Goal: Task Accomplishment & Management: Manage account settings

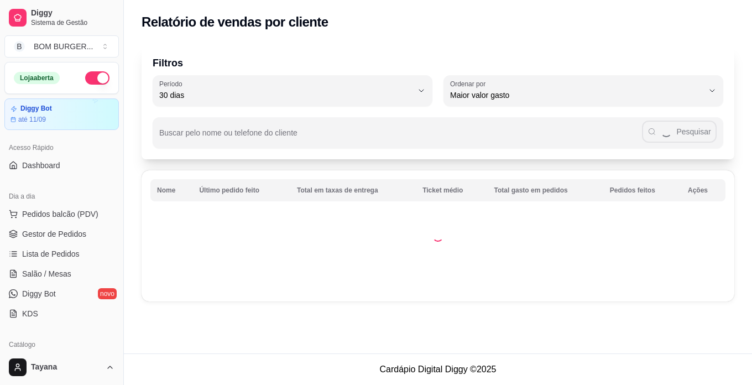
select select "30"
select select "HIGHEST_TOTAL_SPENT_WITH_ORDERS"
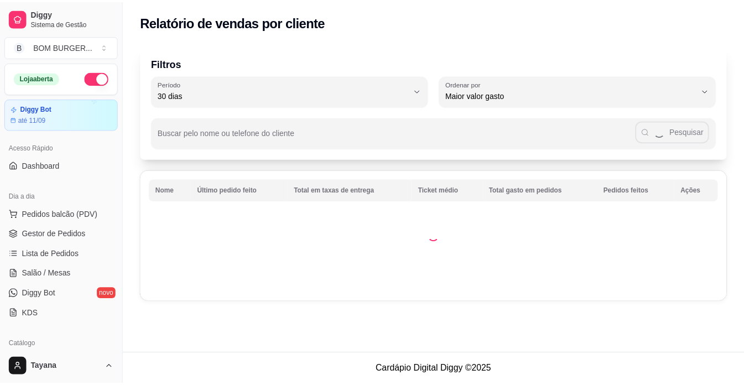
scroll to position [276, 0]
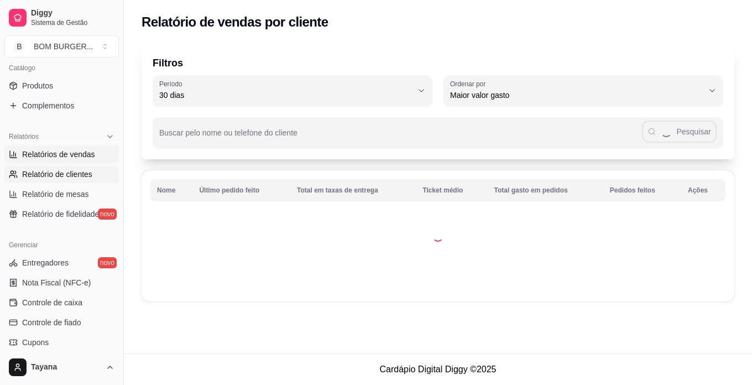
click at [84, 158] on span "Relatórios de vendas" at bounding box center [58, 154] width 73 height 11
select select "ALL"
select select "0"
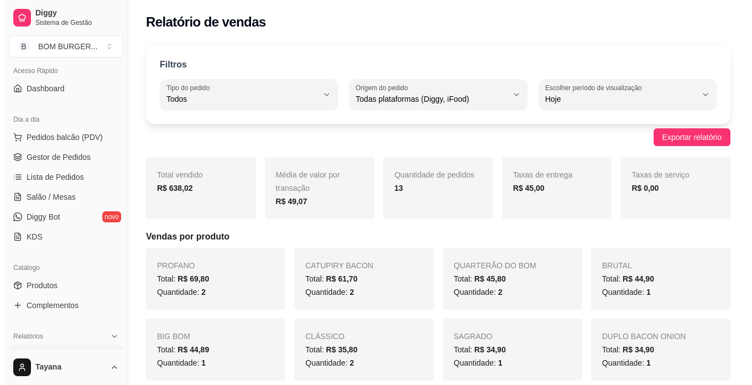
scroll to position [55, 0]
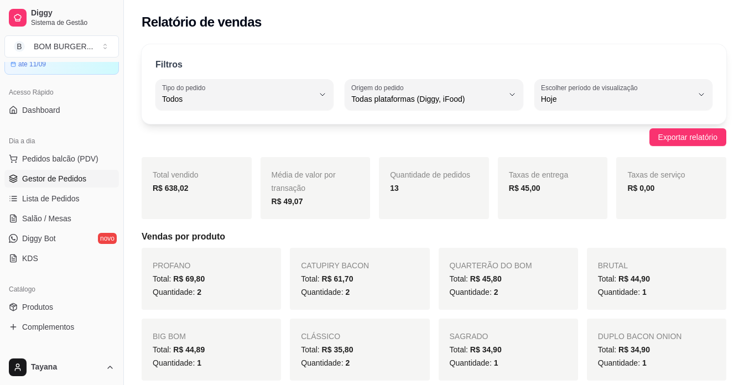
click at [71, 179] on span "Gestor de Pedidos" at bounding box center [54, 178] width 64 height 11
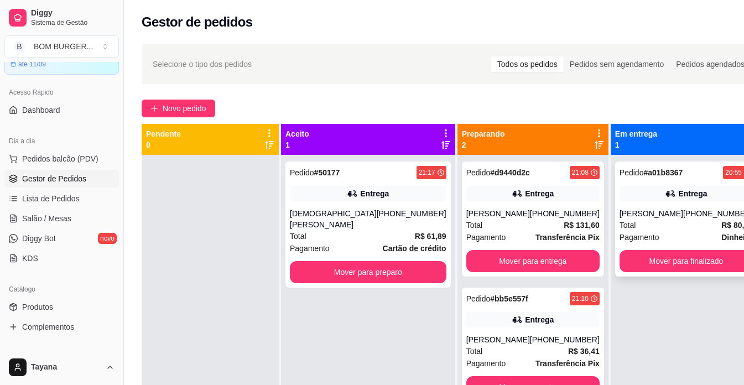
click at [637, 223] on div "Total R$ 80,08" at bounding box center [685, 225] width 133 height 12
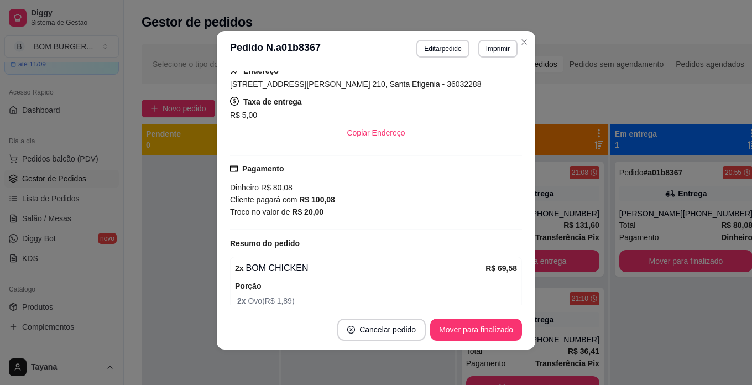
scroll to position [221, 0]
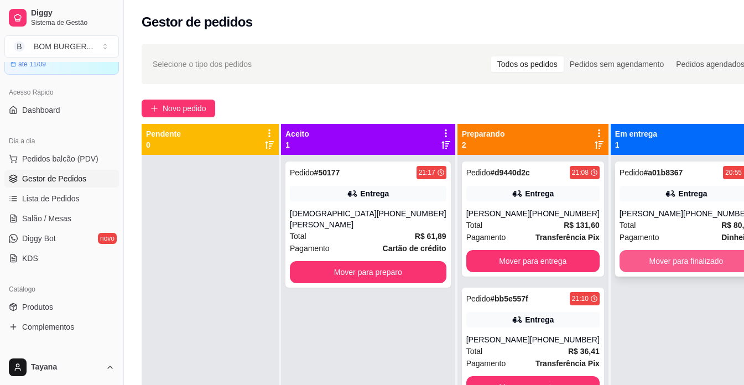
click at [651, 264] on button "Mover para finalizado" at bounding box center [685, 261] width 133 height 22
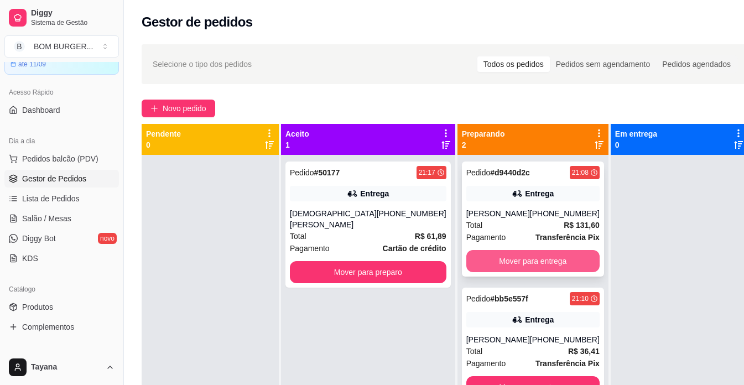
click at [513, 272] on button "Mover para entrega" at bounding box center [532, 261] width 133 height 22
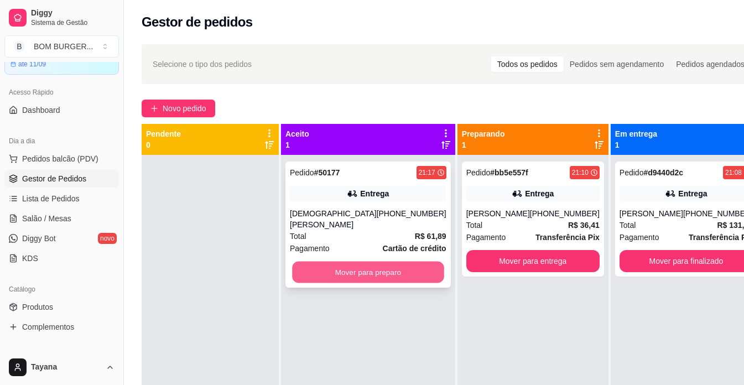
click at [395, 270] on button "Mover para preparo" at bounding box center [367, 272] width 151 height 22
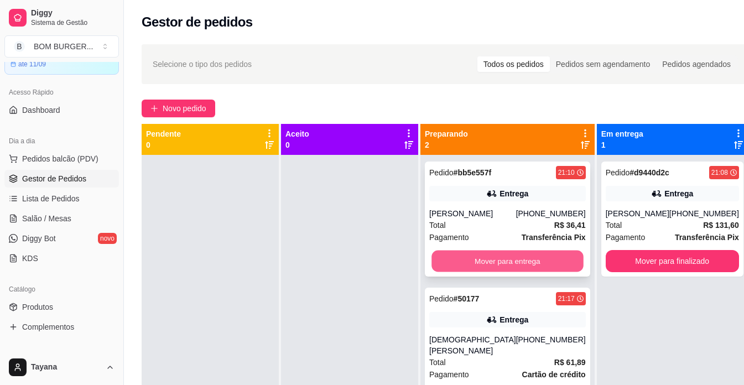
click at [519, 261] on button "Mover para entrega" at bounding box center [506, 261] width 151 height 22
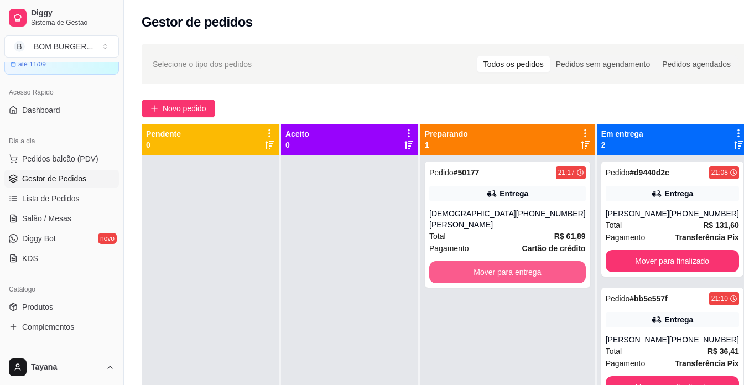
click at [535, 265] on button "Mover para entrega" at bounding box center [507, 272] width 156 height 22
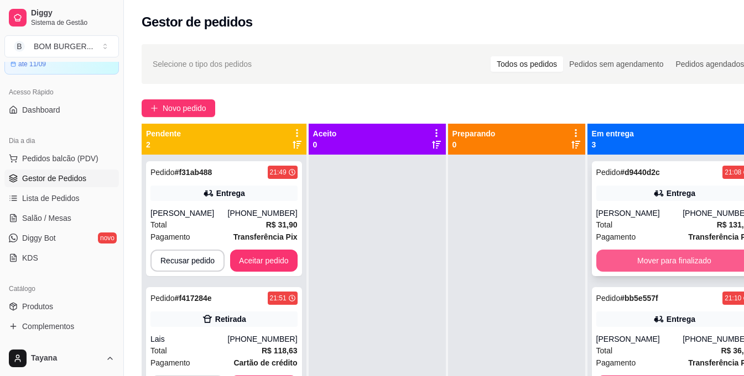
click at [617, 269] on button "Mover para finalizado" at bounding box center [674, 261] width 156 height 22
click at [630, 260] on button "Mover para finalizado" at bounding box center [673, 261] width 151 height 22
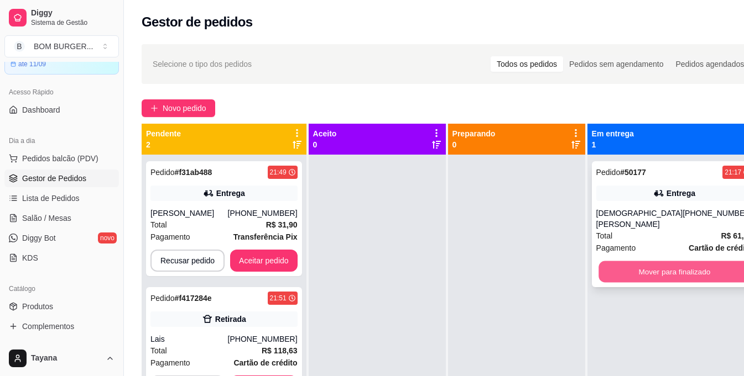
click at [630, 273] on button "Mover para finalizado" at bounding box center [673, 272] width 151 height 22
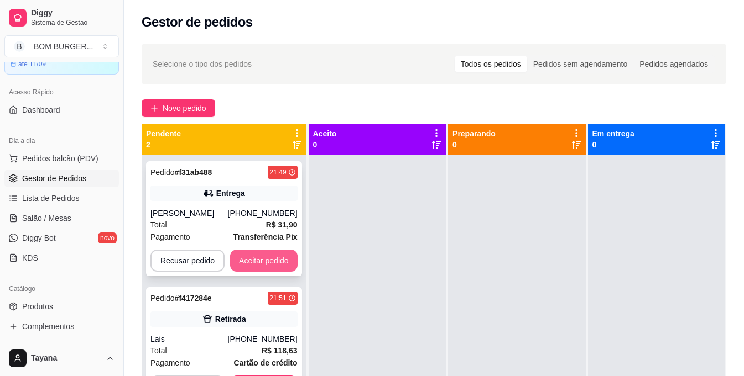
click at [285, 263] on button "Aceitar pedido" at bounding box center [263, 261] width 67 height 22
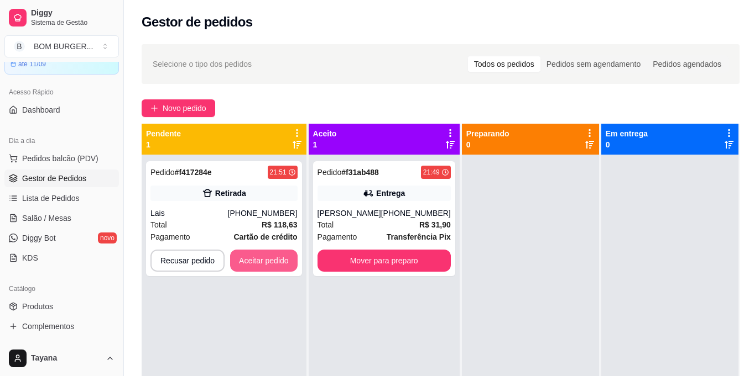
click at [289, 263] on button "Aceitar pedido" at bounding box center [263, 261] width 67 height 22
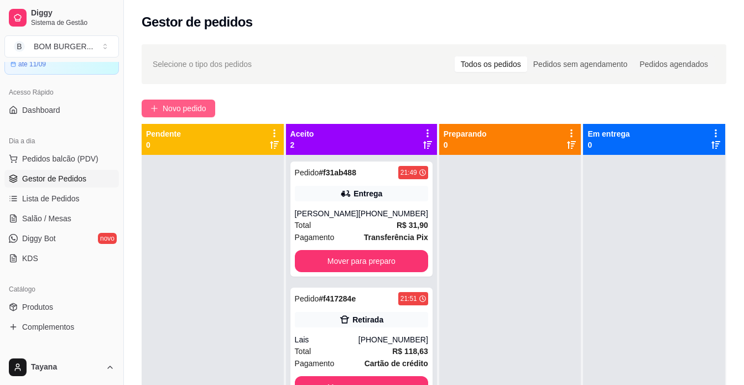
click at [158, 101] on button "Novo pedido" at bounding box center [179, 109] width 74 height 18
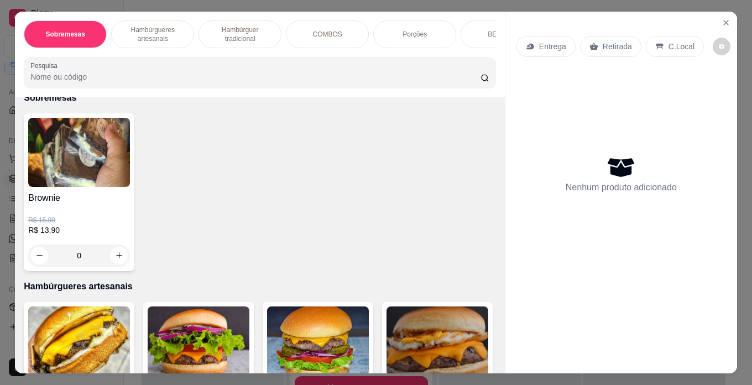
scroll to position [166, 0]
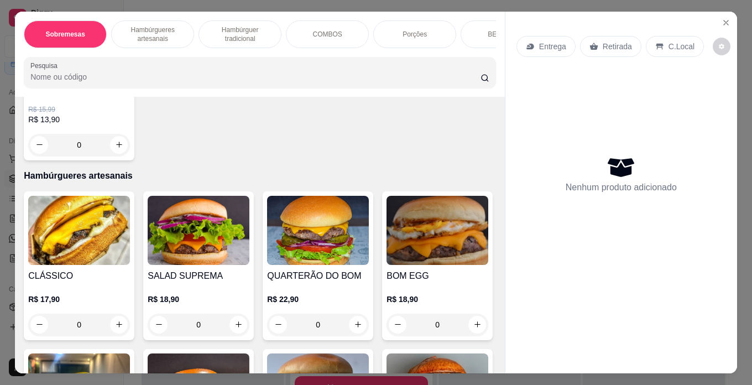
click at [238, 326] on div "0" at bounding box center [199, 324] width 102 height 22
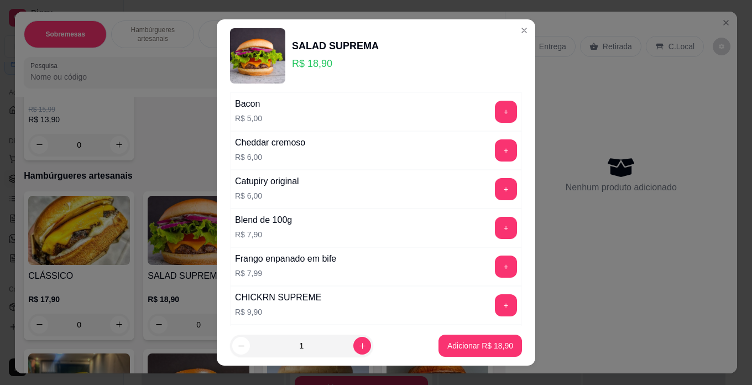
scroll to position [293, 0]
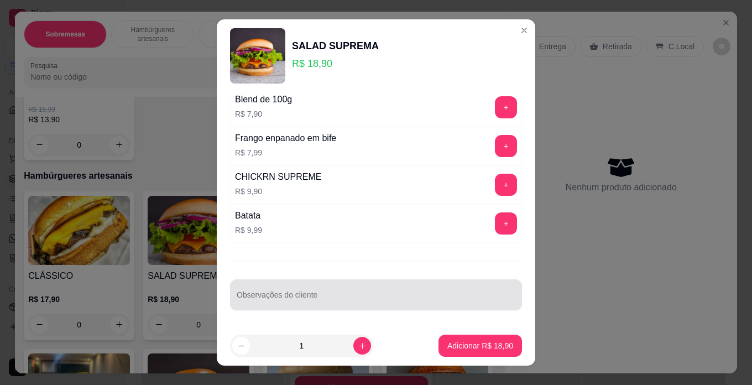
click at [290, 292] on div at bounding box center [376, 295] width 279 height 22
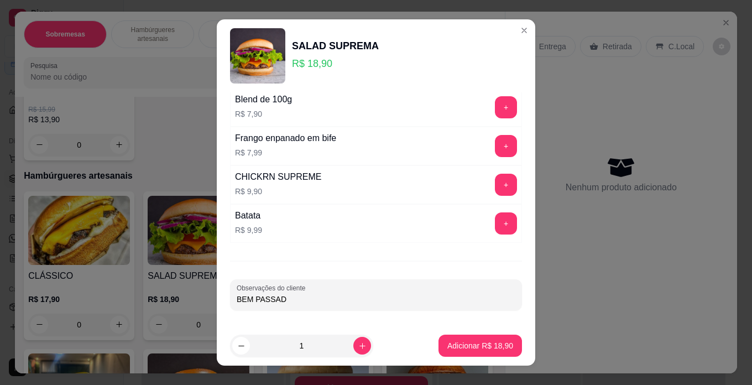
type input "BEM PASSADO"
click at [454, 347] on p "Adicionar R$ 18,90" at bounding box center [480, 345] width 66 height 11
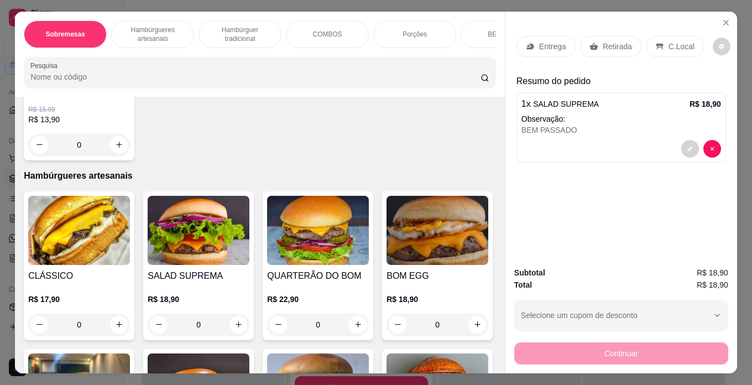
click at [539, 42] on p "Entrega" at bounding box center [552, 46] width 27 height 11
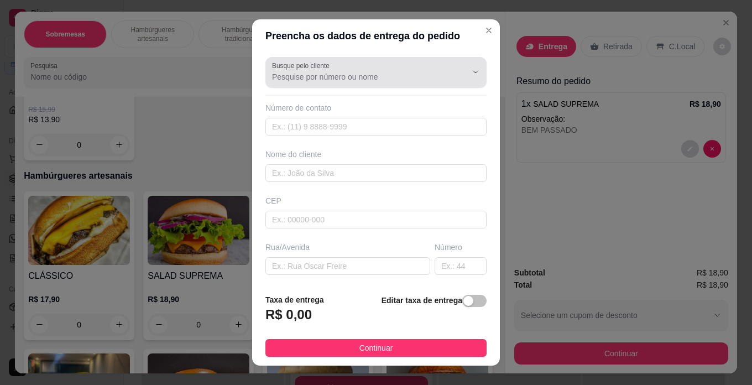
click at [300, 65] on label "Busque pelo cliente" at bounding box center [302, 65] width 61 height 9
click at [300, 71] on input "Busque pelo cliente" at bounding box center [360, 76] width 177 height 11
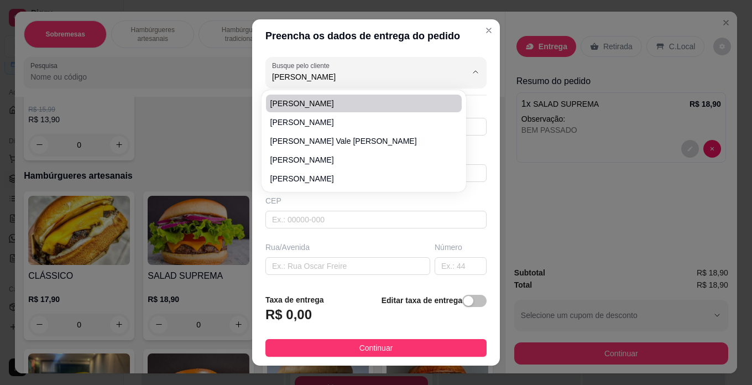
click at [321, 96] on li "[PERSON_NAME]" at bounding box center [364, 104] width 196 height 18
type input "[PERSON_NAME]"
type input "32988535400"
type input "[PERSON_NAME]"
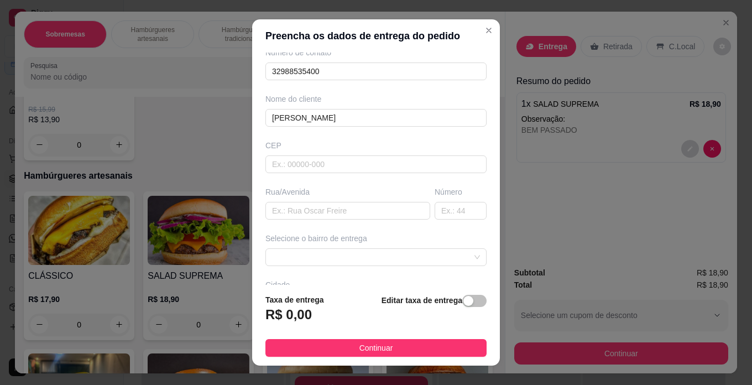
scroll to position [0, 0]
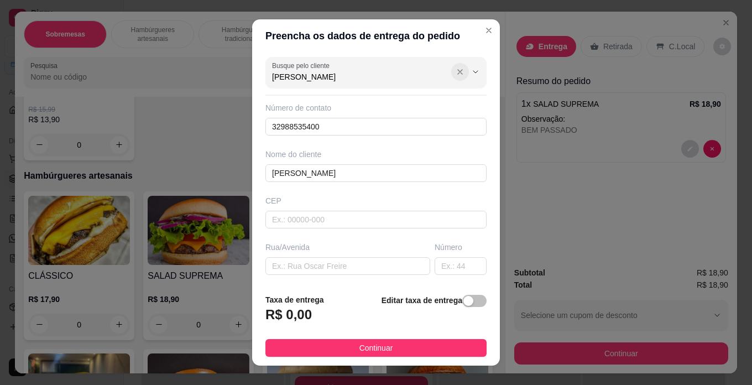
type input "[PERSON_NAME]"
click at [456, 70] on icon "Show suggestions" at bounding box center [460, 71] width 9 height 9
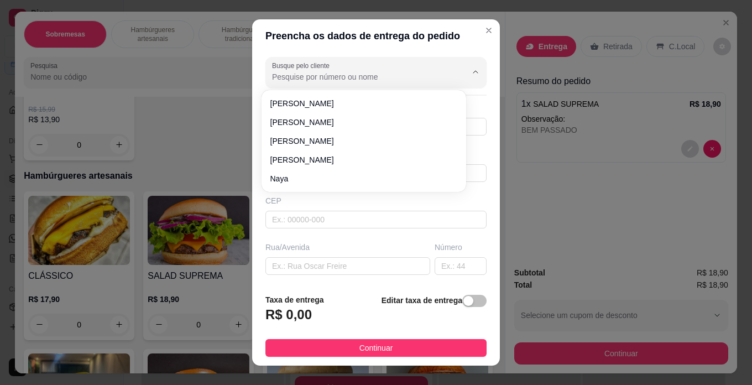
click at [320, 80] on input "Busque pelo cliente" at bounding box center [360, 76] width 177 height 11
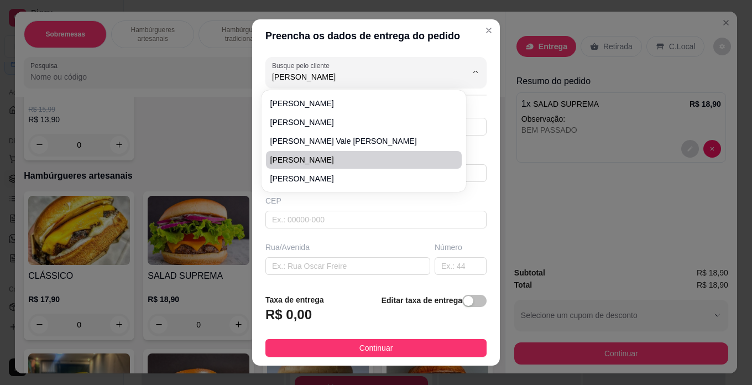
click at [325, 161] on span "[PERSON_NAME]" at bounding box center [358, 159] width 176 height 11
type input "[PERSON_NAME]"
type input "32997050232"
type input "[PERSON_NAME]"
type input "36031290"
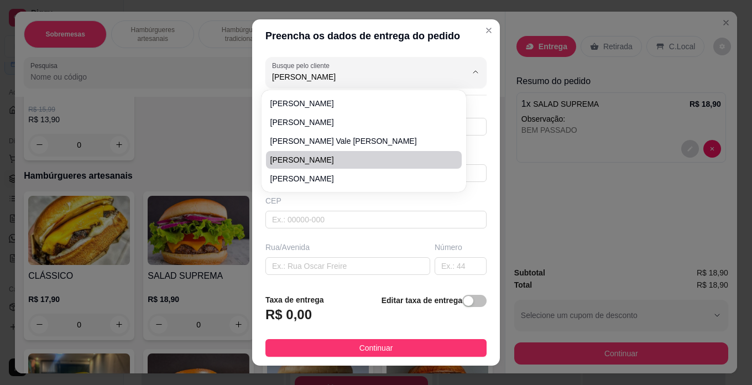
type input "Estrada [PERSON_NAME]"
type input "1832"
type input "Juiz de Fora"
type input "torre 2 403"
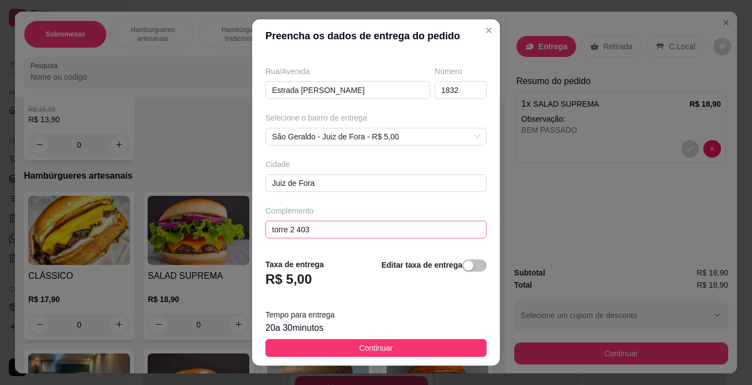
scroll to position [16, 0]
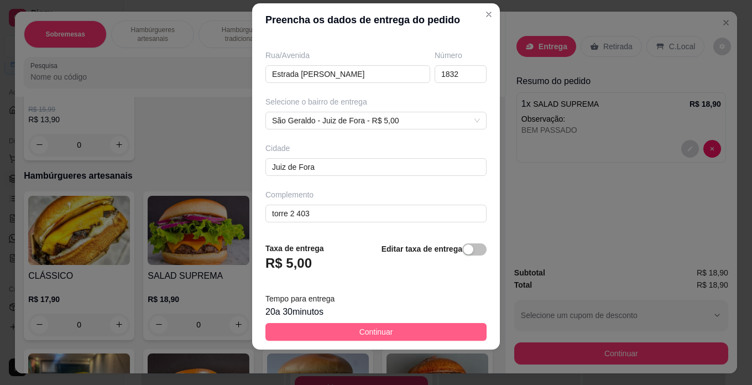
type input "[PERSON_NAME]"
click at [380, 334] on span "Continuar" at bounding box center [376, 332] width 34 height 12
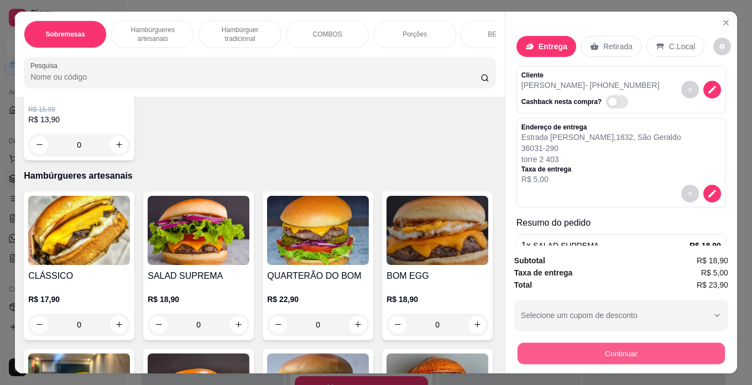
click at [590, 347] on button "Continuar" at bounding box center [620, 354] width 207 height 22
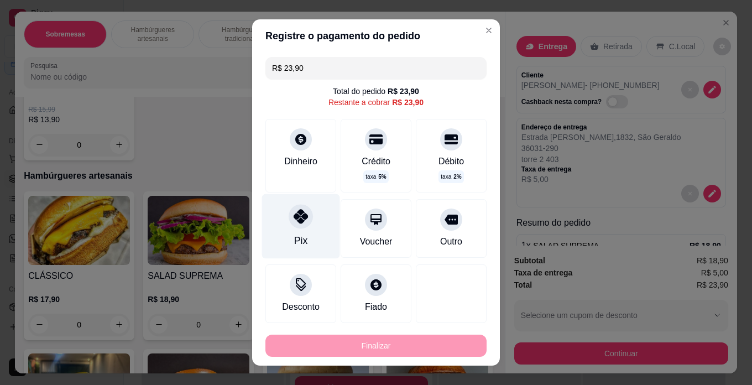
click at [297, 221] on icon at bounding box center [301, 216] width 14 height 14
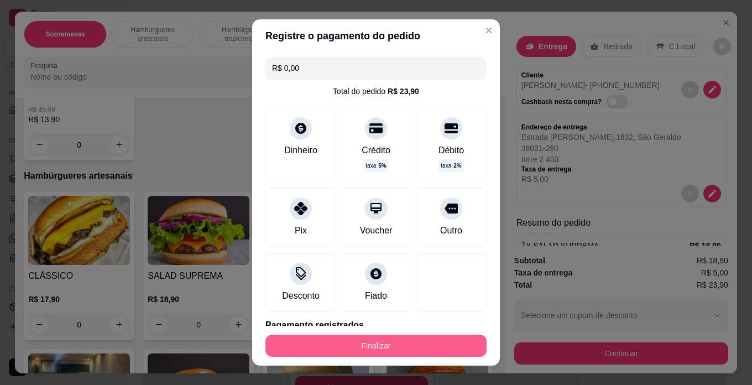
click at [367, 343] on button "Finalizar" at bounding box center [375, 345] width 221 height 22
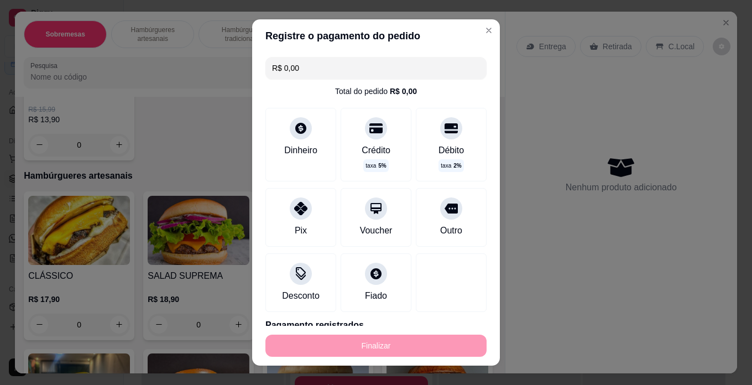
type input "-R$ 23,90"
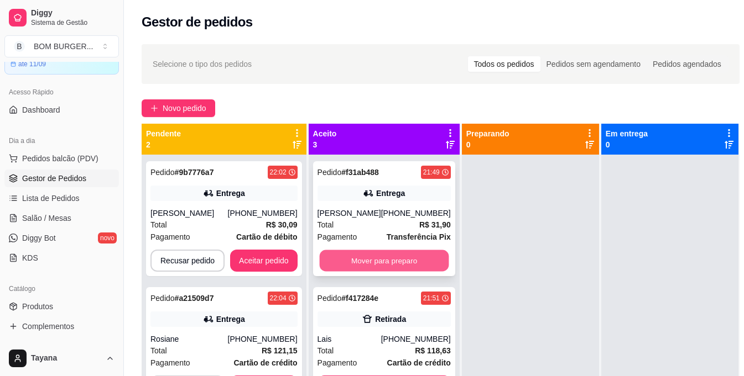
click at [382, 263] on button "Mover para preparo" at bounding box center [383, 261] width 129 height 22
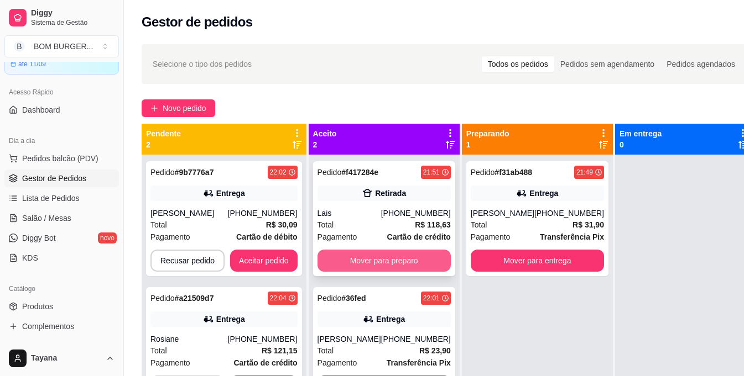
click at [369, 259] on button "Mover para preparo" at bounding box center [383, 261] width 133 height 22
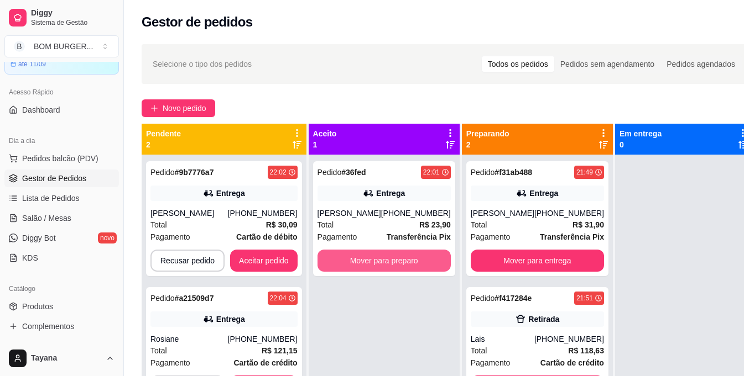
click at [369, 259] on button "Mover para preparo" at bounding box center [383, 261] width 133 height 22
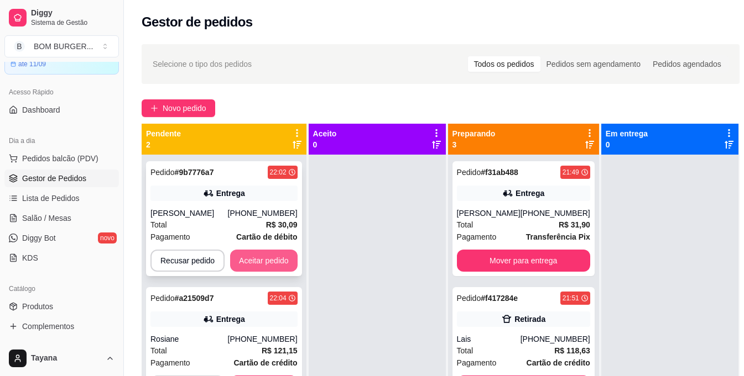
click at [286, 265] on button "Aceitar pedido" at bounding box center [263, 261] width 67 height 22
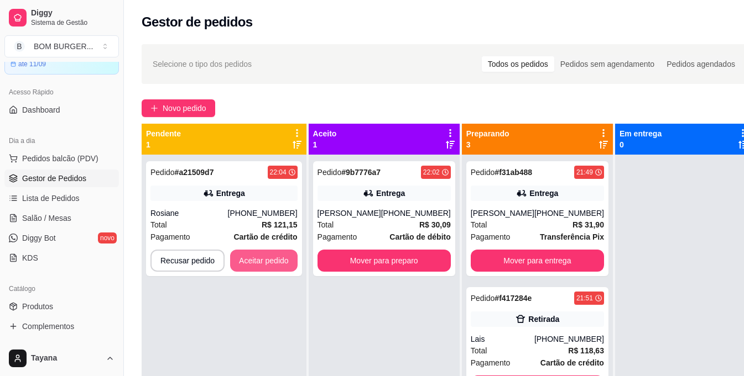
click at [286, 265] on button "Aceitar pedido" at bounding box center [263, 261] width 67 height 22
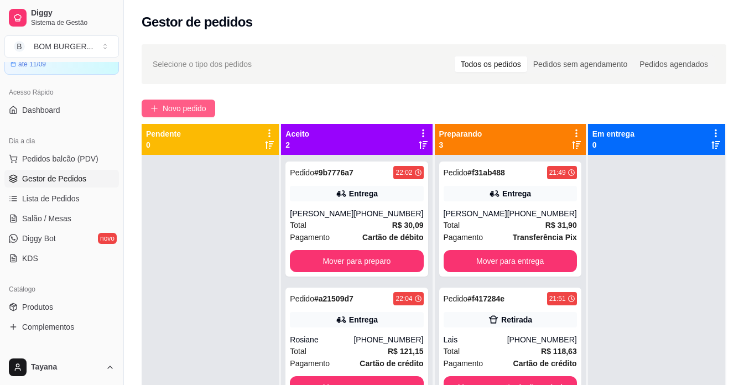
click at [160, 108] on button "Novo pedido" at bounding box center [179, 109] width 74 height 18
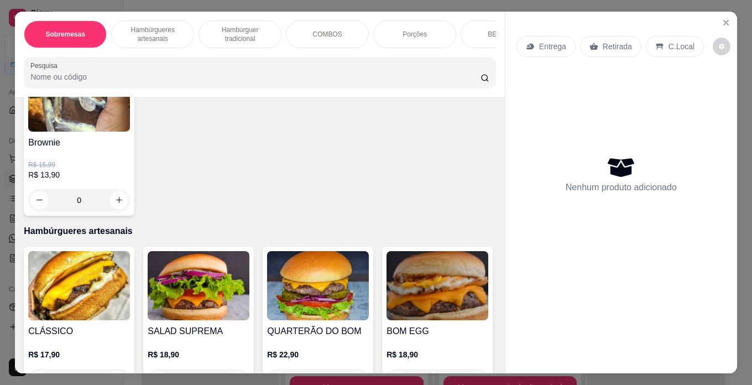
scroll to position [276, 0]
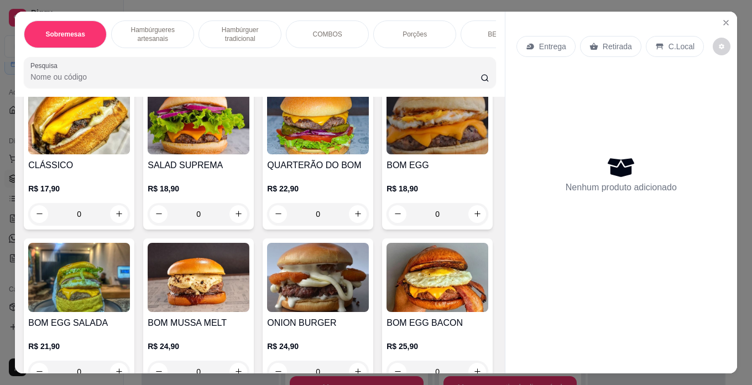
click at [357, 217] on div "0" at bounding box center [318, 214] width 102 height 22
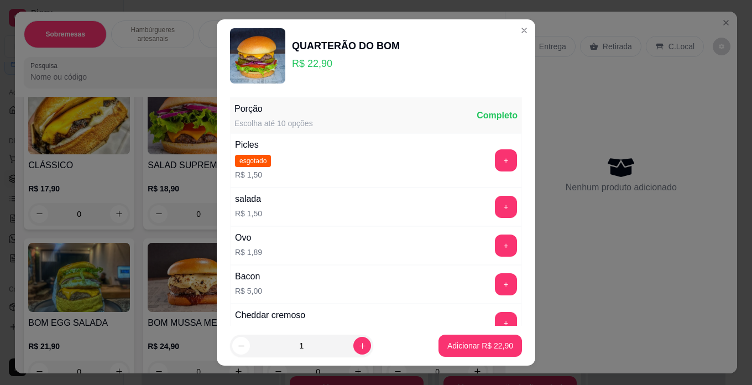
click at [464, 341] on p "Adicionar R$ 22,90" at bounding box center [480, 345] width 66 height 11
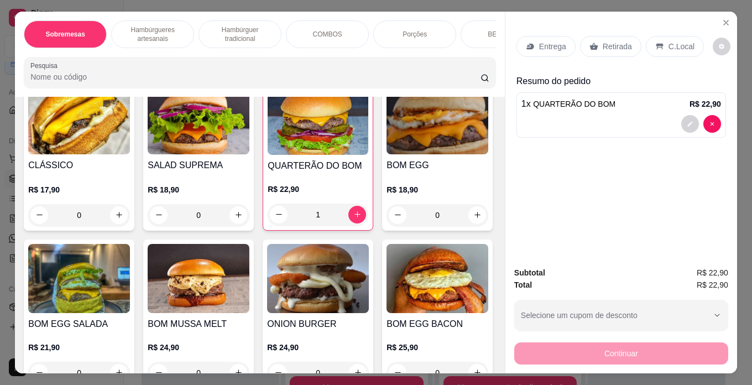
type input "1"
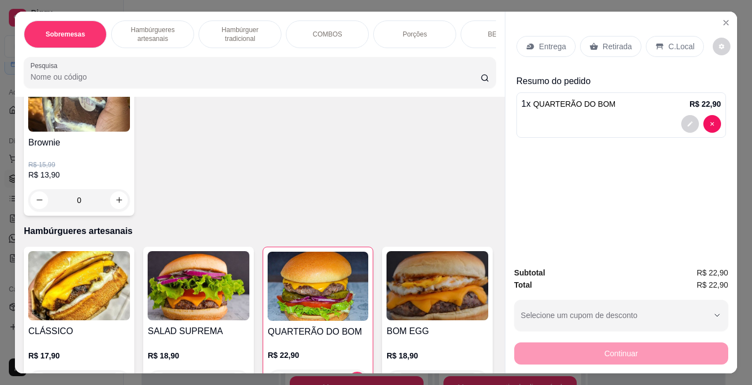
scroll to position [0, 0]
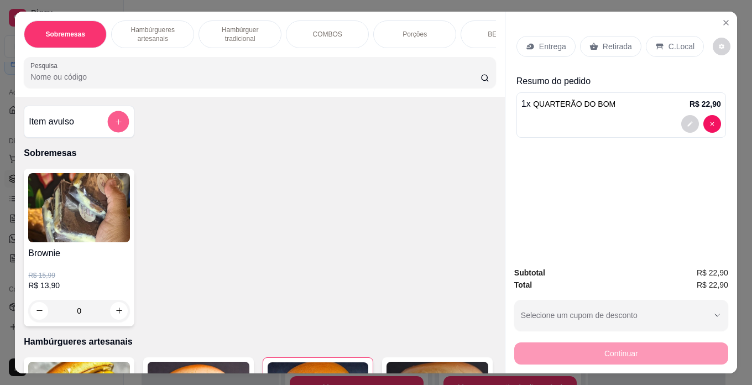
click at [121, 130] on button "add-separate-item" at bounding box center [119, 122] width 22 height 22
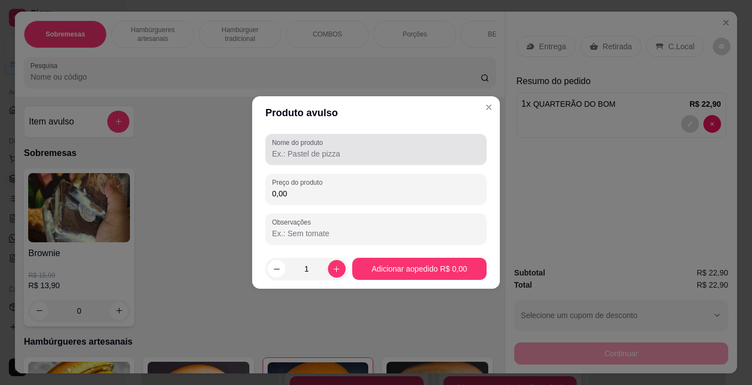
click at [292, 157] on input "Nome do produto" at bounding box center [376, 153] width 208 height 11
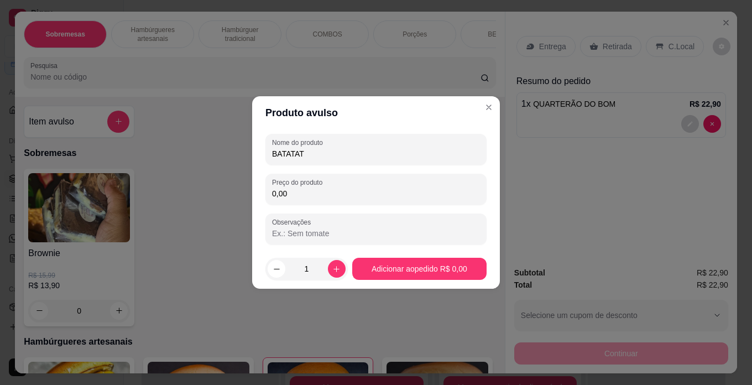
type input "BATATA"
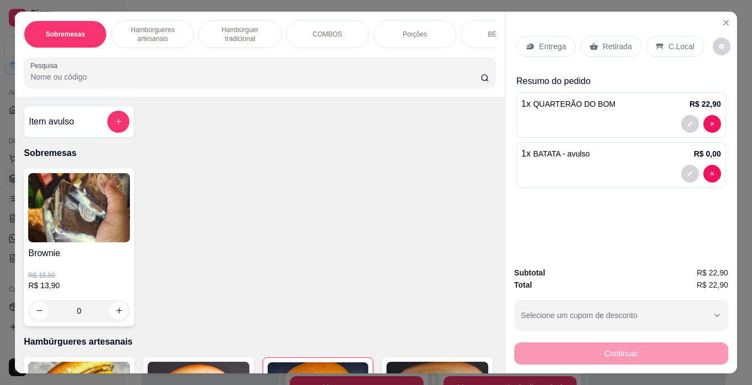
click at [614, 157] on div "1 x BATATA - avulso R$ 0,00" at bounding box center [621, 164] width 210 height 45
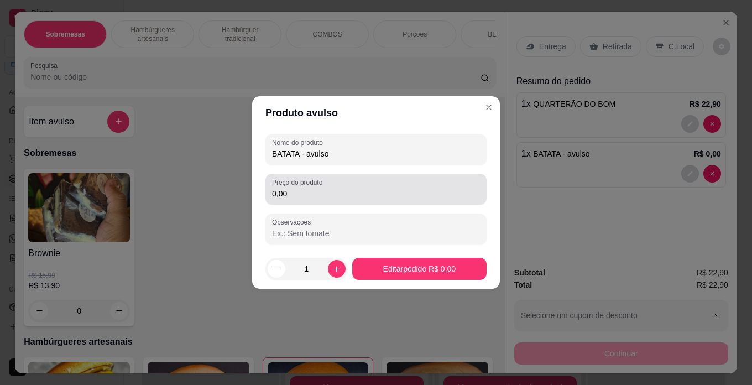
click at [344, 197] on input "0,00" at bounding box center [376, 193] width 208 height 11
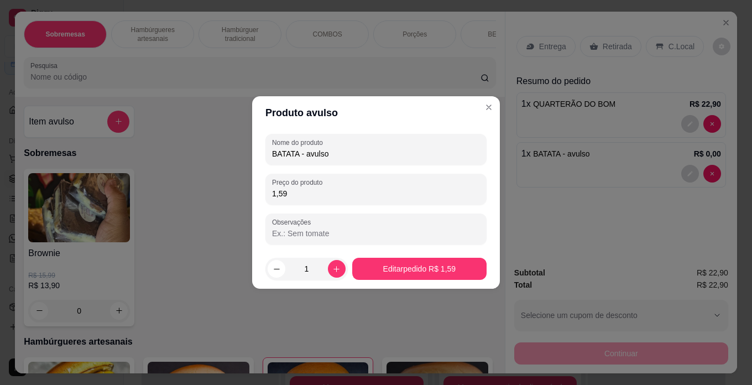
type input "15,90"
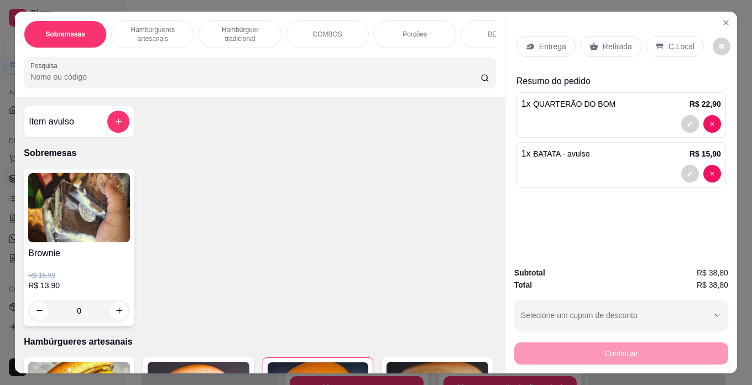
click at [685, 36] on div "C.Local" at bounding box center [675, 46] width 58 height 21
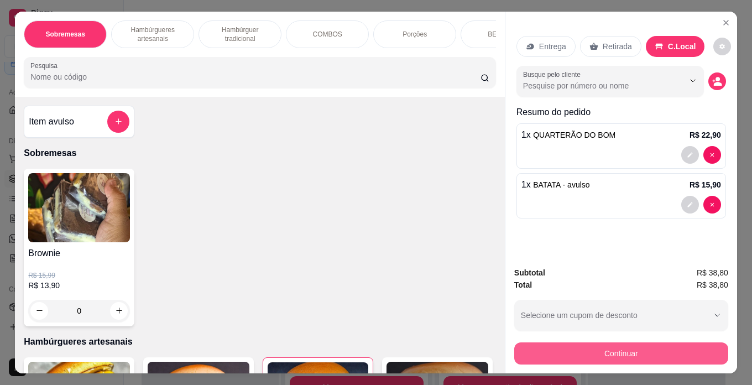
click at [652, 342] on button "Continuar" at bounding box center [621, 353] width 214 height 22
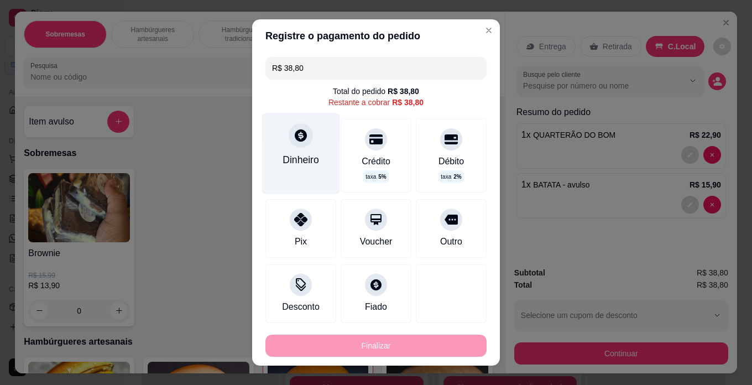
click at [294, 150] on div "Dinheiro" at bounding box center [301, 153] width 78 height 81
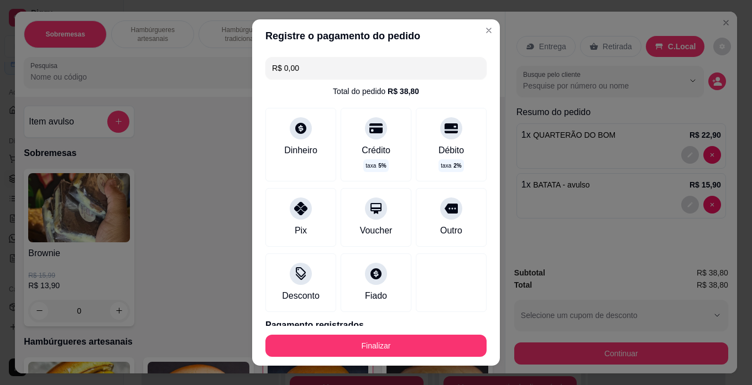
type input "R$ 0,00"
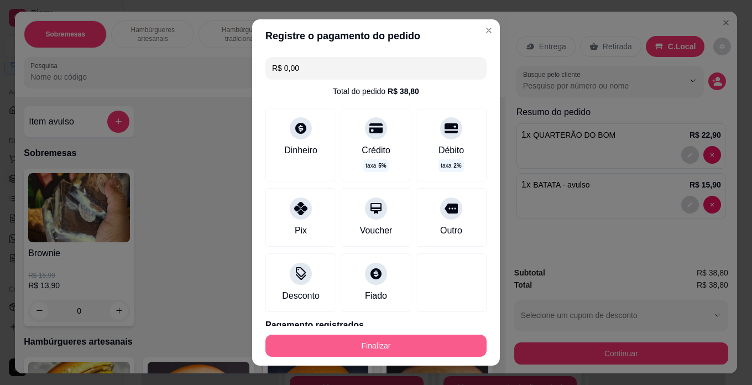
click at [401, 343] on button "Finalizar" at bounding box center [375, 345] width 221 height 22
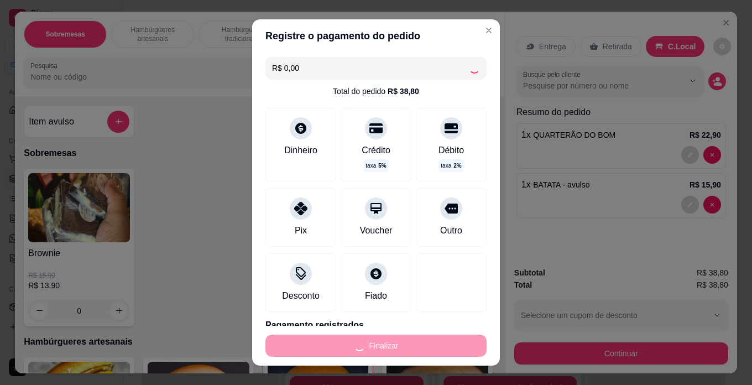
type input "0"
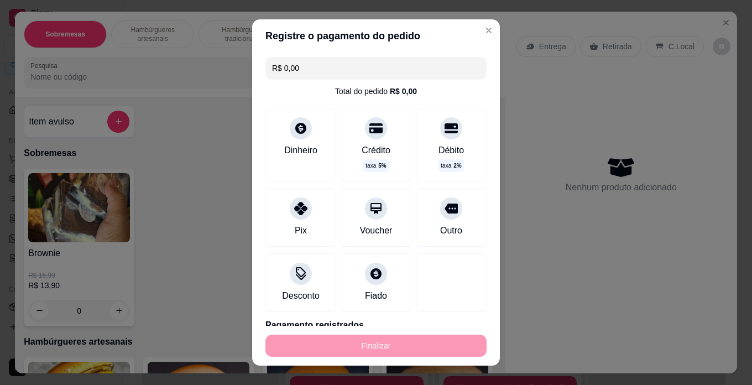
type input "-R$ 38,80"
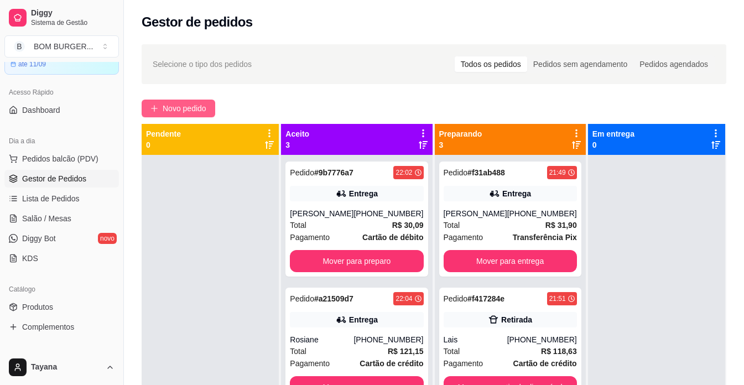
click at [172, 108] on span "Novo pedido" at bounding box center [185, 108] width 44 height 12
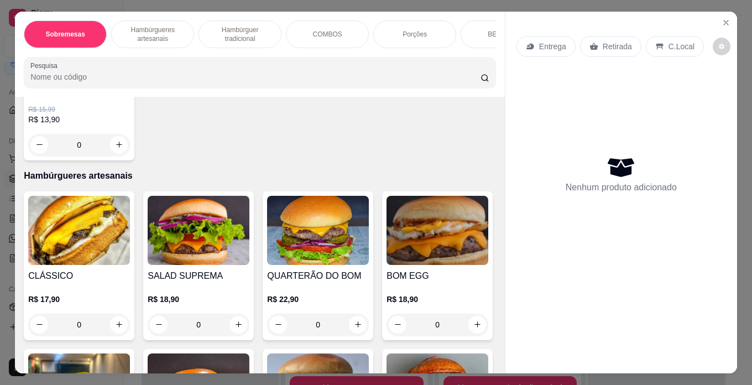
scroll to position [276, 0]
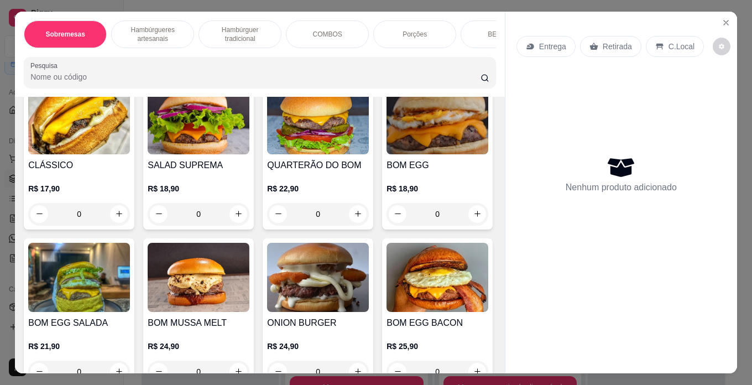
click at [235, 214] on div "0" at bounding box center [199, 214] width 102 height 22
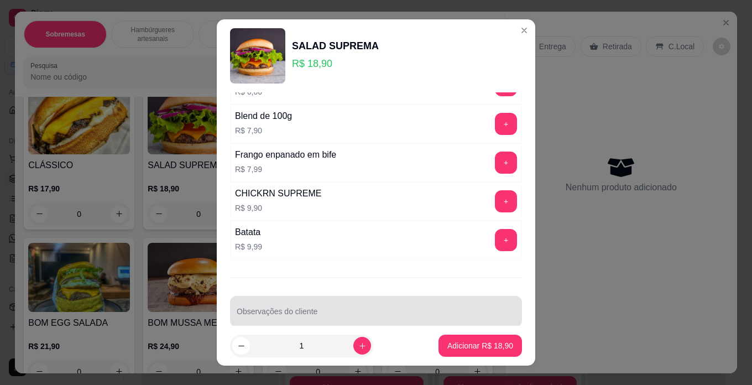
click at [287, 308] on div at bounding box center [376, 311] width 279 height 22
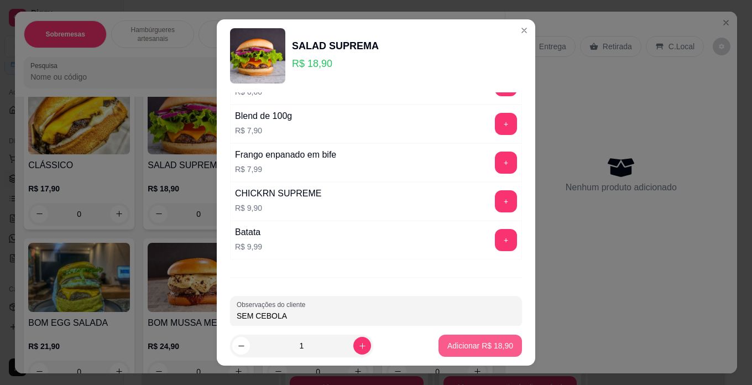
type input "SEM CEBOLA"
click at [453, 349] on p "Adicionar R$ 18,90" at bounding box center [480, 345] width 66 height 11
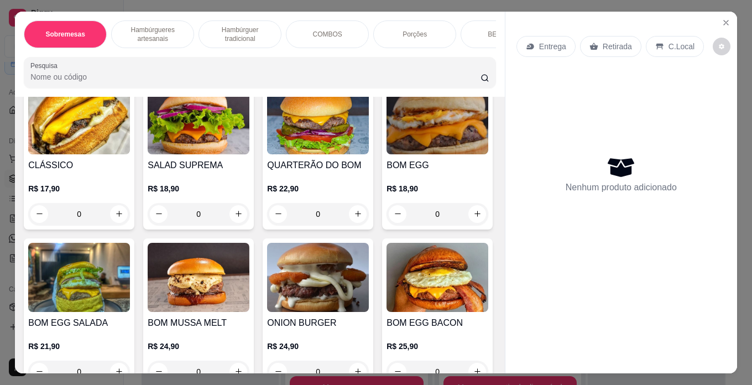
scroll to position [387, 0]
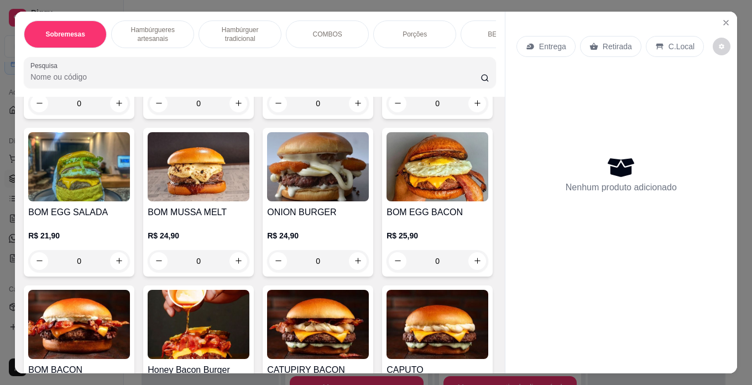
click at [386, 114] on div "0" at bounding box center [437, 103] width 102 height 22
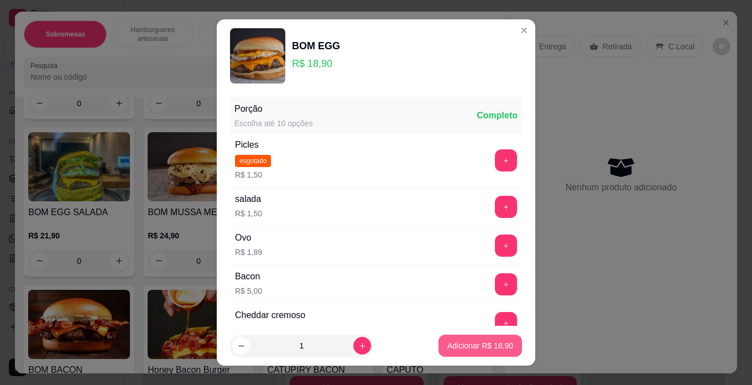
click at [451, 342] on p "Adicionar R$ 18,90" at bounding box center [480, 345] width 66 height 11
type input "1"
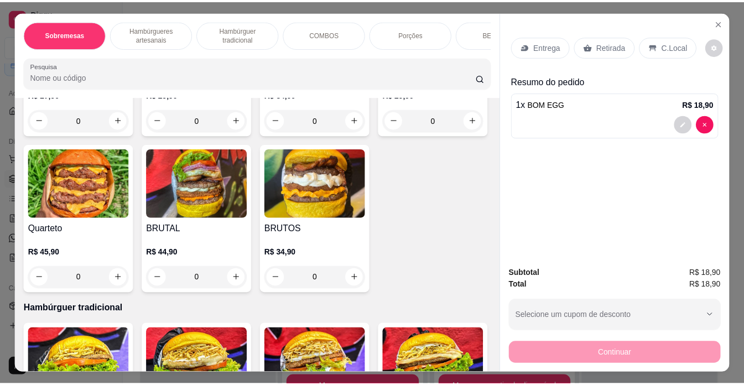
scroll to position [1161, 0]
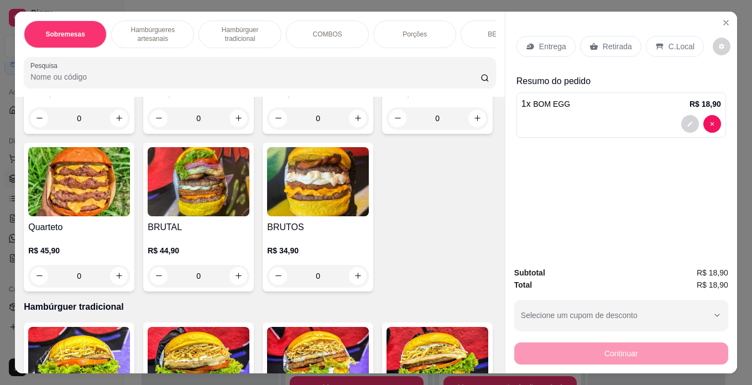
click at [130, 129] on div "0" at bounding box center [79, 118] width 102 height 22
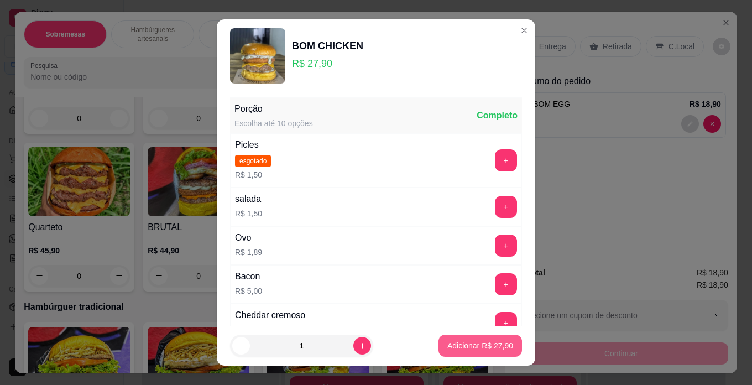
click at [456, 341] on p "Adicionar R$ 27,90" at bounding box center [480, 345] width 66 height 11
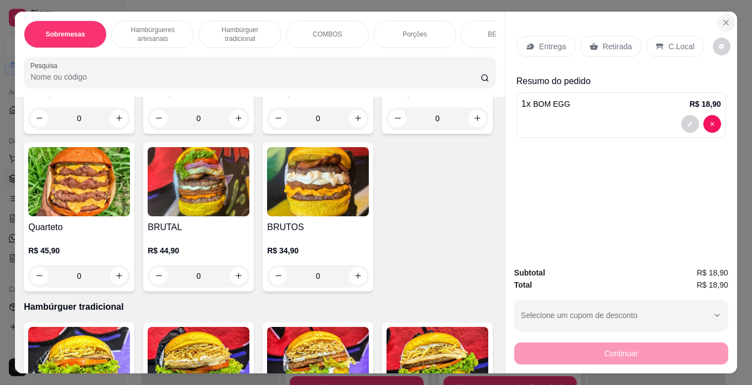
click at [726, 18] on icon "Close" at bounding box center [725, 22] width 9 height 9
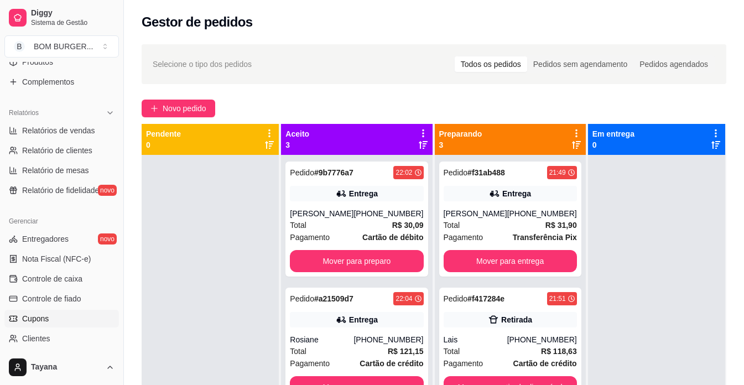
scroll to position [245, 0]
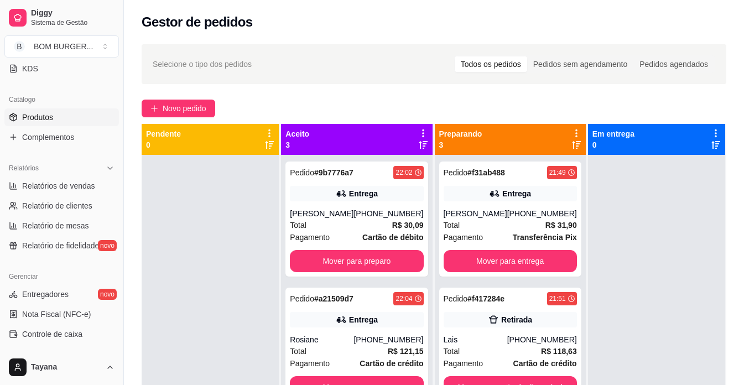
click at [64, 118] on link "Produtos" at bounding box center [61, 117] width 114 height 18
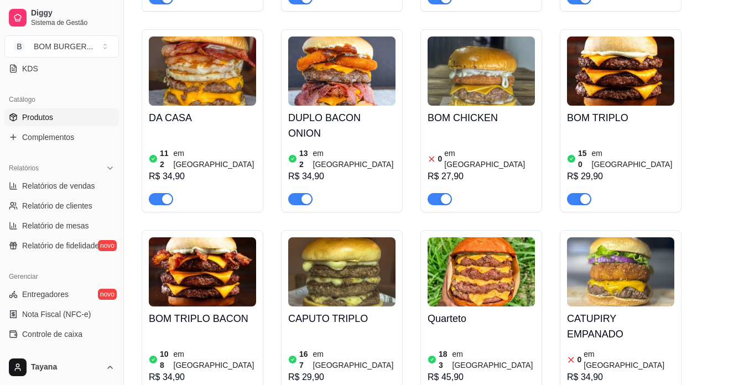
scroll to position [1382, 0]
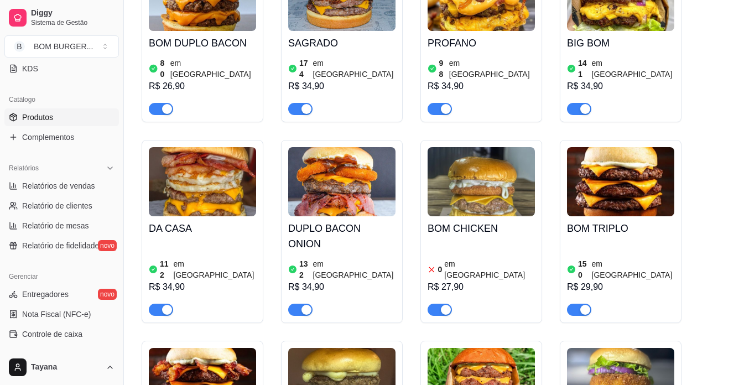
click at [441, 147] on img at bounding box center [480, 181] width 107 height 69
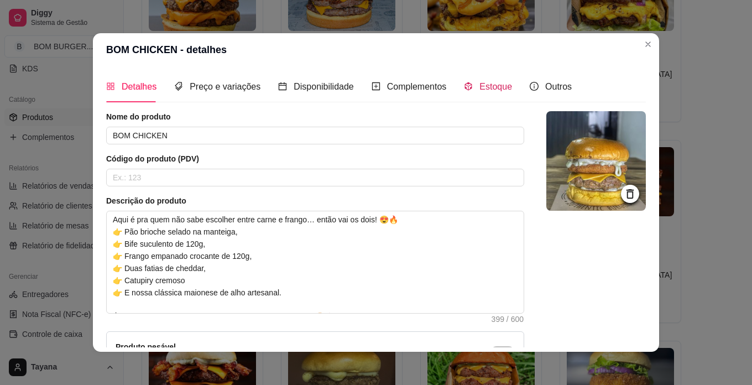
click at [498, 84] on span "Estoque" at bounding box center [495, 86] width 33 height 9
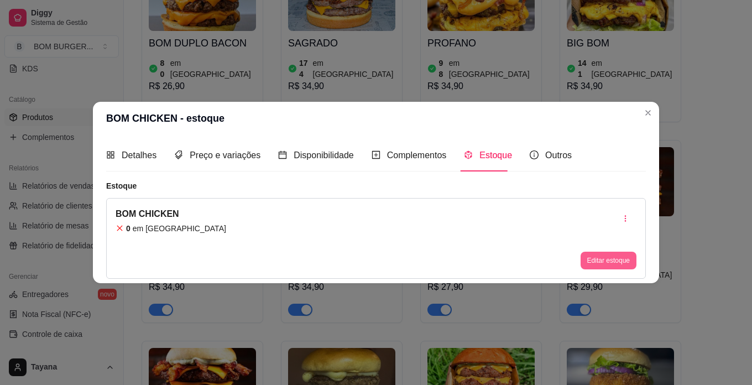
click at [627, 259] on button "Editar estoque" at bounding box center [608, 261] width 56 height 18
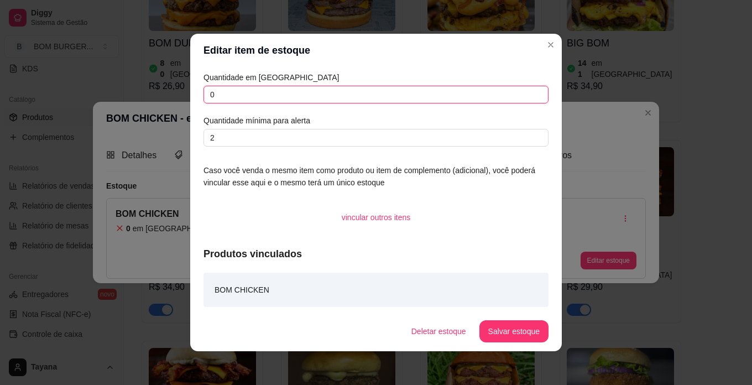
click at [242, 101] on input "0" at bounding box center [375, 95] width 345 height 18
type input "100"
click at [495, 321] on button "Salvar estoque" at bounding box center [513, 331] width 69 height 22
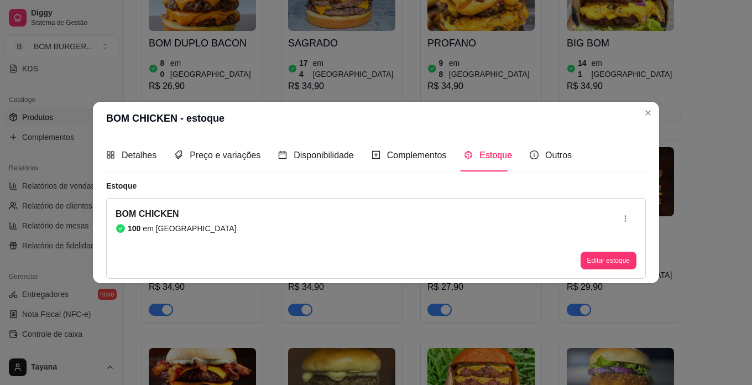
click at [642, 103] on header "BOM CHICKEN - estoque" at bounding box center [376, 118] width 566 height 33
click at [653, 124] on header "BOM CHICKEN - estoque" at bounding box center [376, 118] width 566 height 33
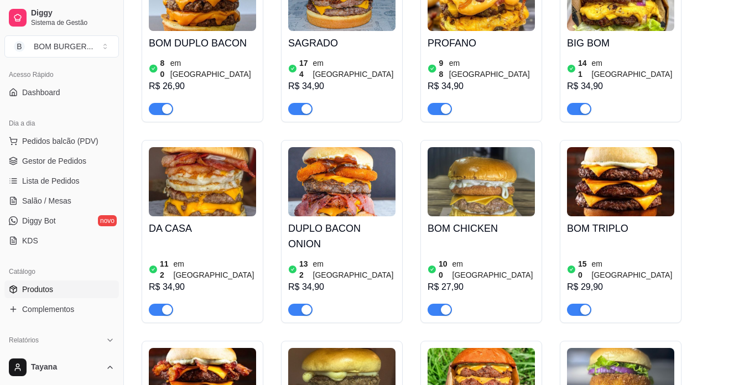
scroll to position [24, 0]
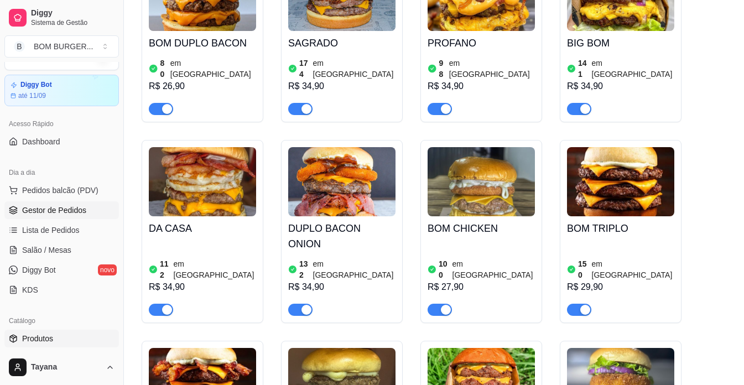
click at [71, 205] on ul "Pedidos balcão (PDV) Gestor de Pedidos Lista de Pedidos Salão / Mesas Diggy Bot…" at bounding box center [61, 239] width 114 height 117
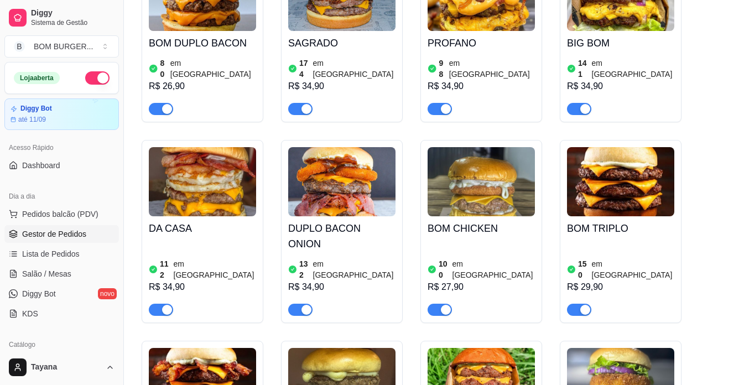
click at [77, 234] on span "Gestor de Pedidos" at bounding box center [54, 233] width 64 height 11
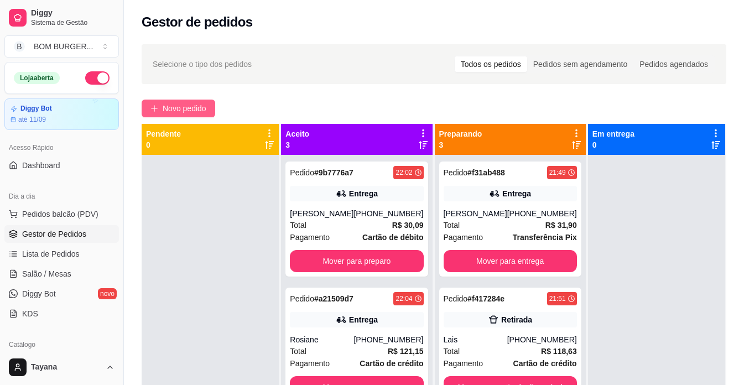
click at [198, 103] on span "Novo pedido" at bounding box center [185, 108] width 44 height 12
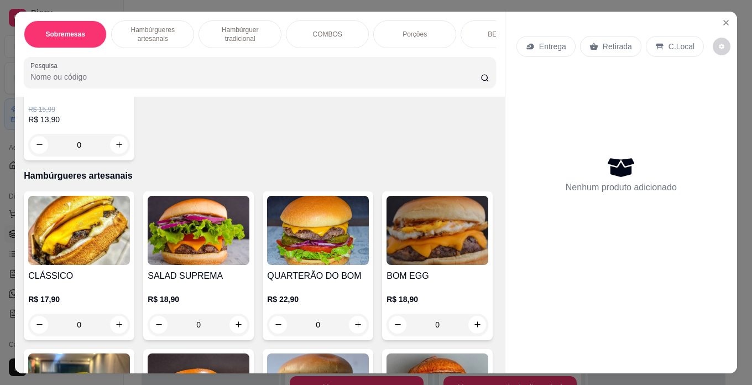
scroll to position [332, 0]
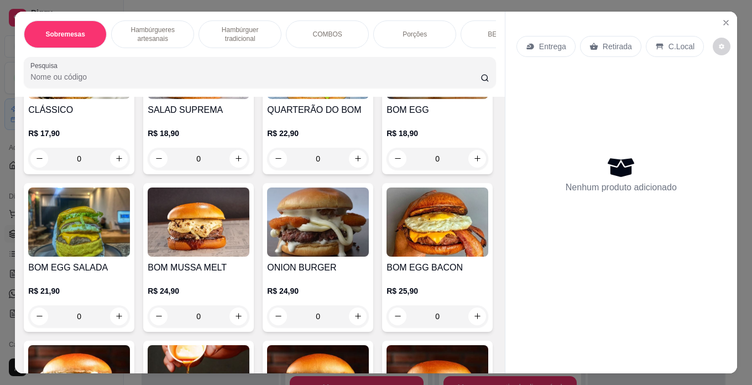
click at [386, 170] on div "0" at bounding box center [437, 159] width 102 height 22
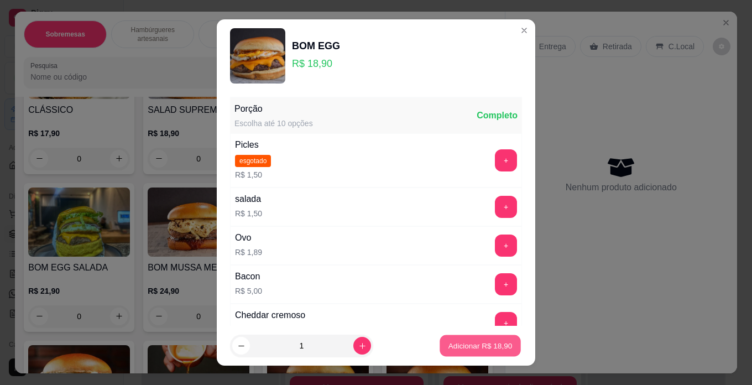
click at [477, 343] on p "Adicionar R$ 18,90" at bounding box center [480, 346] width 64 height 11
type input "1"
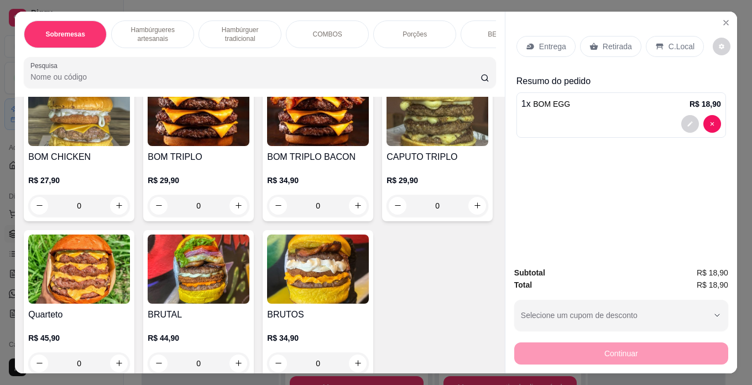
scroll to position [1106, 0]
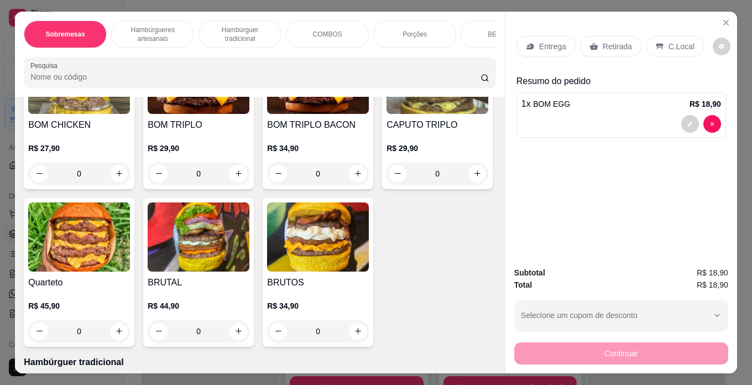
click at [130, 185] on div "0" at bounding box center [79, 174] width 102 height 22
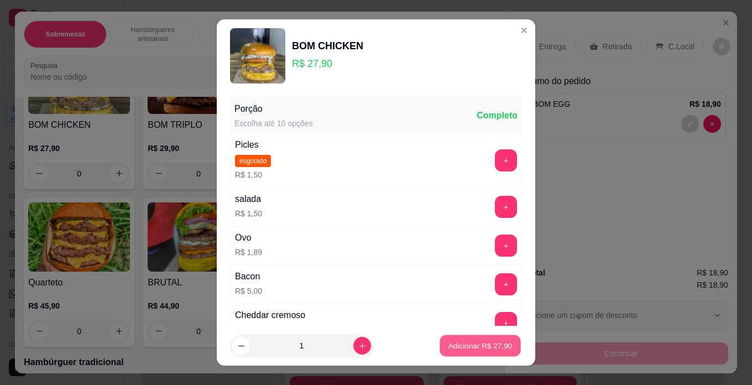
click at [462, 341] on p "Adicionar R$ 27,90" at bounding box center [480, 346] width 64 height 11
type input "1"
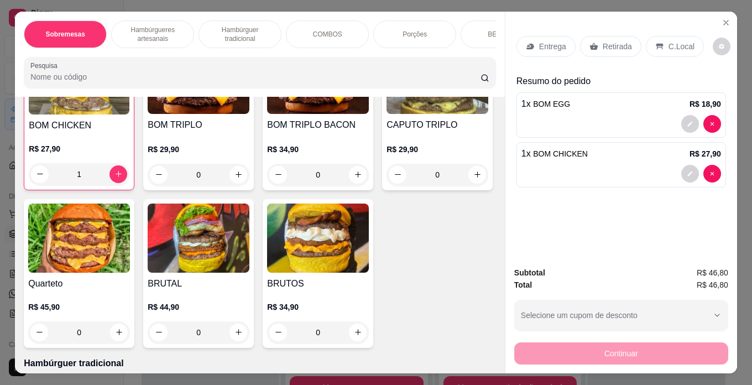
click at [603, 45] on p "Retirada" at bounding box center [617, 46] width 29 height 11
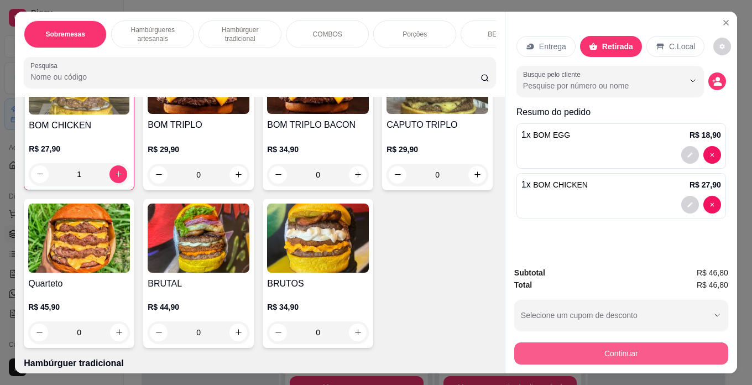
click at [630, 345] on button "Continuar" at bounding box center [621, 353] width 214 height 22
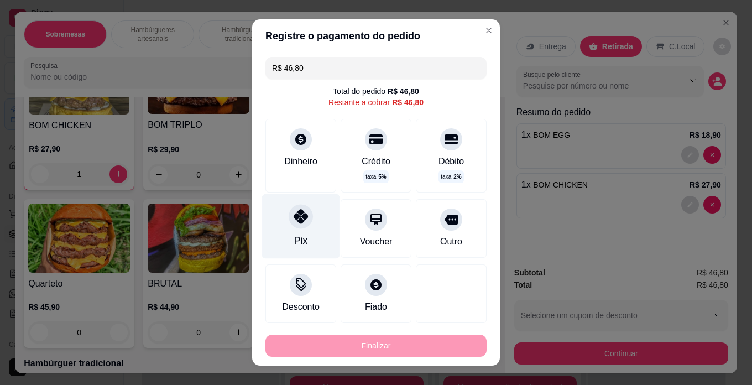
click at [283, 216] on div "Pix" at bounding box center [301, 226] width 78 height 65
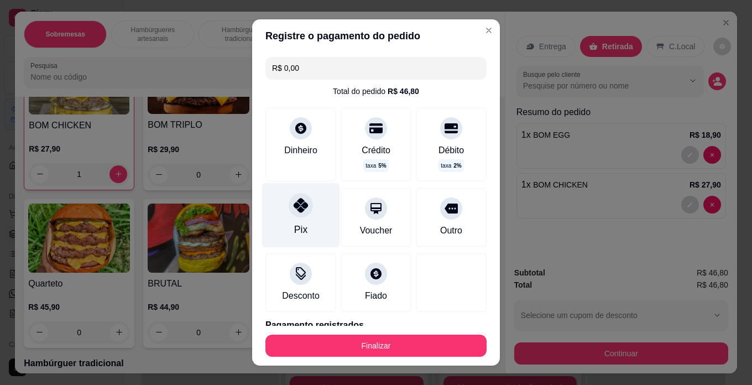
type input "R$ 0,00"
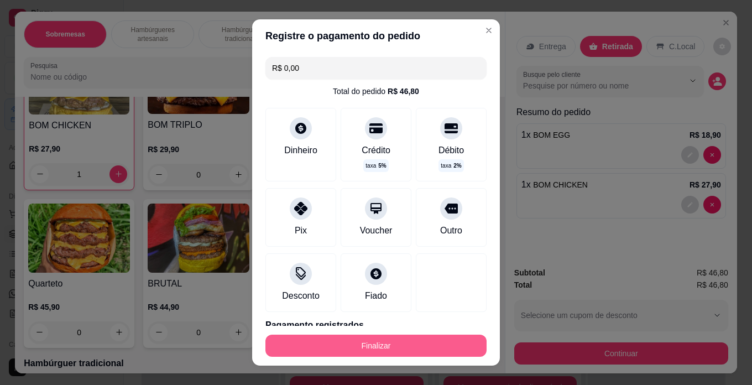
click at [368, 343] on button "Finalizar" at bounding box center [375, 345] width 221 height 22
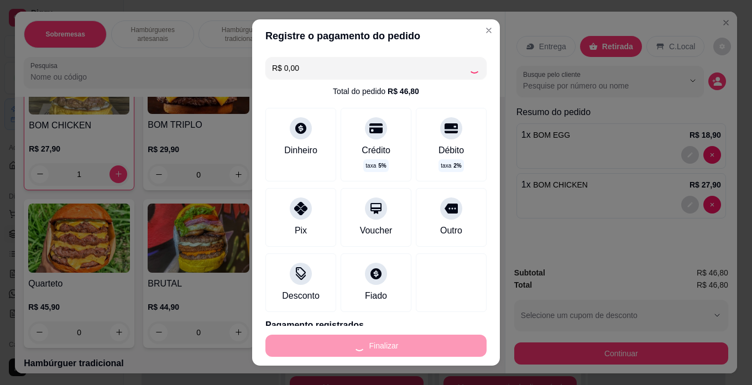
type input "0"
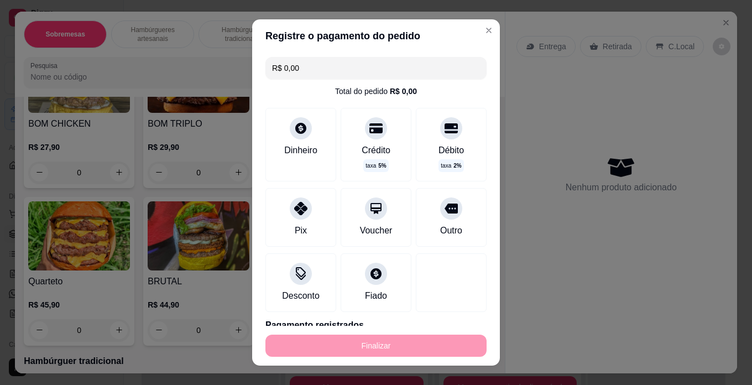
type input "-R$ 46,80"
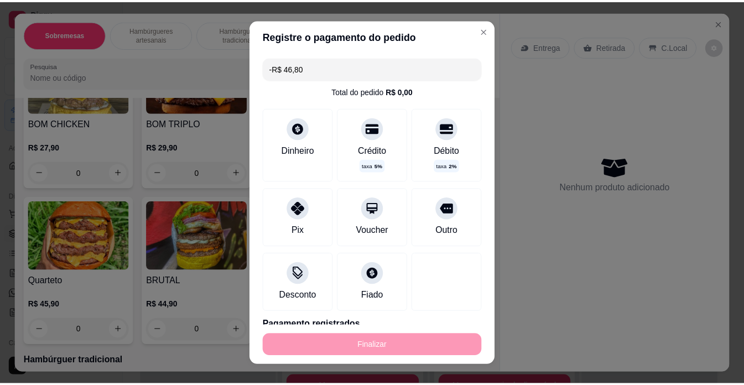
scroll to position [1105, 0]
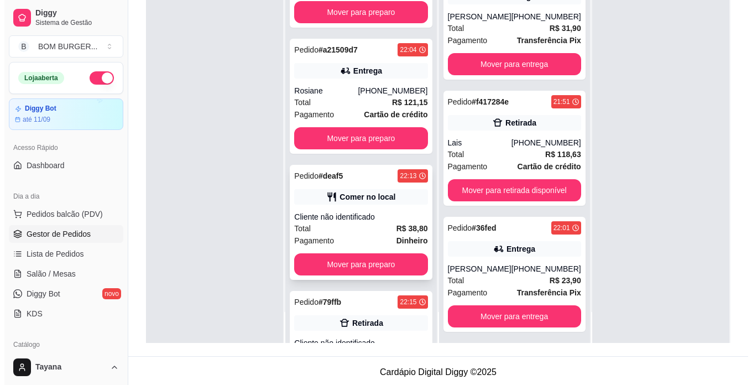
scroll to position [111, 0]
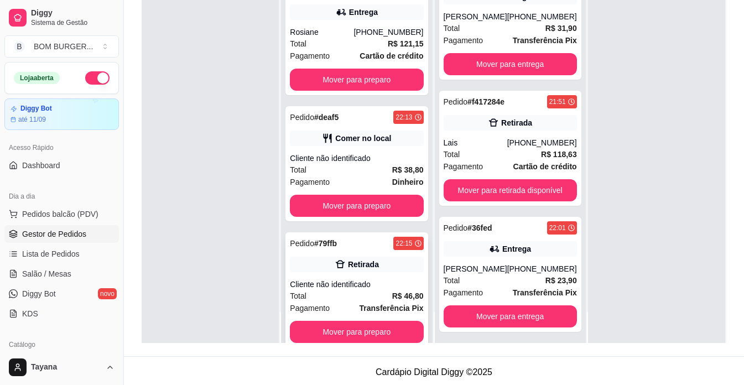
click at [348, 291] on div "Total R$ 46,80" at bounding box center [356, 296] width 133 height 12
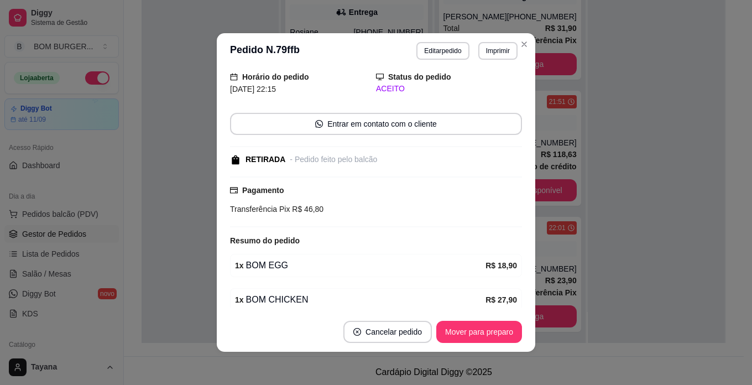
scroll to position [86, 0]
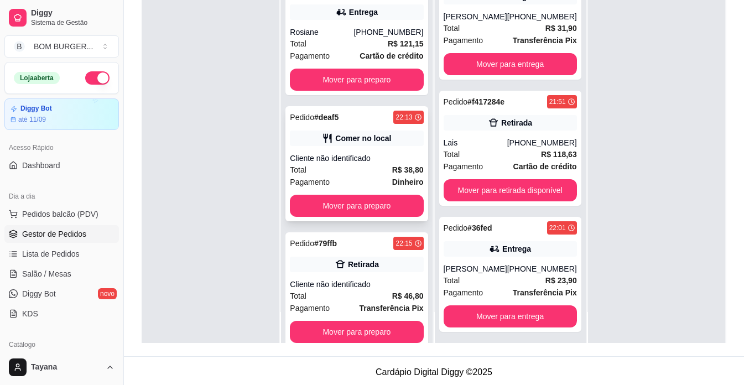
click at [365, 154] on div "Cliente não identificado" at bounding box center [356, 158] width 133 height 11
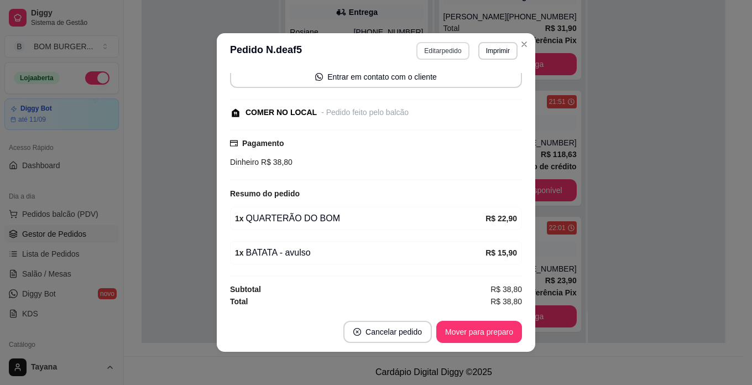
click at [442, 51] on button "Editar pedido" at bounding box center [442, 51] width 53 height 18
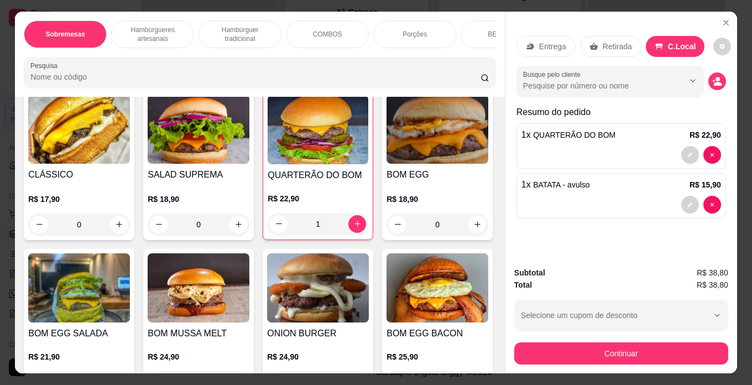
scroll to position [332, 0]
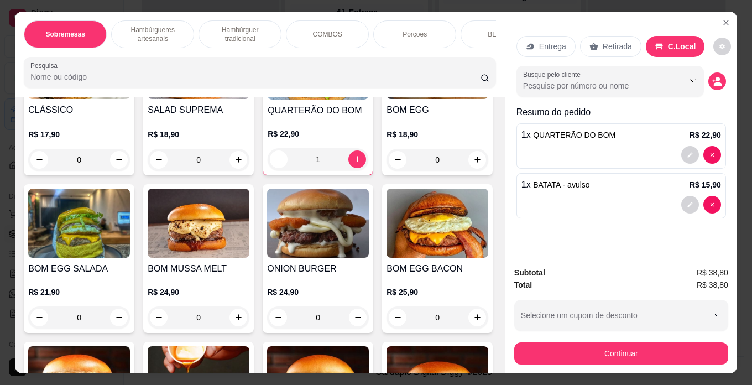
click at [386, 171] on div "0" at bounding box center [437, 160] width 102 height 22
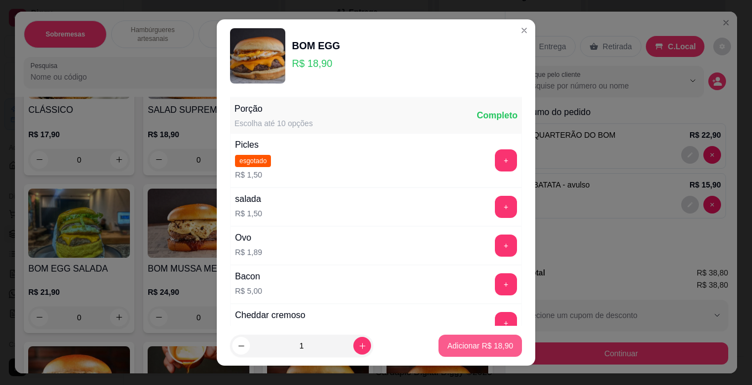
click at [450, 343] on p "Adicionar R$ 18,90" at bounding box center [480, 345] width 66 height 11
type input "1"
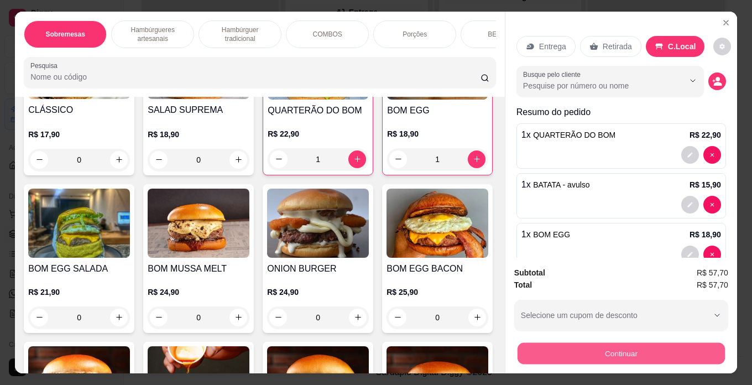
click at [627, 349] on button "Continuar" at bounding box center [620, 354] width 207 height 22
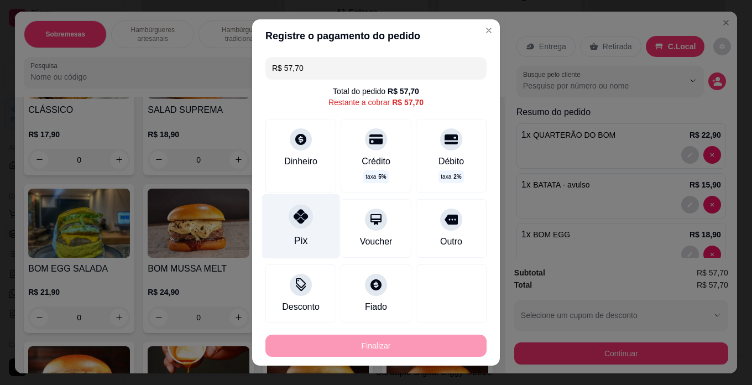
click at [298, 231] on div "Pix" at bounding box center [301, 226] width 78 height 65
type input "R$ 0,00"
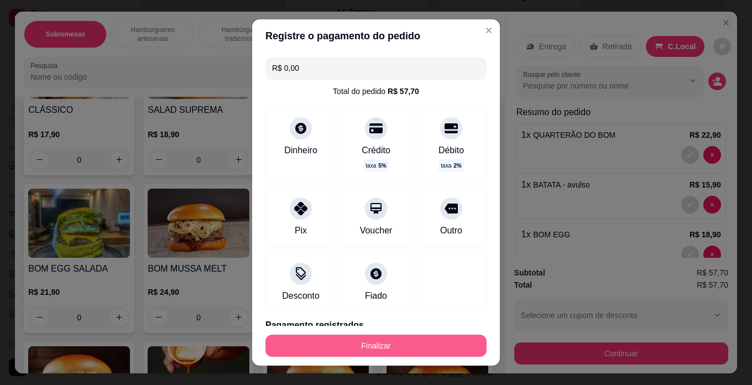
click at [397, 349] on button "Finalizar" at bounding box center [375, 345] width 221 height 22
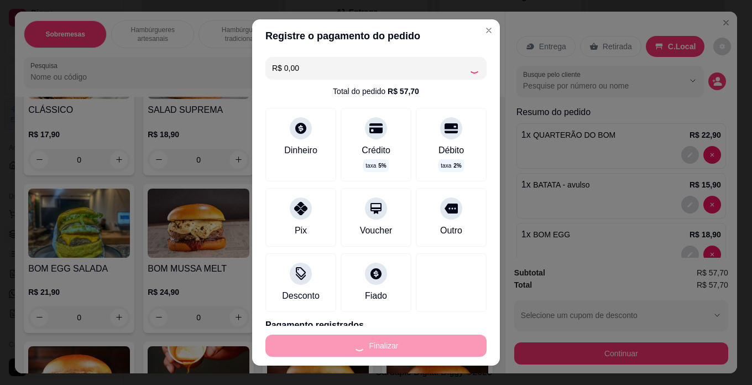
type input "0"
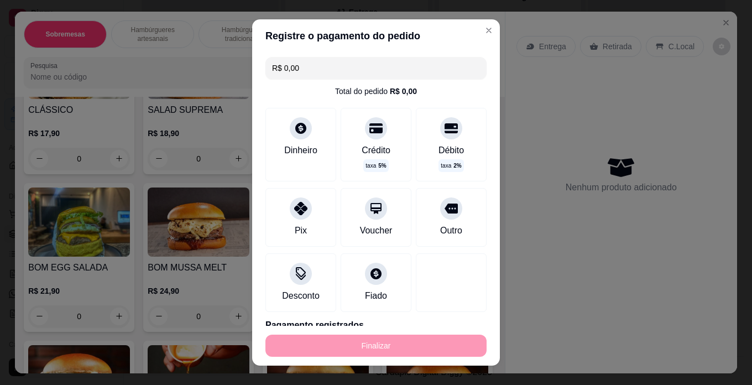
type input "-R$ 57,70"
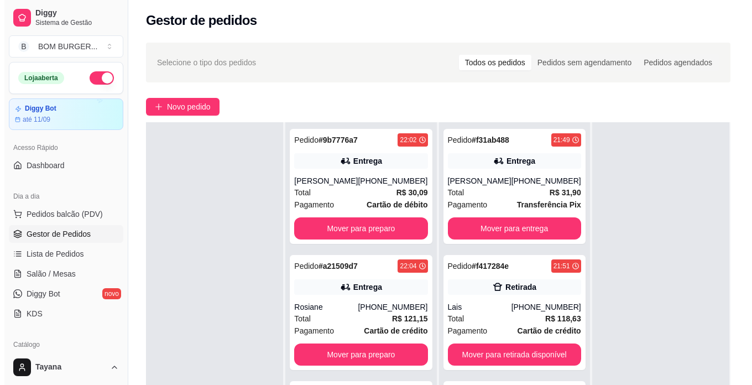
scroll to position [0, 0]
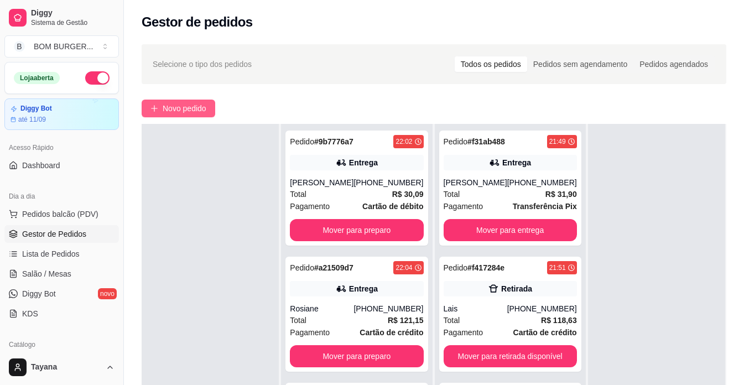
click at [185, 112] on span "Novo pedido" at bounding box center [185, 108] width 44 height 12
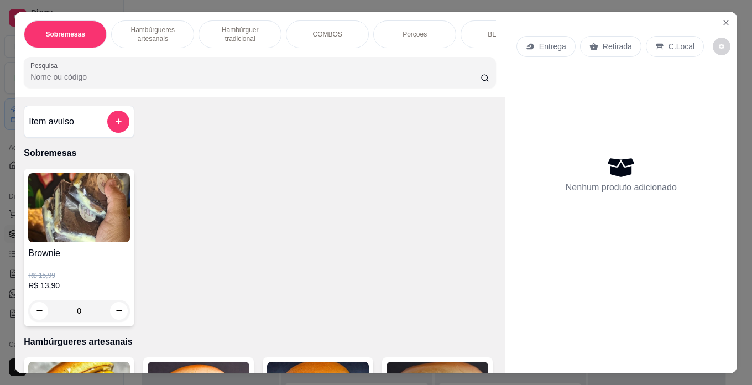
click at [154, 34] on p "Hambúrgueres artesanais" at bounding box center [153, 34] width 64 height 18
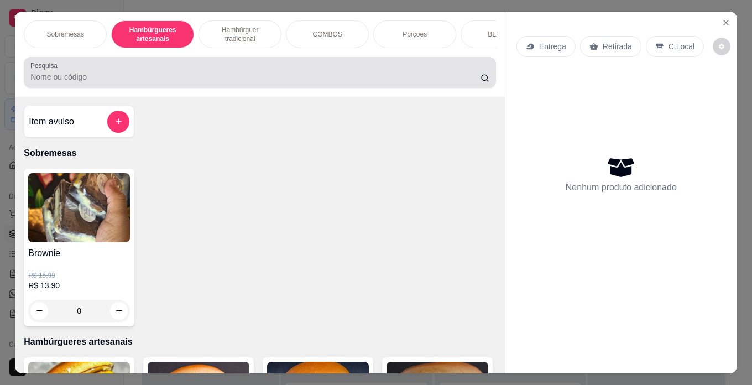
scroll to position [28, 0]
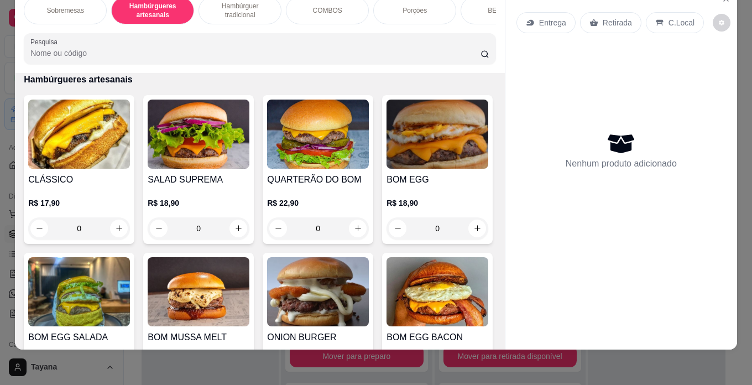
click at [237, 10] on p "Hambúrguer tradicional" at bounding box center [240, 11] width 64 height 18
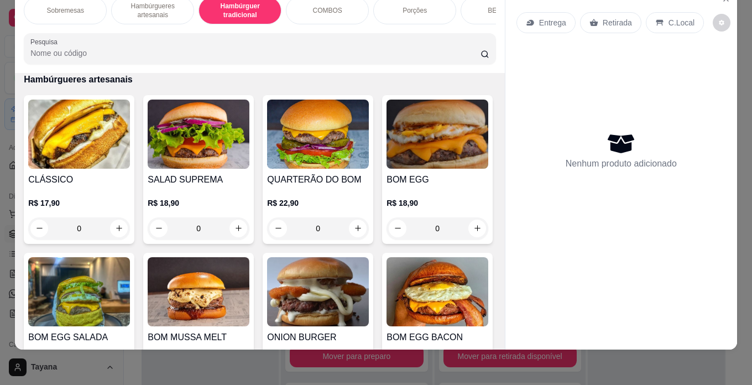
scroll to position [1678, 0]
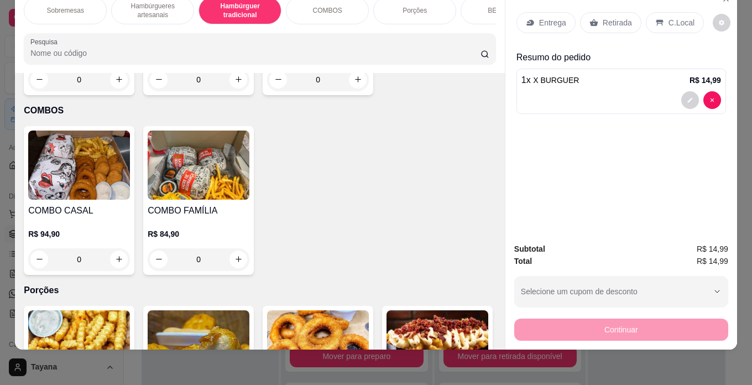
type input "2"
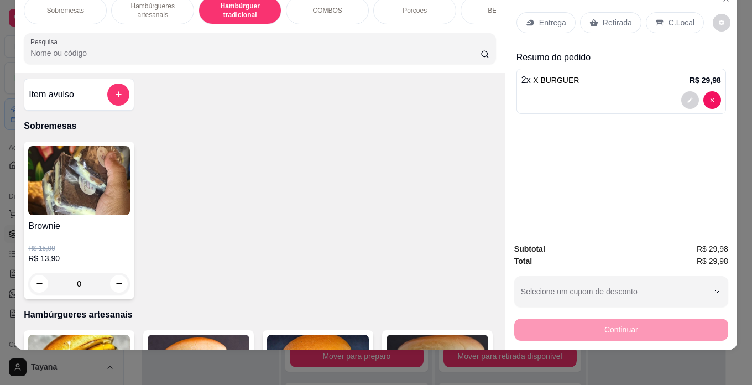
scroll to position [0, 0]
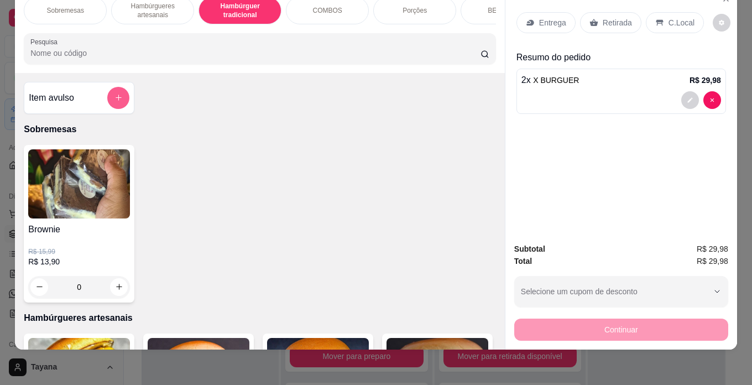
click at [114, 96] on icon "add-separate-item" at bounding box center [118, 97] width 8 height 8
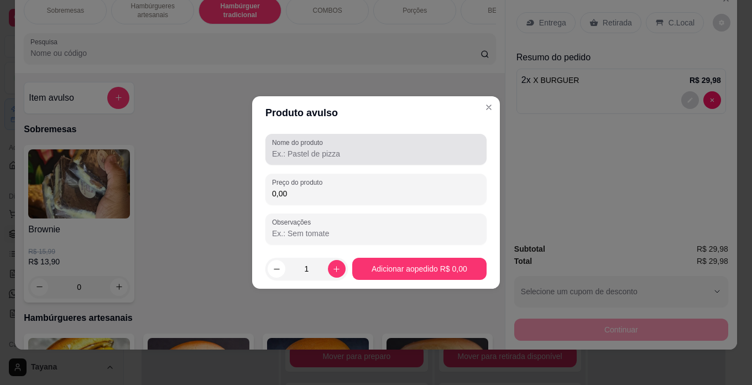
click at [285, 153] on input "Nome do produto" at bounding box center [376, 153] width 208 height 11
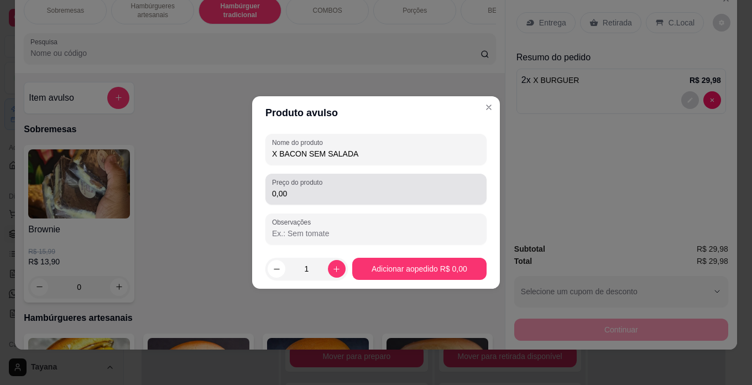
type input "X BACON SEM SALADA"
click at [318, 193] on input "0,00" at bounding box center [376, 193] width 208 height 11
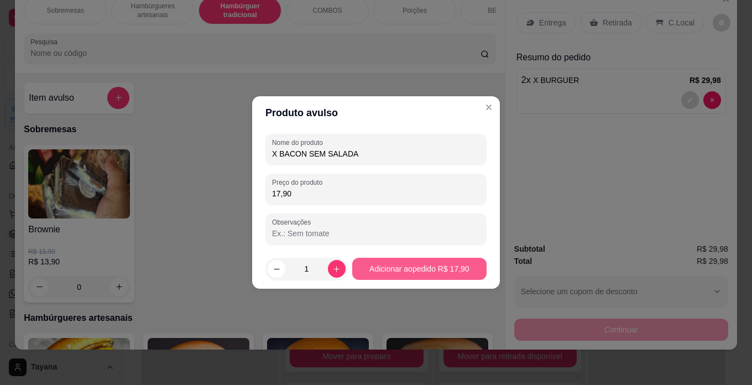
type input "17,90"
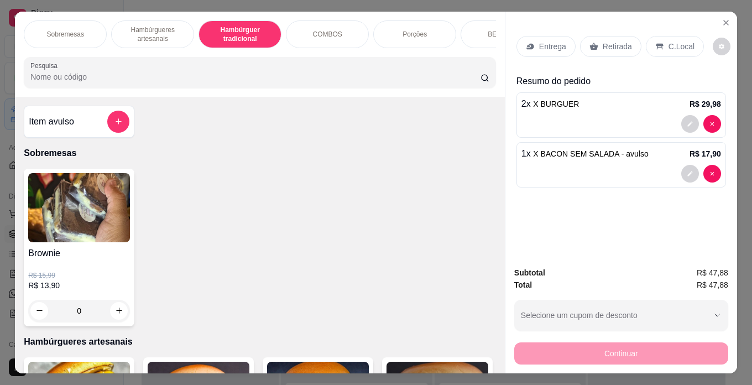
click at [493, 29] on div "Sobremesas Hambúrgueres artesanais Hambúrguer tradicional COMBOS Porções BEBIDA…" at bounding box center [260, 54] width 490 height 85
click at [490, 30] on p "BEBIDAS" at bounding box center [502, 34] width 29 height 9
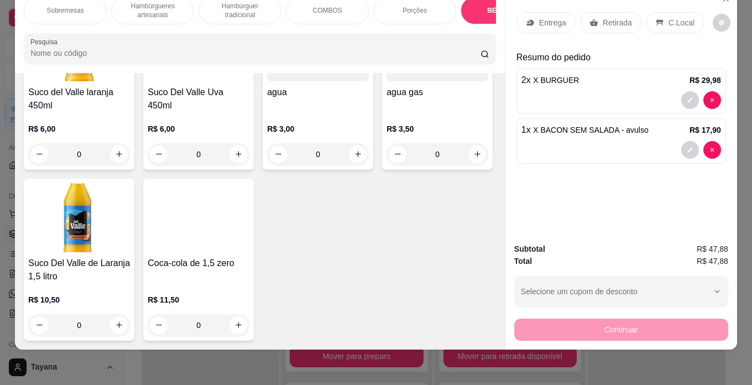
scroll to position [3136, 0]
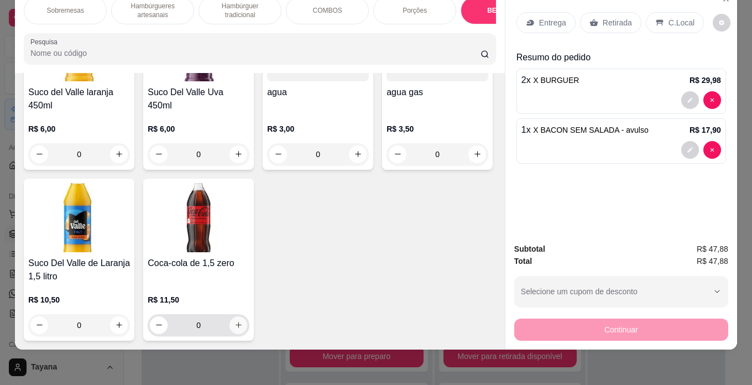
click at [234, 321] on icon "increase-product-quantity" at bounding box center [238, 325] width 8 height 8
type input "1"
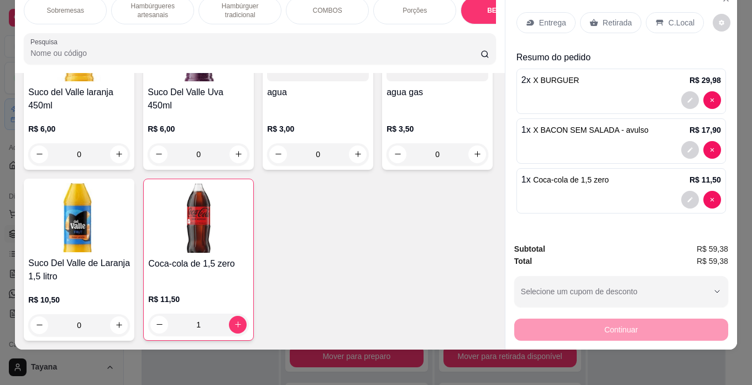
click at [532, 12] on div "Entrega" at bounding box center [545, 22] width 59 height 21
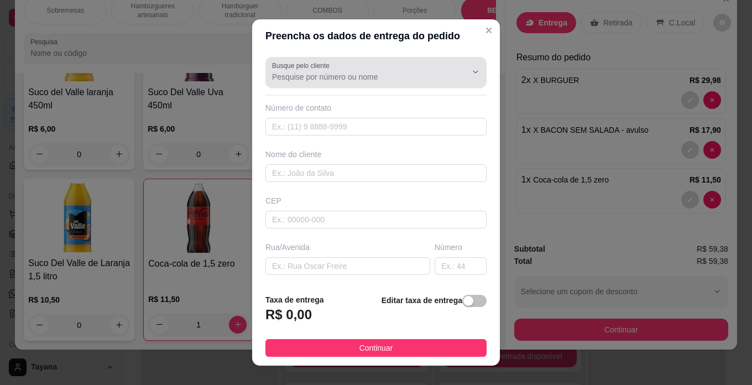
click at [293, 73] on input "Busque pelo cliente" at bounding box center [360, 76] width 177 height 11
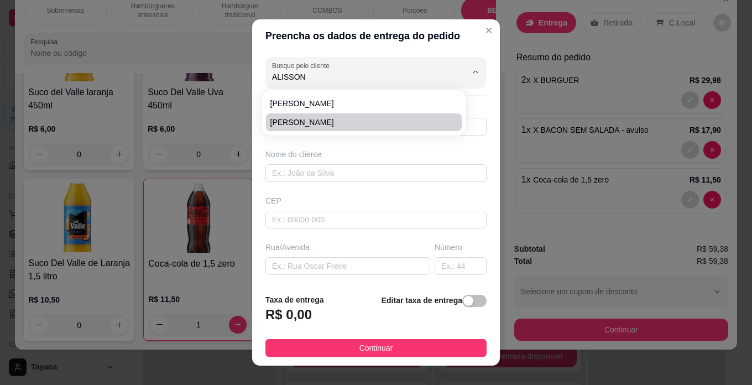
click at [296, 119] on span "[PERSON_NAME]" at bounding box center [358, 122] width 176 height 11
type input "[PERSON_NAME]"
type input "32999654263"
type input "[PERSON_NAME]"
type input "36030640"
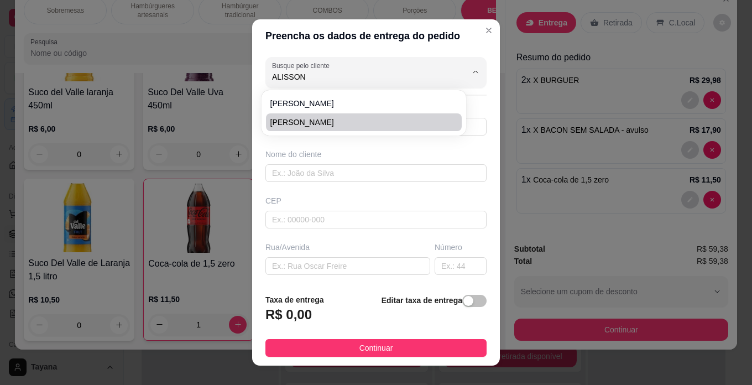
type input "Rua [PERSON_NAME]"
type input "11"
type input "Juiz de Fora"
type input "Parte alta da rua, [GEOGRAPHIC_DATA], em frente ao número 111"
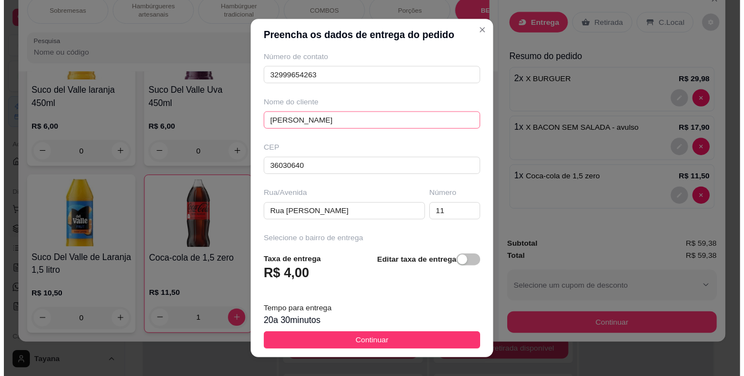
scroll to position [166, 0]
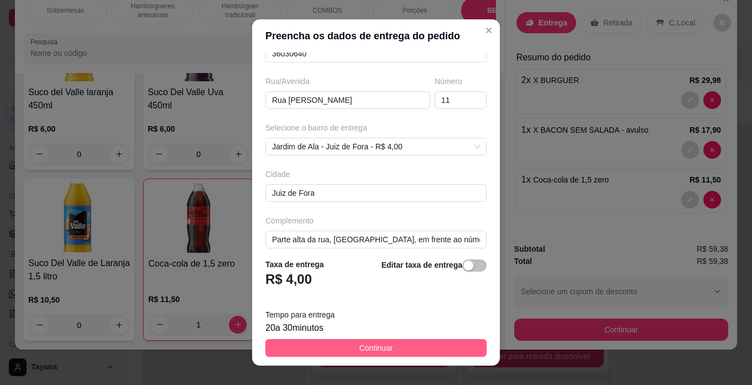
click at [389, 342] on button "Continuar" at bounding box center [375, 348] width 221 height 18
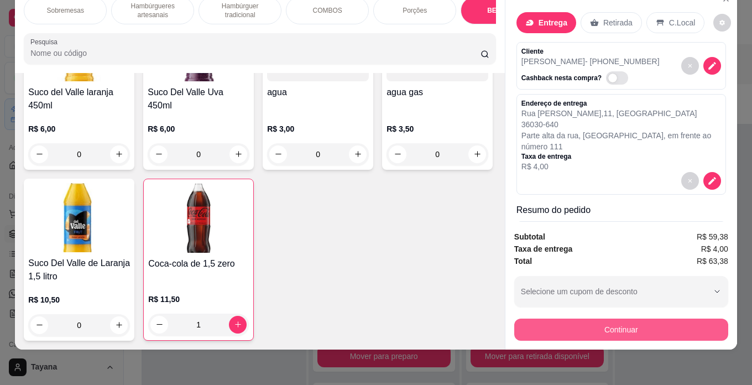
click at [590, 320] on button "Continuar" at bounding box center [621, 329] width 214 height 22
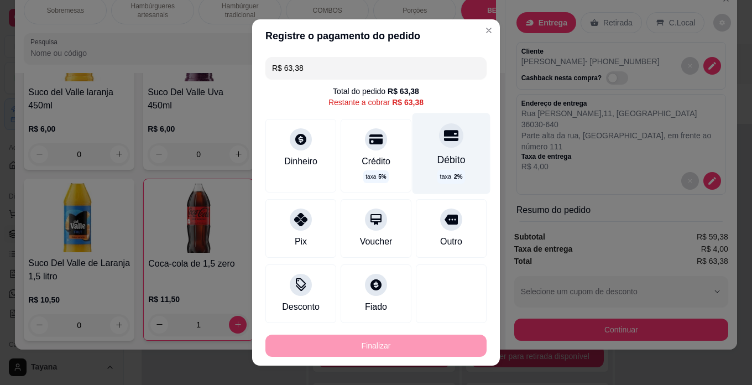
click at [441, 139] on div at bounding box center [451, 135] width 24 height 24
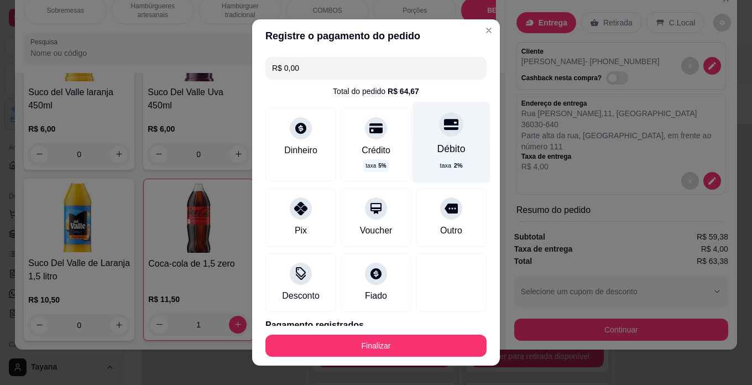
type input "R$ 0,00"
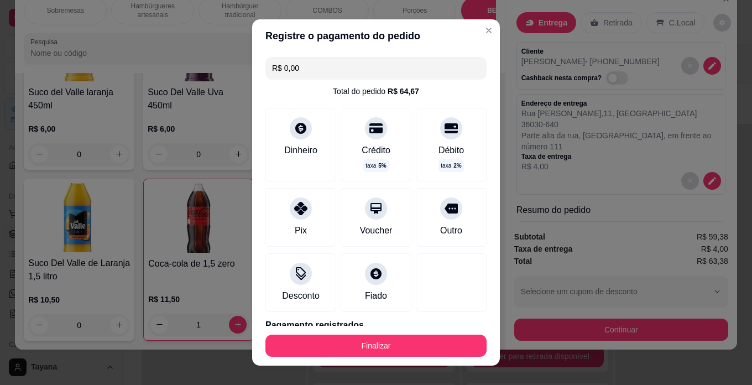
click at [385, 362] on footer "Finalizar" at bounding box center [376, 346] width 248 height 40
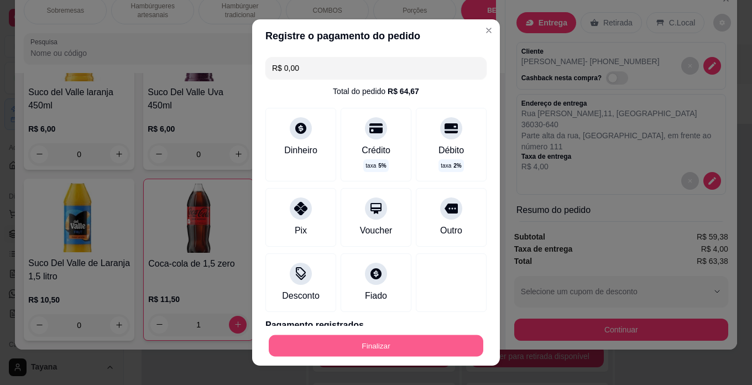
click at [378, 341] on button "Finalizar" at bounding box center [376, 346] width 215 height 22
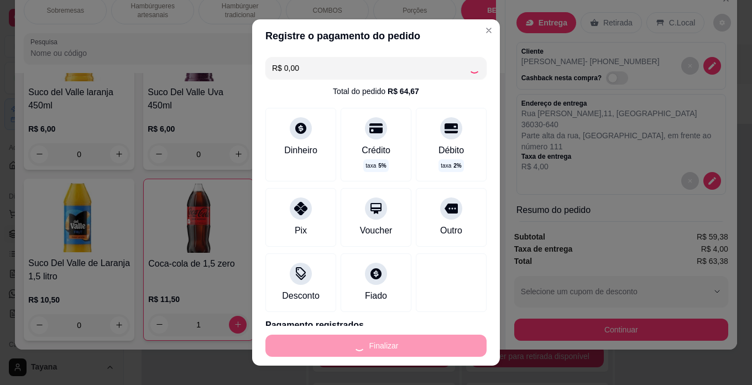
type input "0"
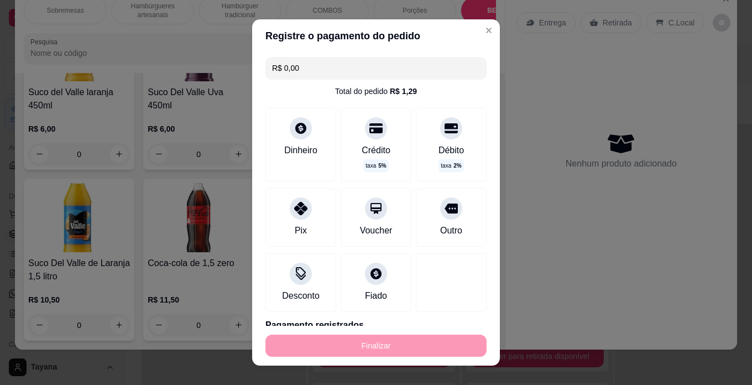
type input "-R$ 63,38"
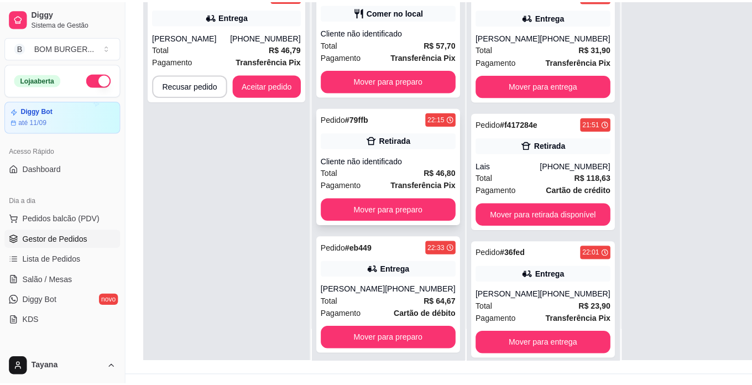
scroll to position [166, 0]
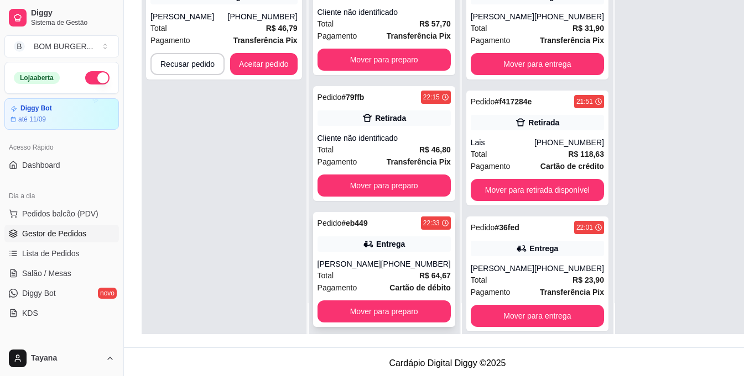
click at [388, 261] on div "[PHONE_NUMBER]" at bounding box center [416, 264] width 70 height 11
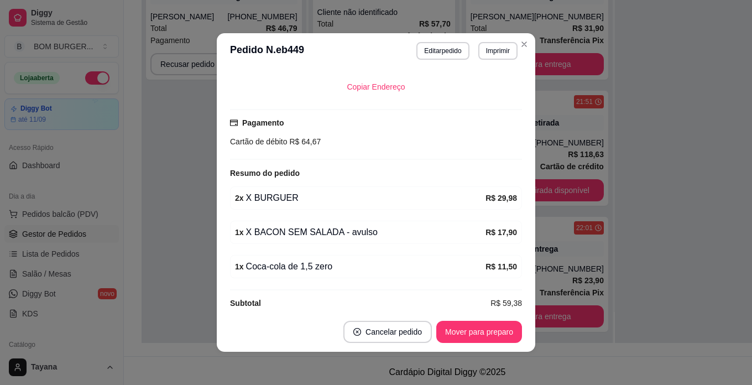
scroll to position [244, 0]
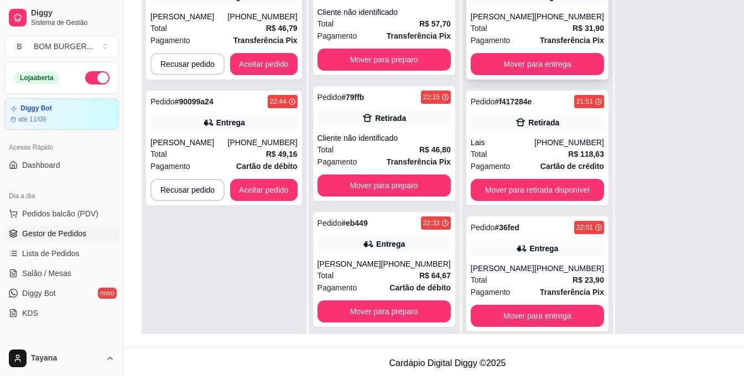
click at [508, 29] on div "Total R$ 31,90" at bounding box center [536, 28] width 133 height 12
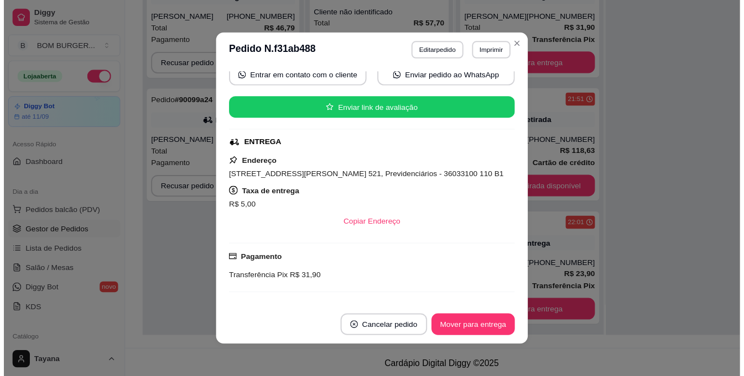
scroll to position [195, 0]
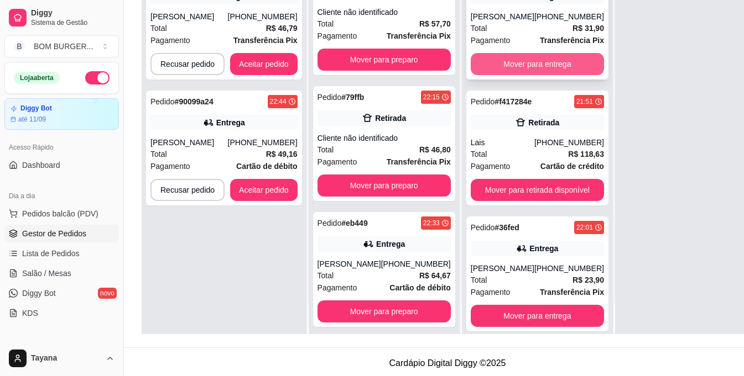
click at [541, 67] on button "Mover para entrega" at bounding box center [536, 64] width 133 height 22
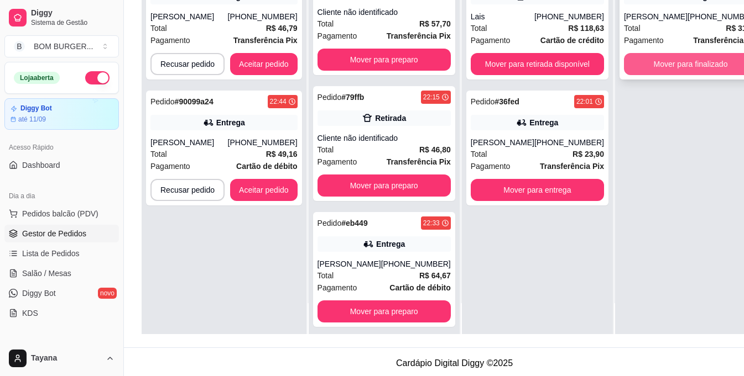
click at [638, 64] on button "Mover para finalizado" at bounding box center [690, 64] width 133 height 22
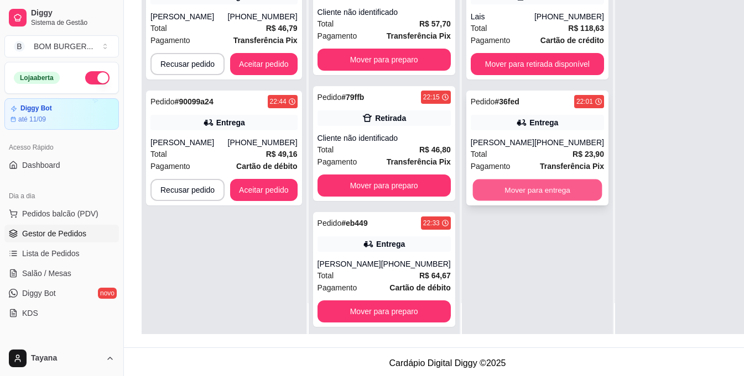
click at [500, 200] on button "Mover para entrega" at bounding box center [536, 191] width 129 height 22
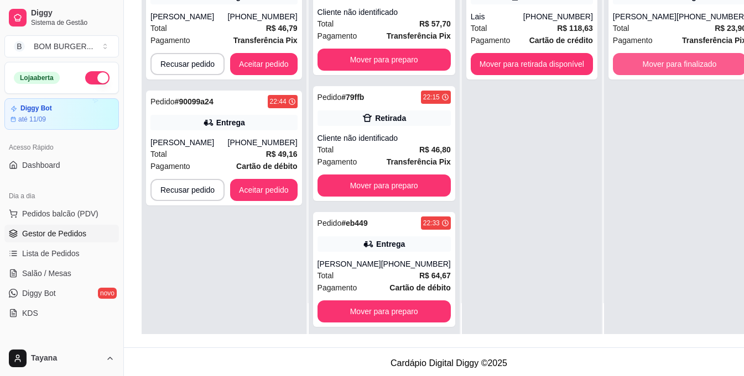
click at [642, 66] on button "Mover para finalizado" at bounding box center [679, 64] width 133 height 22
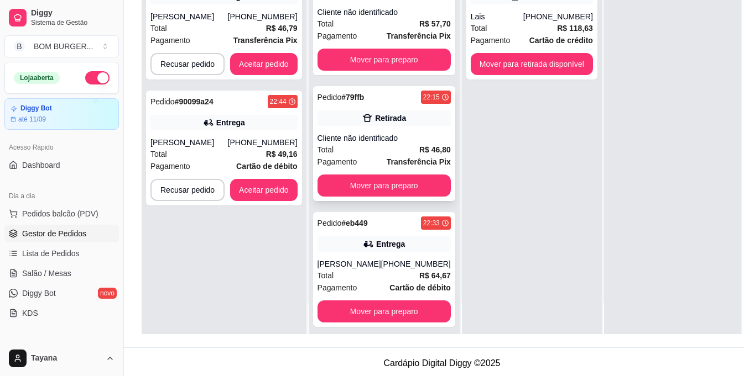
scroll to position [177, 0]
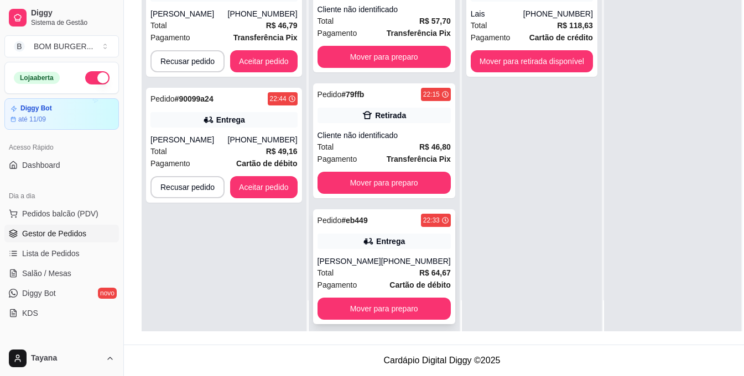
click at [381, 257] on div "[PHONE_NUMBER]" at bounding box center [416, 261] width 70 height 11
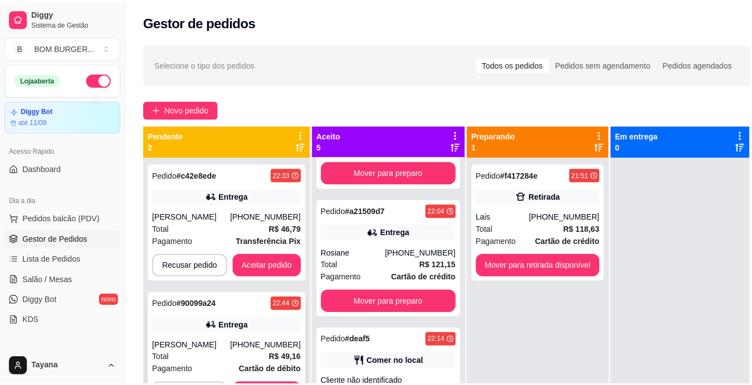
scroll to position [0, 0]
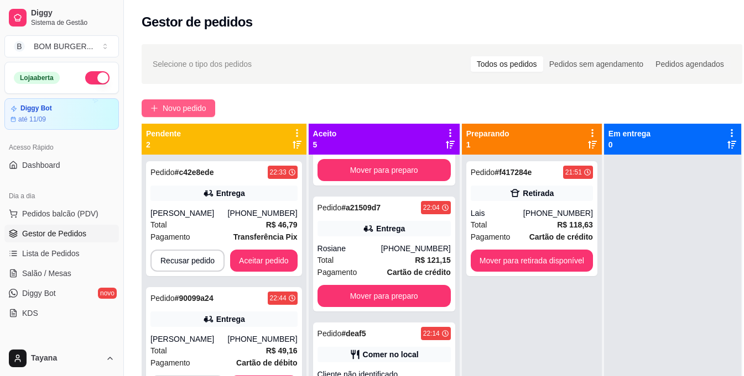
click at [189, 101] on button "Novo pedido" at bounding box center [179, 109] width 74 height 18
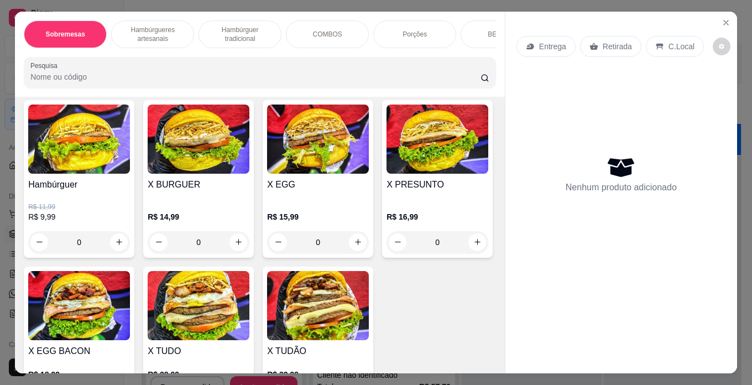
scroll to position [1493, 0]
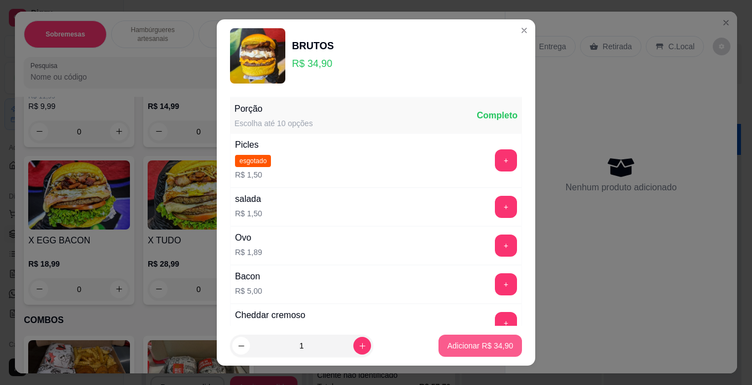
click at [465, 351] on p "Adicionar R$ 34,90" at bounding box center [480, 345] width 66 height 11
type input "1"
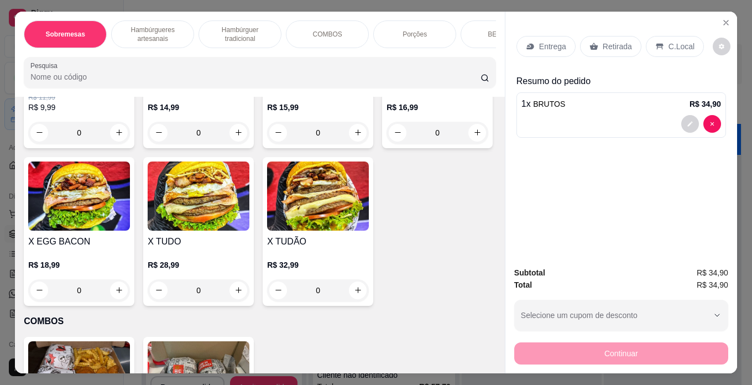
click at [543, 41] on p "Entrega" at bounding box center [552, 46] width 27 height 11
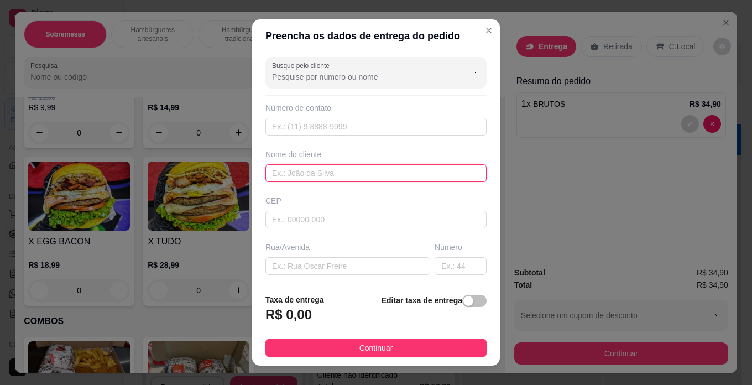
click at [287, 171] on input "text" at bounding box center [375, 173] width 221 height 18
type input "ISABELE"
click at [339, 266] on input "text" at bounding box center [347, 266] width 165 height 18
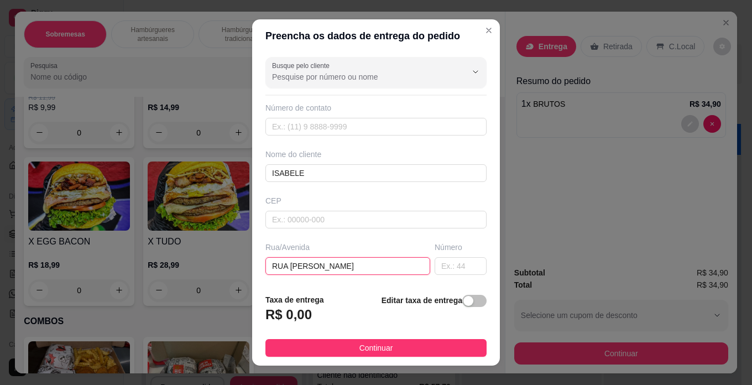
type input "RUA [PERSON_NAME]"
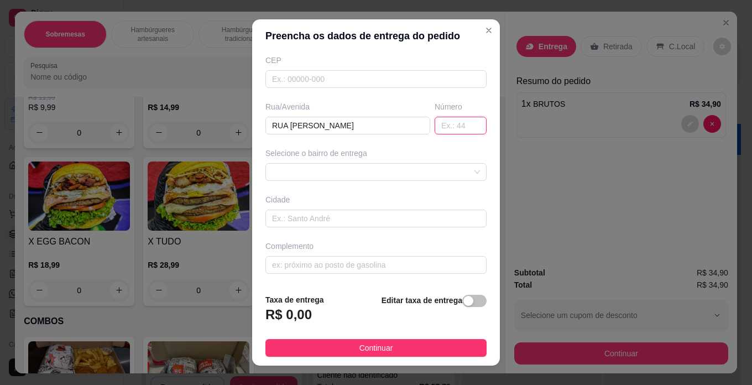
click at [435, 117] on input "text" at bounding box center [461, 126] width 52 height 18
type input "319"
click at [325, 216] on input "text" at bounding box center [375, 219] width 221 height 18
click at [367, 173] on span at bounding box center [376, 172] width 208 height 17
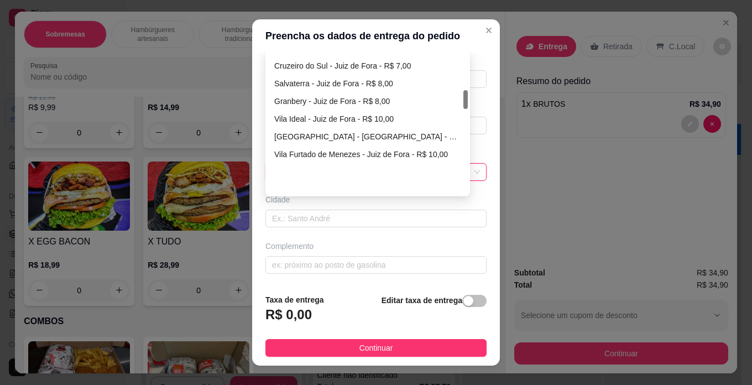
scroll to position [276, 0]
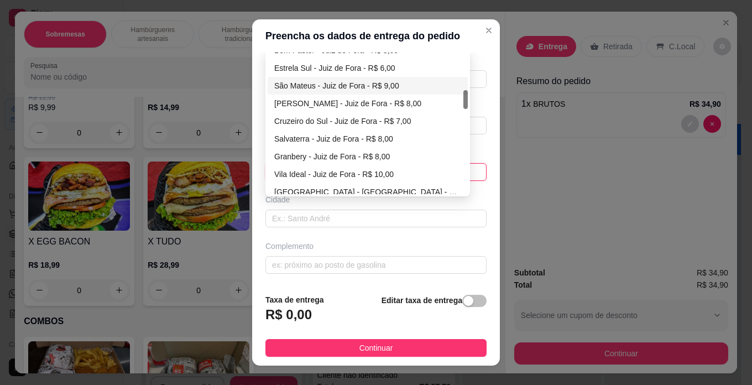
click at [360, 80] on div "São Mateus - Juiz de Fora - R$ 9,00" at bounding box center [367, 86] width 187 height 12
type input "Juiz de Fora"
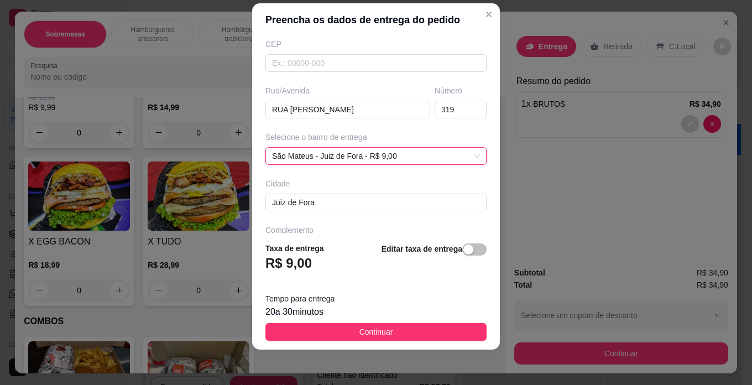
scroll to position [176, 0]
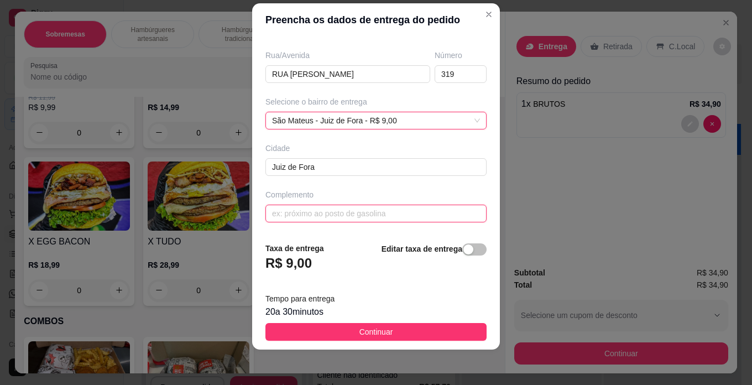
click at [316, 209] on input "text" at bounding box center [375, 214] width 221 height 18
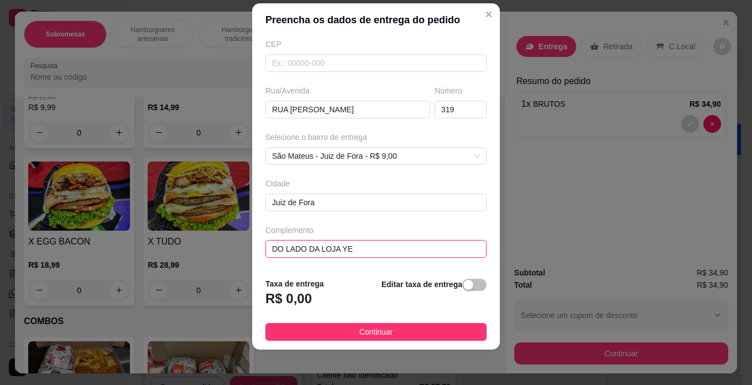
scroll to position [140, 0]
type input "DO LADO DA LOJA YES MARIA"
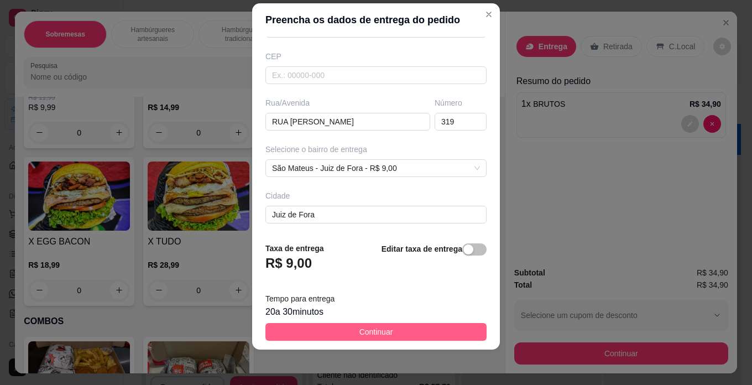
scroll to position [176, 0]
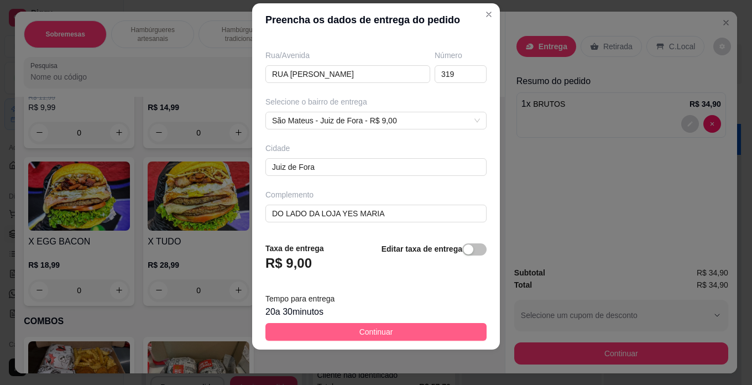
click at [371, 327] on span "Continuar" at bounding box center [376, 332] width 34 height 12
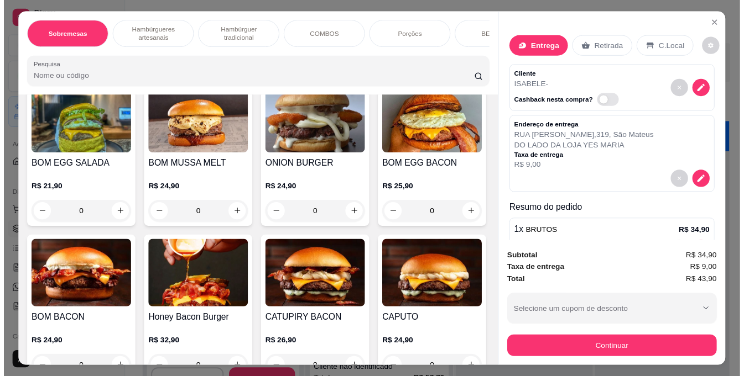
scroll to position [0, 0]
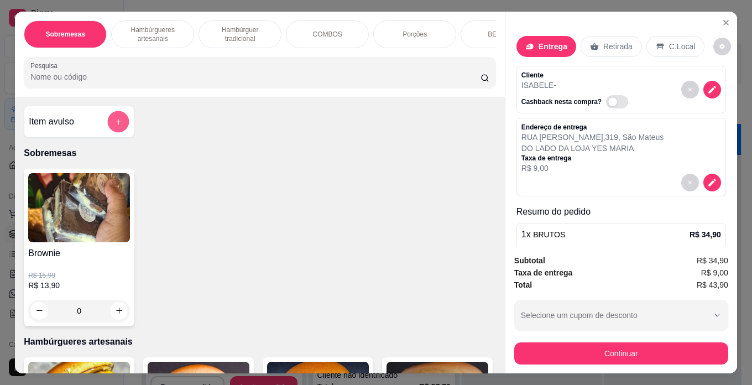
click at [114, 125] on icon "add-separate-item" at bounding box center [118, 122] width 8 height 8
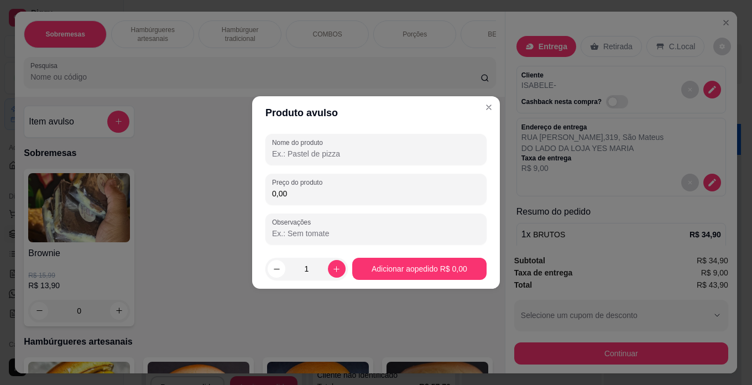
click at [333, 150] on input "Nome do produto" at bounding box center [376, 153] width 208 height 11
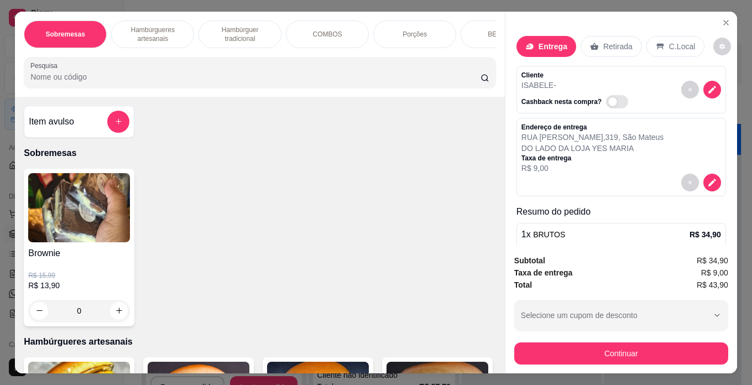
click at [593, 364] on div "Subtotal R$ 34,90 Taxa de entrega R$ 9,00 Total R$ 43,90 Selecione um cupom de …" at bounding box center [621, 309] width 232 height 128
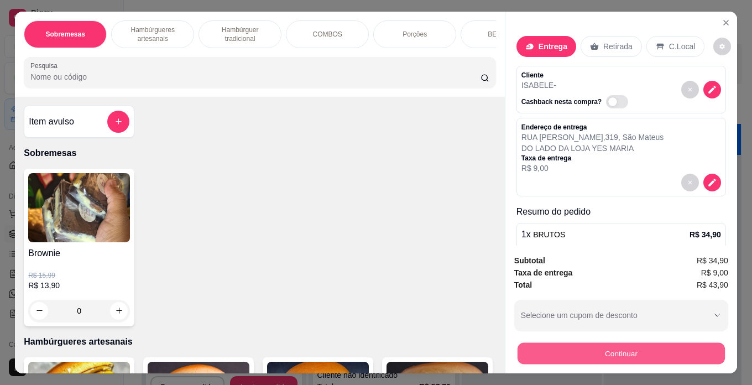
click at [592, 347] on button "Continuar" at bounding box center [620, 354] width 207 height 22
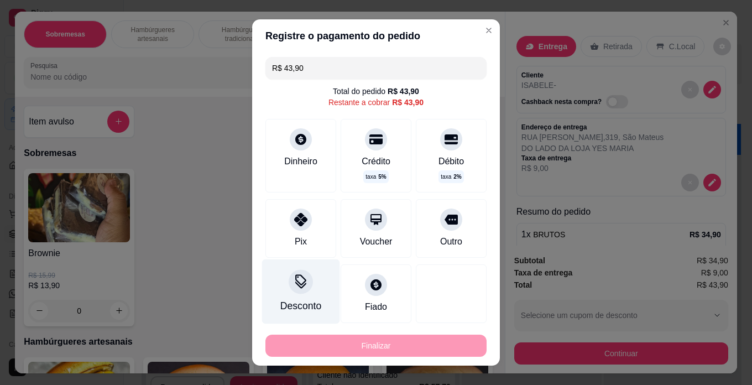
click at [306, 292] on div "Desconto" at bounding box center [301, 291] width 78 height 65
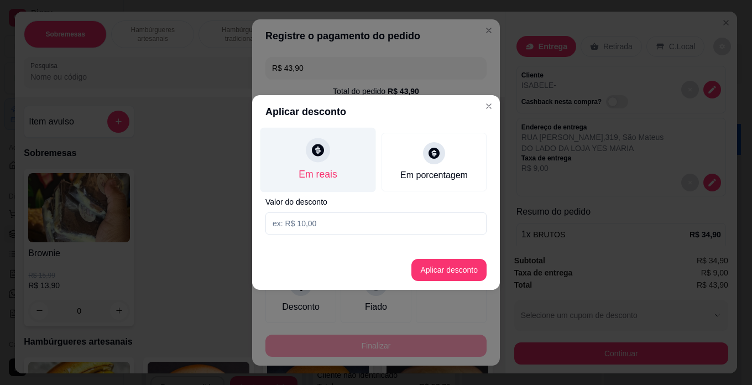
click at [310, 158] on div at bounding box center [318, 150] width 24 height 24
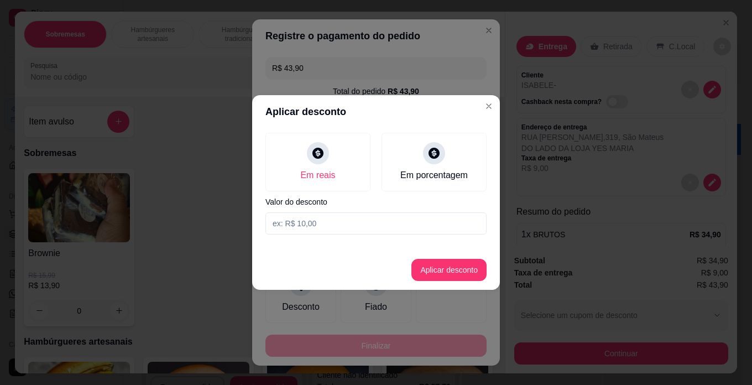
click at [326, 221] on input at bounding box center [375, 223] width 221 height 22
type input "4,50"
click at [442, 273] on button "Aplicar desconto" at bounding box center [448, 270] width 75 height 22
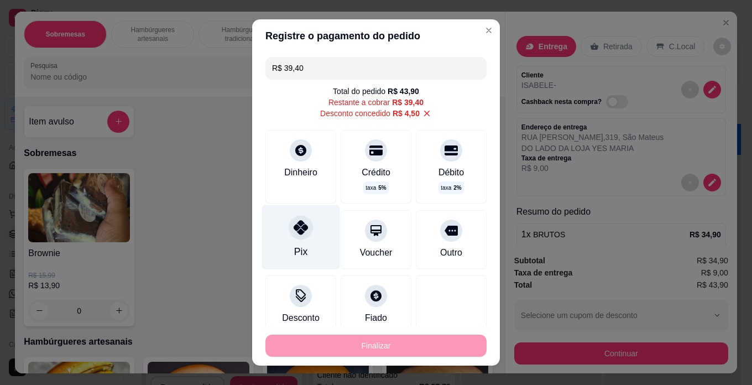
click at [297, 228] on icon at bounding box center [301, 227] width 14 height 14
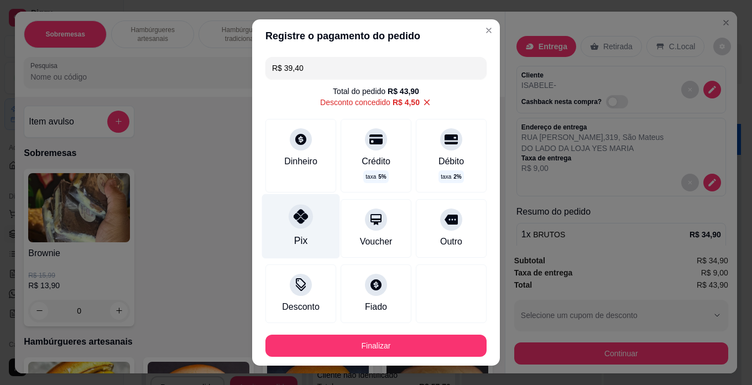
type input "R$ 0,00"
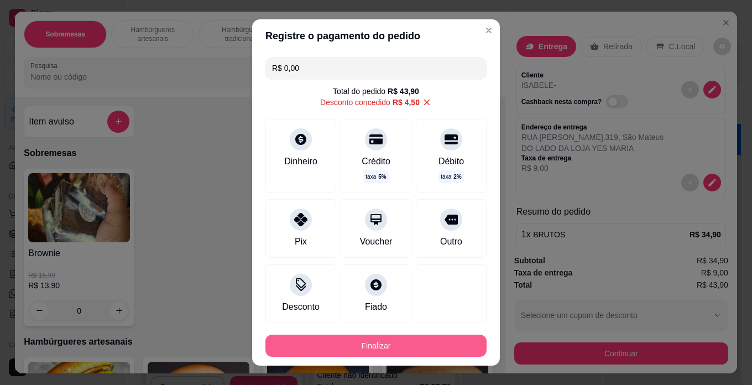
click at [353, 351] on button "Finalizar" at bounding box center [375, 345] width 221 height 22
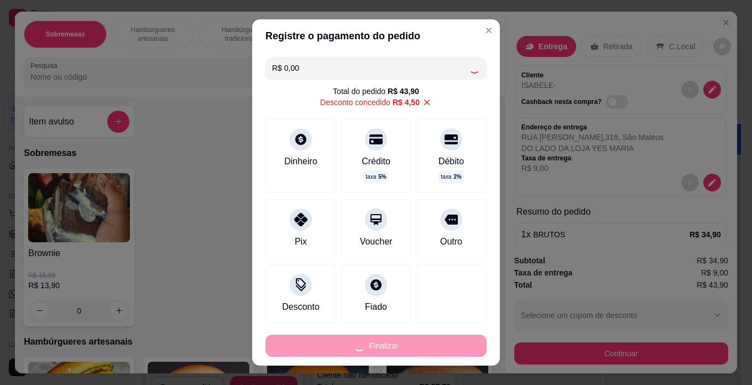
type input "0"
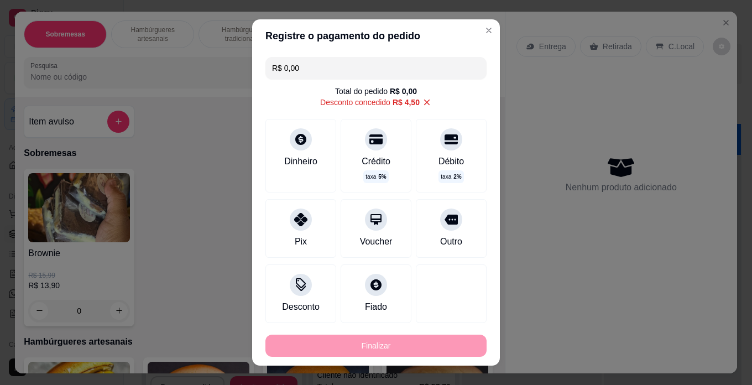
type input "-R$ 43,90"
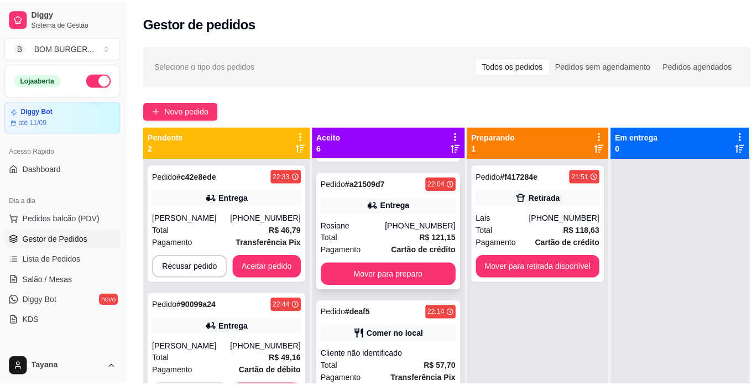
scroll to position [166, 0]
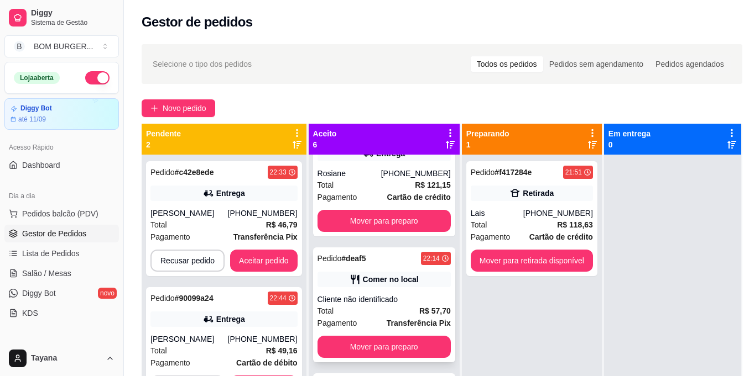
click at [379, 305] on div "Total R$ 57,70" at bounding box center [383, 311] width 133 height 12
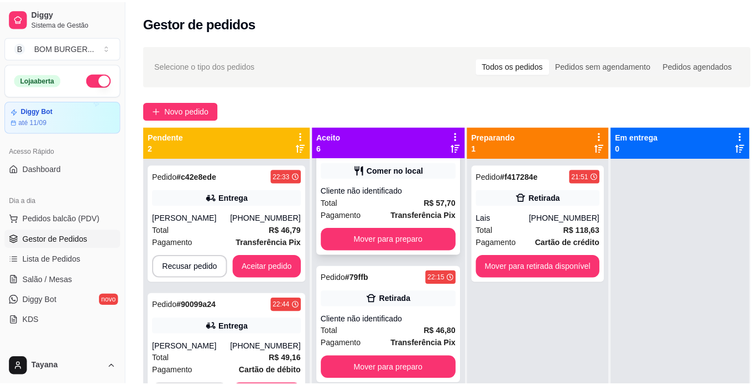
scroll to position [383, 0]
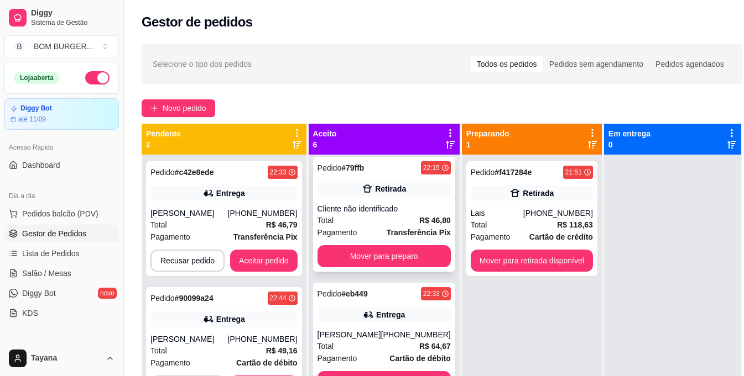
click at [389, 219] on div "Total R$ 46,80" at bounding box center [383, 221] width 133 height 12
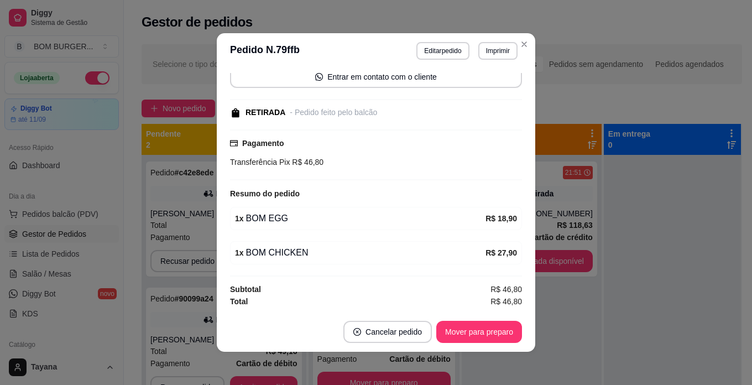
scroll to position [2, 0]
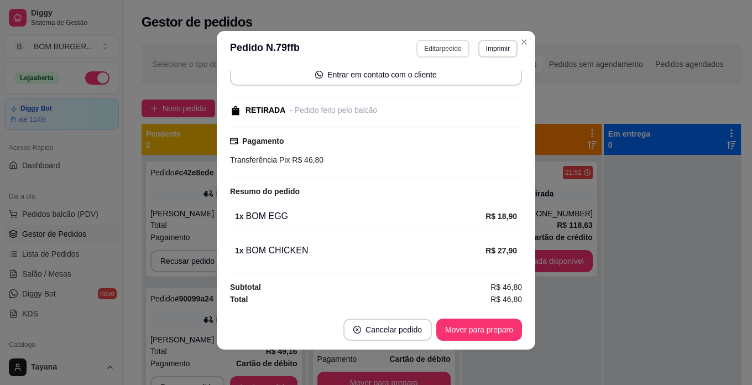
click at [441, 45] on button "Editar pedido" at bounding box center [442, 49] width 53 height 18
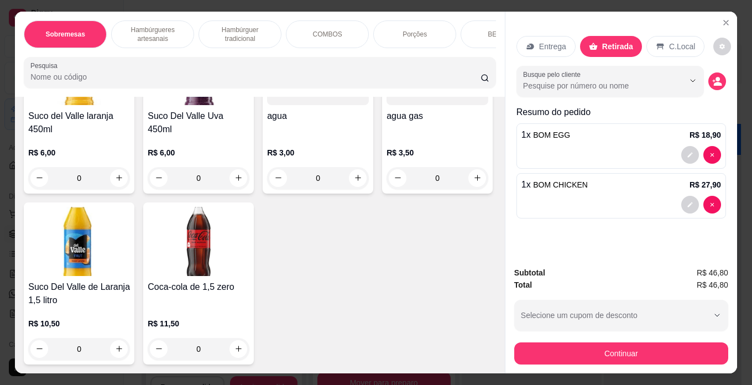
scroll to position [2875, 0]
click at [473, 12] on icon "increase-product-quantity" at bounding box center [477, 7] width 8 height 8
type input "1"
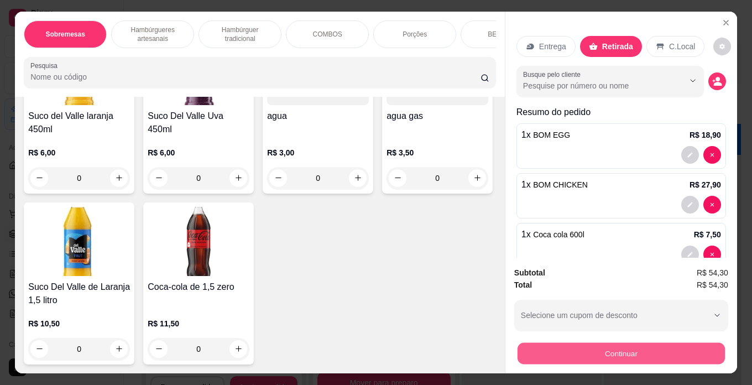
click at [616, 343] on button "Continuar" at bounding box center [620, 354] width 207 height 22
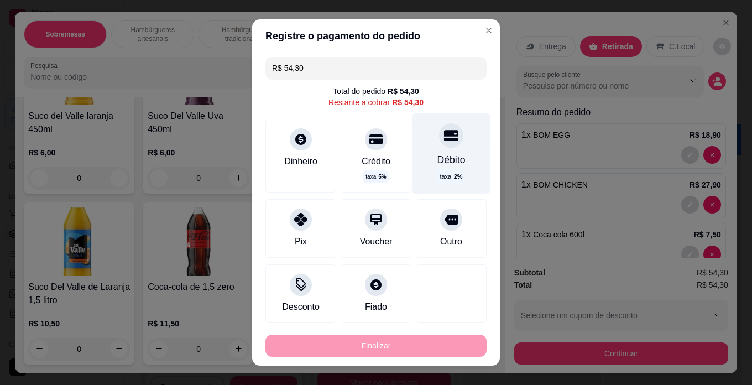
click at [431, 148] on div "Débito taxa 2 %" at bounding box center [451, 153] width 78 height 81
type input "R$ 0,00"
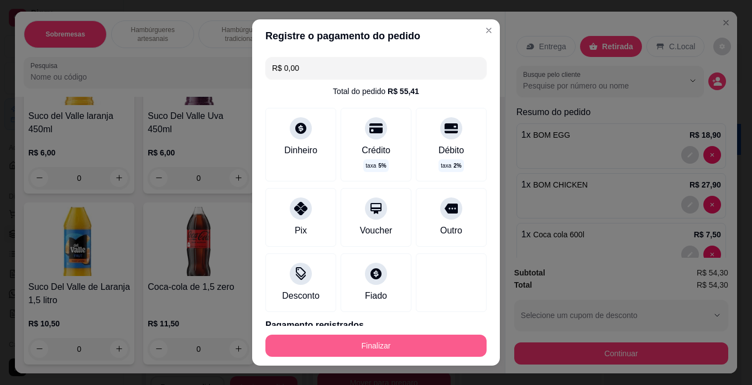
click at [368, 348] on button "Finalizar" at bounding box center [375, 345] width 221 height 22
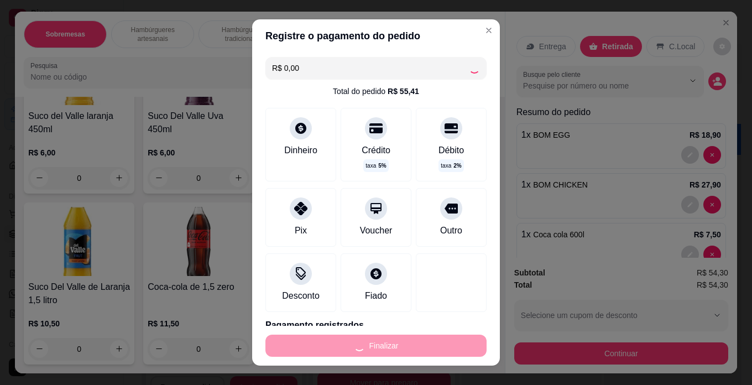
type input "0"
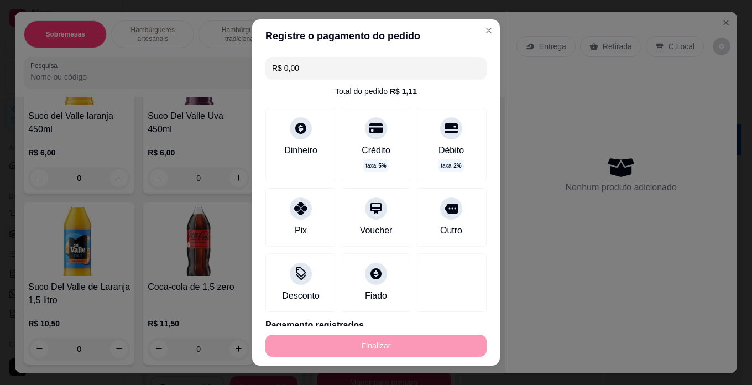
type input "-R$ 54,30"
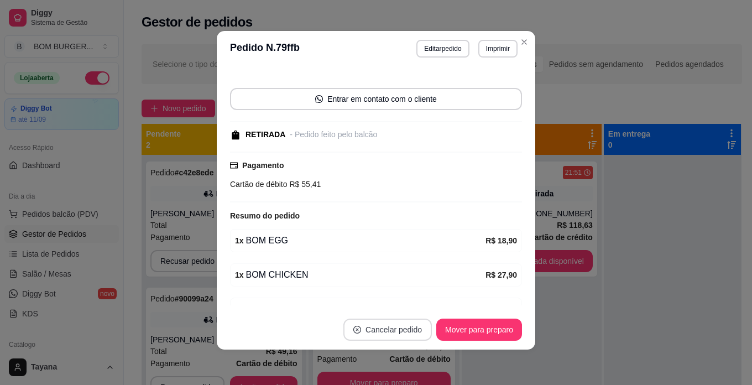
scroll to position [110, 0]
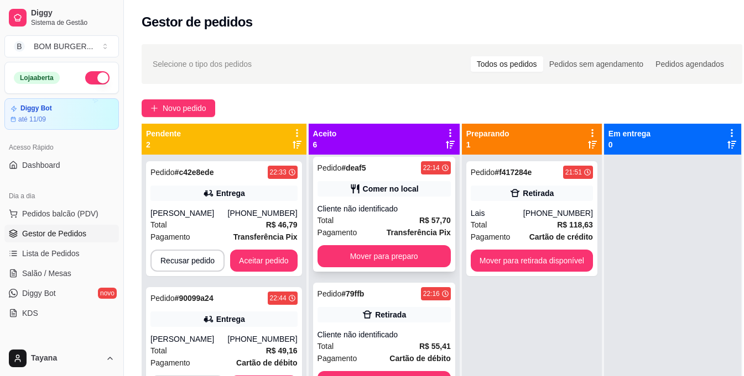
click at [409, 214] on div "Cliente não identificado" at bounding box center [383, 208] width 133 height 11
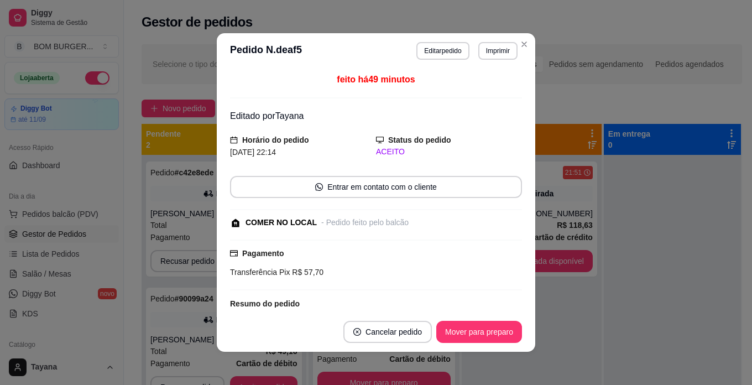
scroll to position [144, 0]
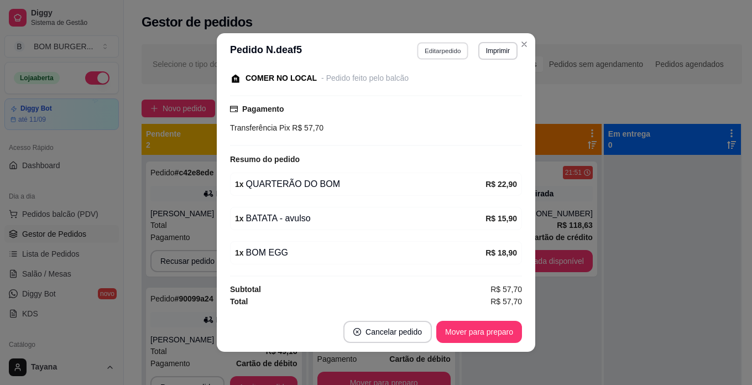
click at [454, 49] on button "Editar pedido" at bounding box center [442, 50] width 51 height 17
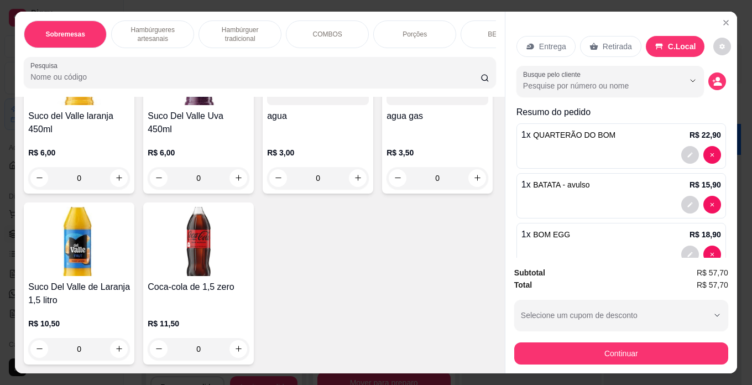
scroll to position [2709, 0]
click at [115, 15] on button "increase-product-quantity" at bounding box center [119, 6] width 17 height 17
type input "1"
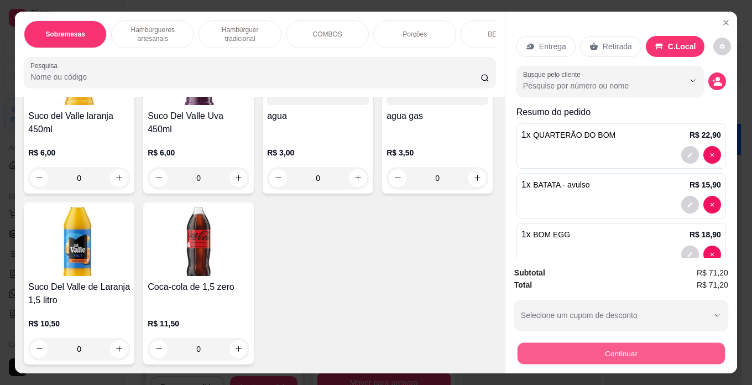
click at [645, 352] on button "Continuar" at bounding box center [620, 354] width 207 height 22
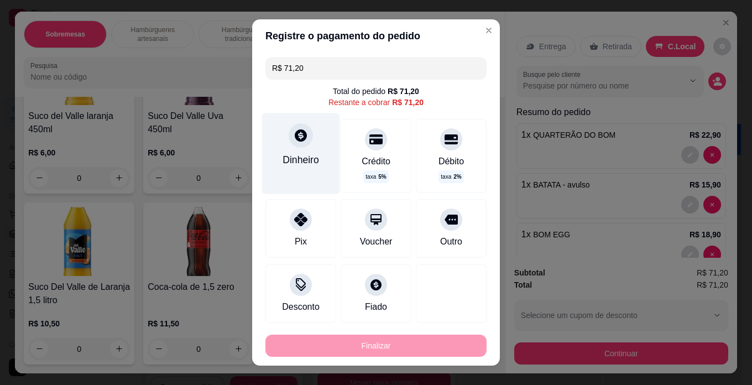
click at [292, 148] on div "Dinheiro" at bounding box center [301, 153] width 78 height 81
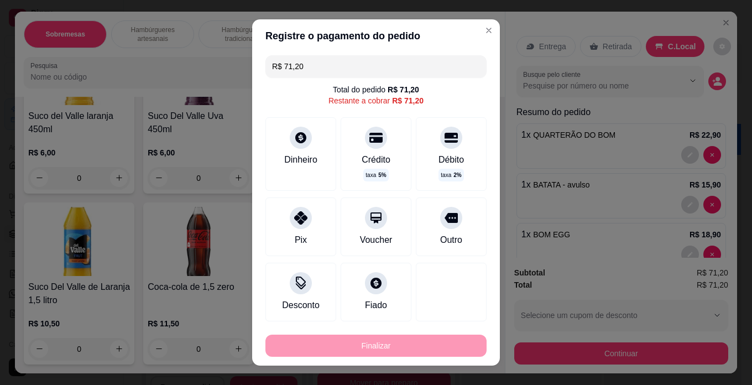
scroll to position [16, 0]
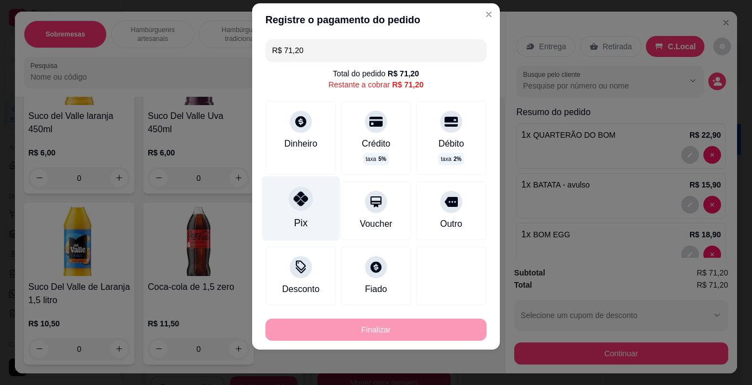
click at [297, 207] on div at bounding box center [301, 198] width 24 height 24
type input "R$ 0,00"
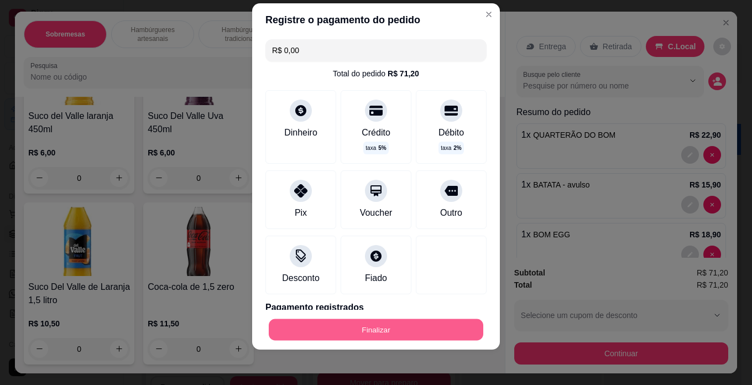
click at [390, 323] on button "Finalizar" at bounding box center [376, 330] width 215 height 22
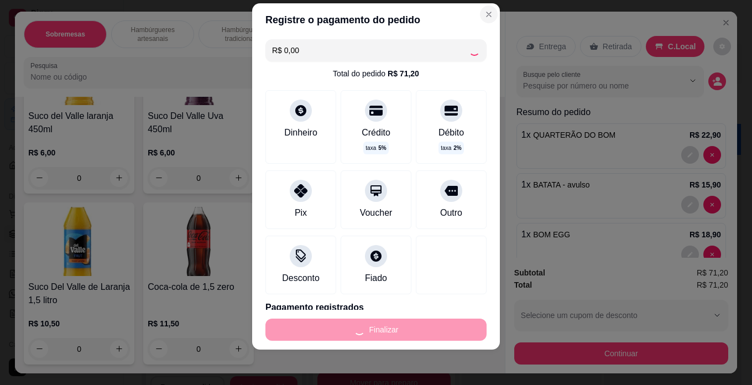
scroll to position [383, 0]
type input "0"
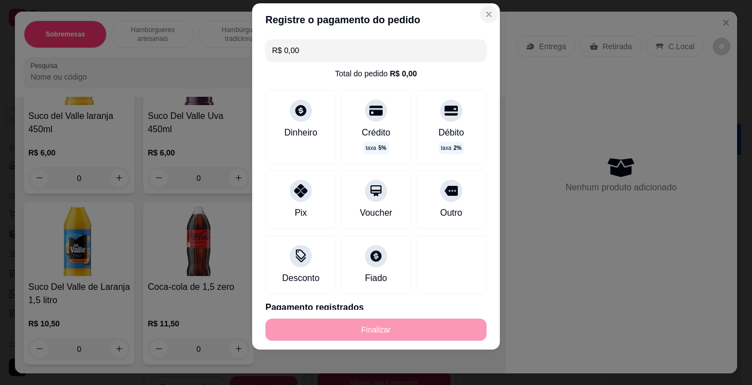
type input "-R$ 71,20"
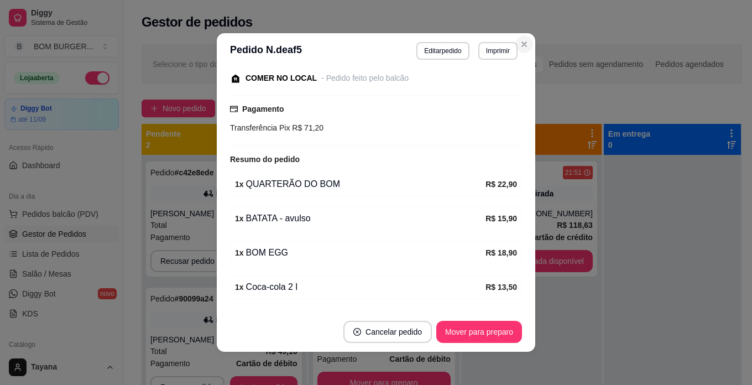
scroll to position [257, 0]
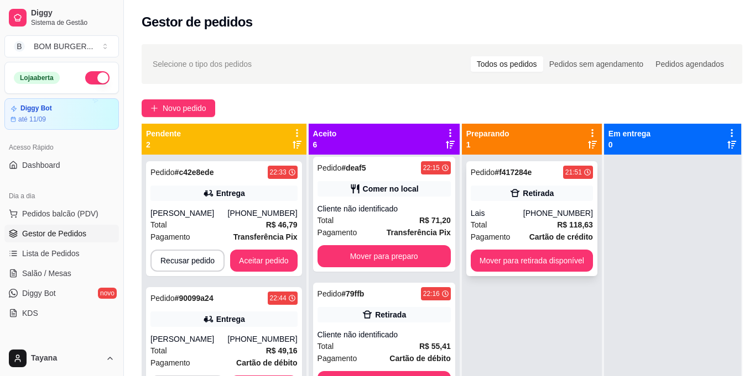
click at [533, 219] on div "Total R$ 118,63" at bounding box center [531, 225] width 122 height 12
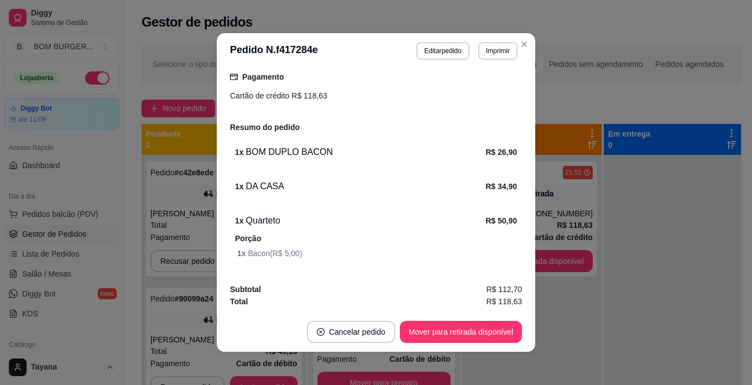
scroll to position [2, 0]
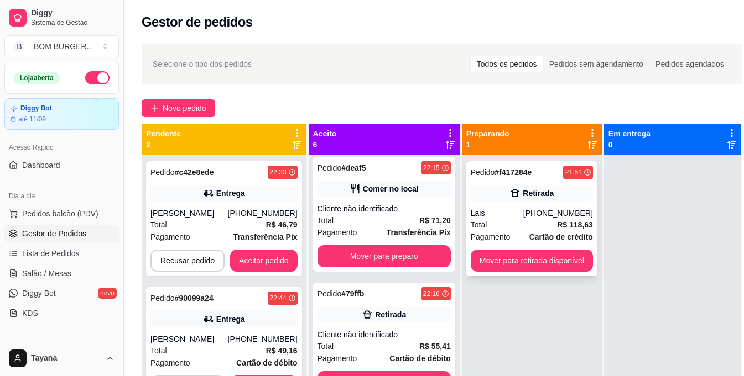
click at [502, 208] on div "Lais" at bounding box center [496, 213] width 53 height 11
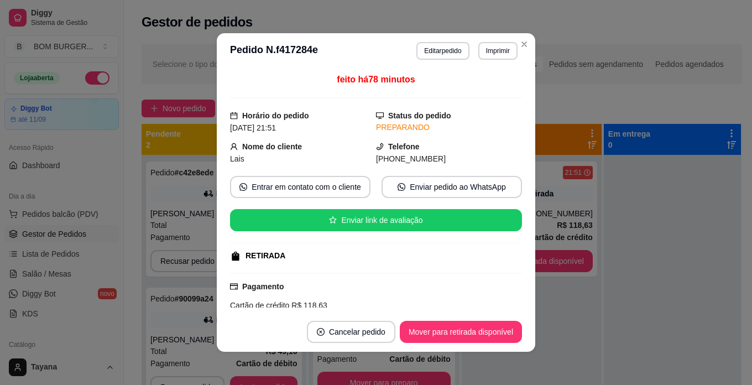
click at [427, 41] on header "**********" at bounding box center [376, 50] width 318 height 35
click at [435, 48] on button "Editar pedido" at bounding box center [442, 51] width 53 height 18
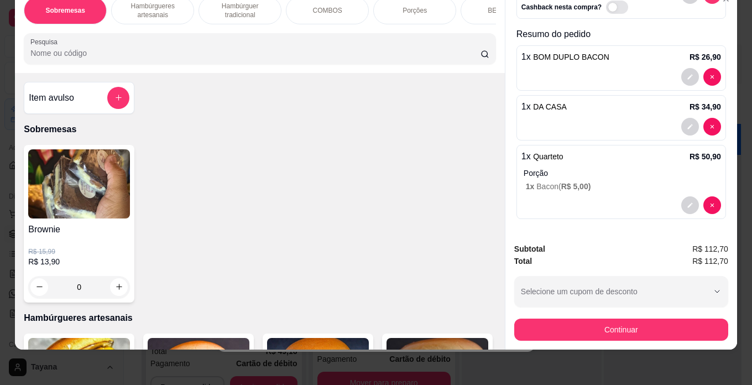
scroll to position [0, 0]
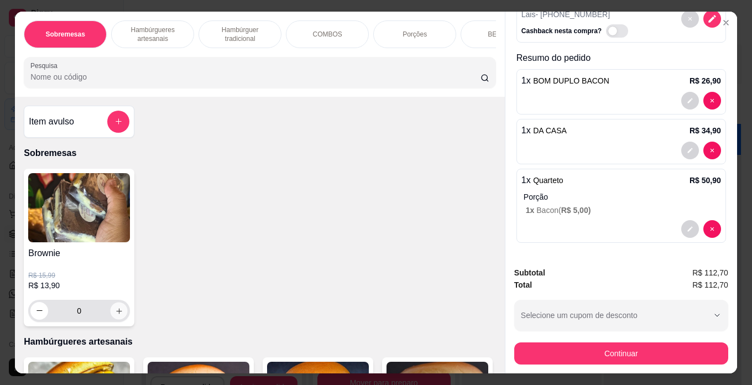
click at [118, 313] on icon "increase-product-quantity" at bounding box center [119, 311] width 8 height 8
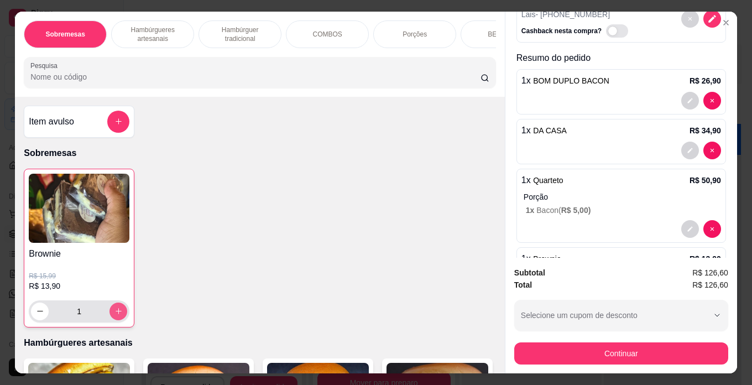
click at [118, 313] on icon "increase-product-quantity" at bounding box center [118, 311] width 8 height 8
type input "2"
click at [109, 123] on button "add-separate-item" at bounding box center [119, 122] width 22 height 22
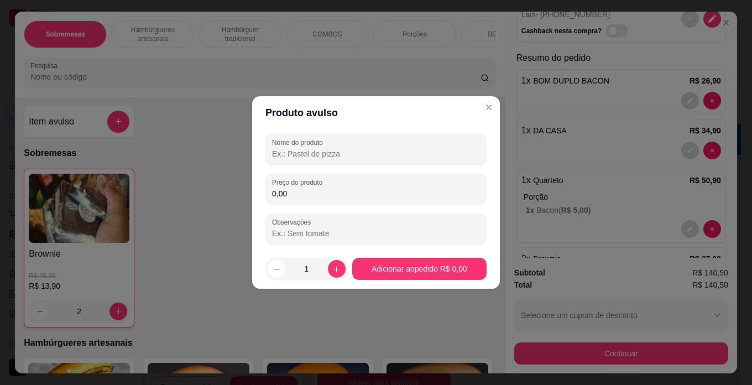
click at [298, 197] on input "0,00" at bounding box center [376, 193] width 208 height 11
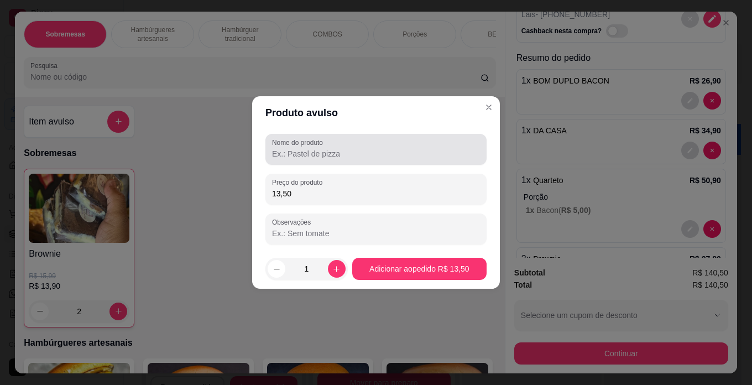
type input "13,50"
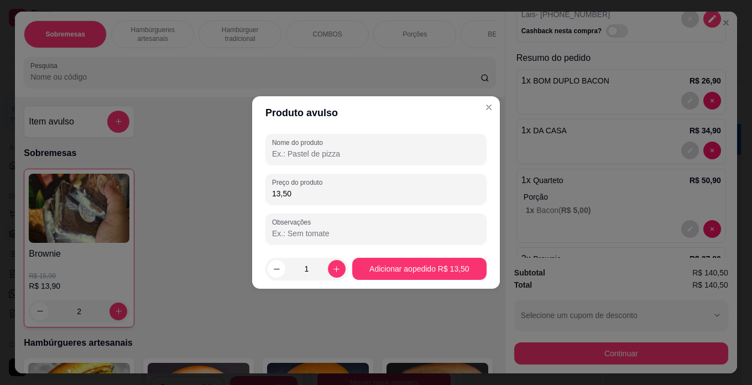
click at [348, 155] on input "Nome do produto" at bounding box center [376, 153] width 208 height 11
type input "R"
type input "REFRI"
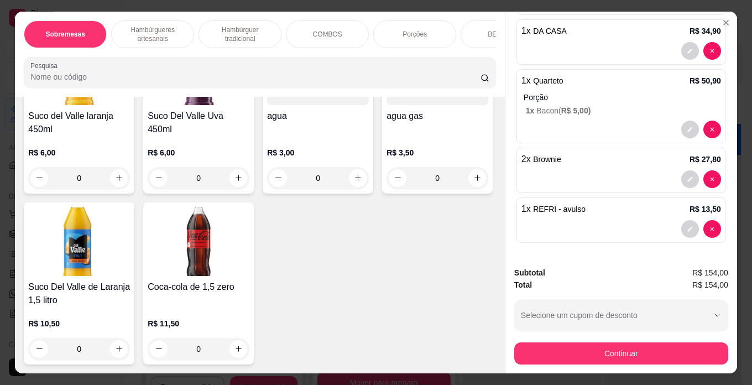
scroll to position [2709, 0]
click at [355, 10] on icon "increase-product-quantity" at bounding box center [358, 7] width 6 height 6
type input "1"
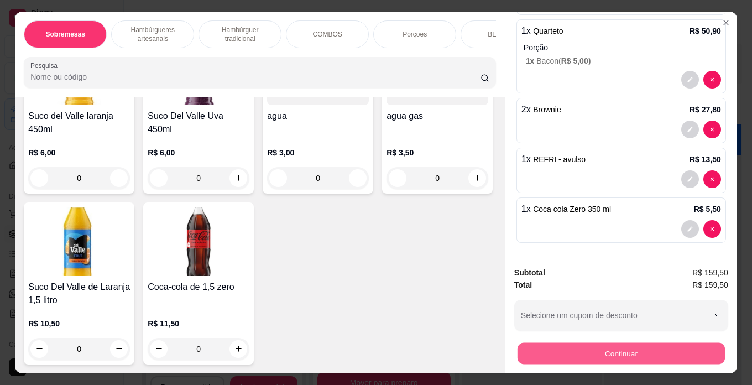
click at [636, 343] on button "Continuar" at bounding box center [620, 354] width 207 height 22
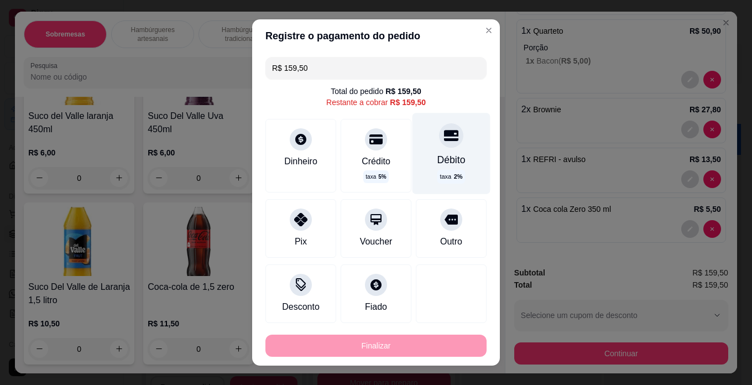
click at [444, 133] on icon at bounding box center [451, 135] width 14 height 11
type input "R$ 0,00"
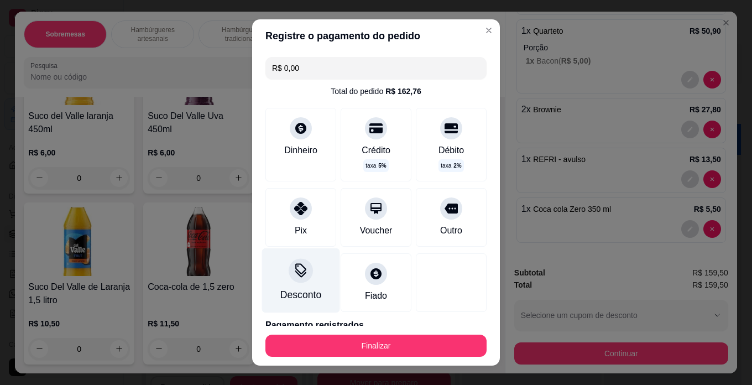
click at [294, 274] on icon at bounding box center [301, 270] width 14 height 14
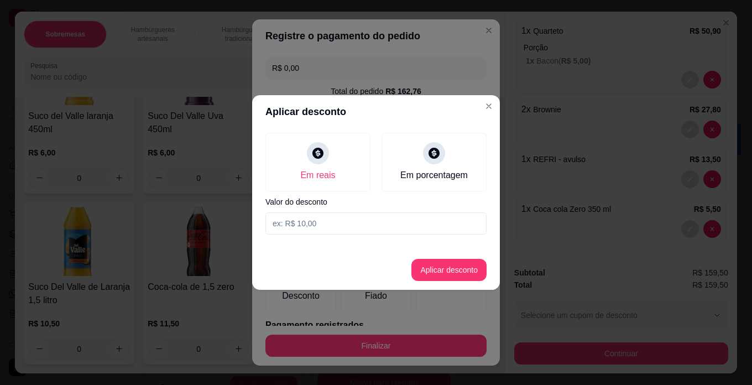
click at [337, 219] on input at bounding box center [375, 223] width 221 height 22
type input "3,26"
click at [426, 274] on button "Aplicar desconto" at bounding box center [448, 270] width 75 height 22
type input "-R$ 3,26"
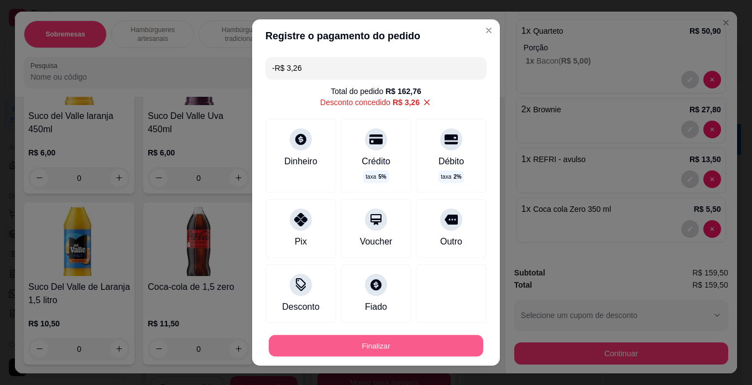
click at [339, 345] on button "Finalizar" at bounding box center [376, 346] width 215 height 22
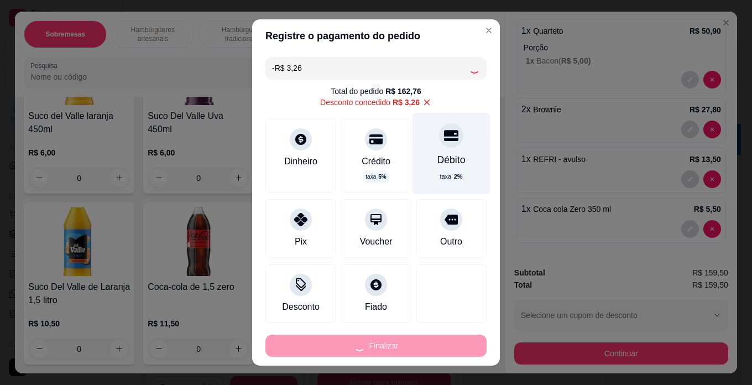
scroll to position [383, 0]
type input "0"
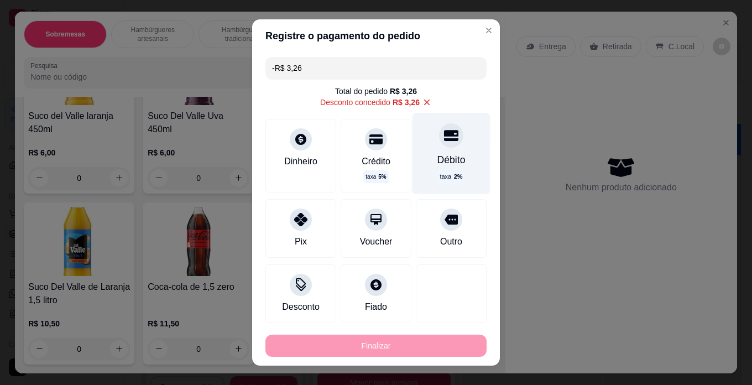
type input "-R$ 162,76"
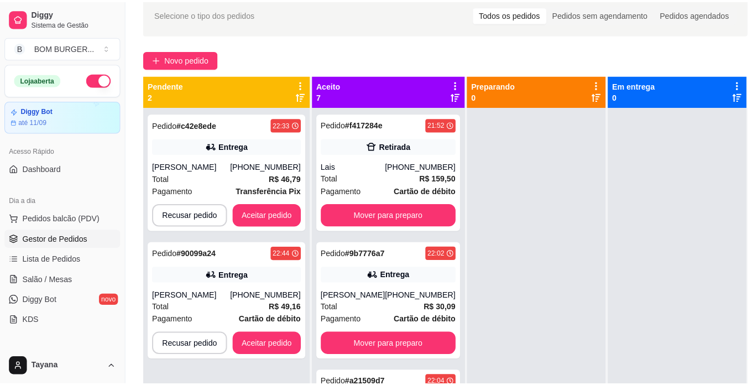
scroll to position [11, 0]
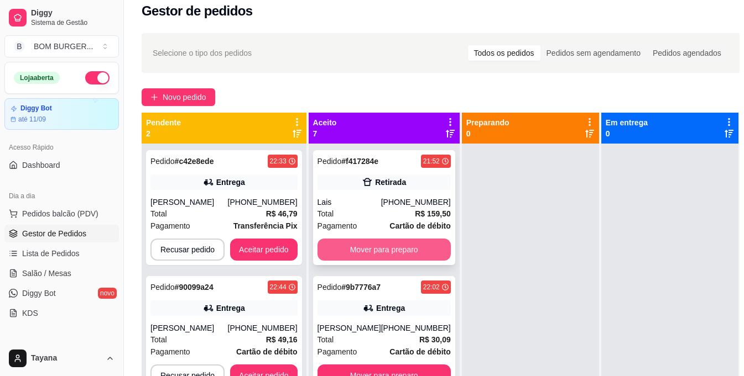
click at [401, 244] on button "Mover para preparo" at bounding box center [383, 250] width 133 height 22
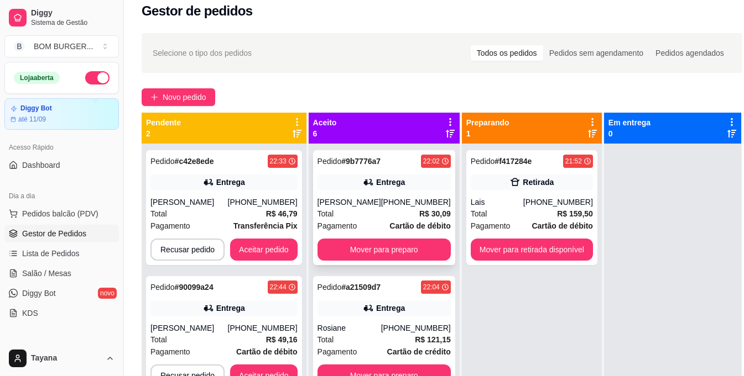
click at [375, 208] on div "Total R$ 30,09" at bounding box center [383, 214] width 133 height 12
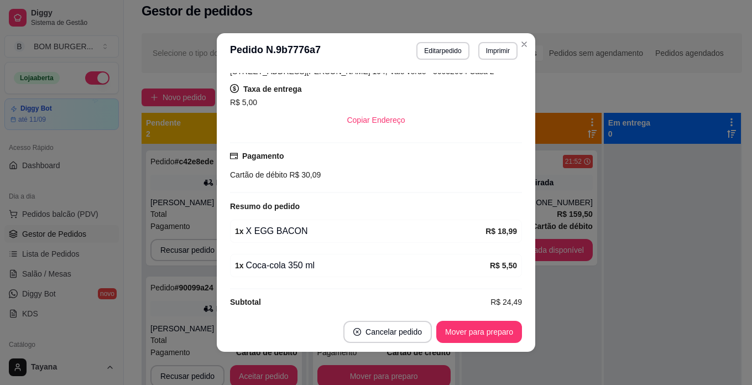
scroll to position [229, 0]
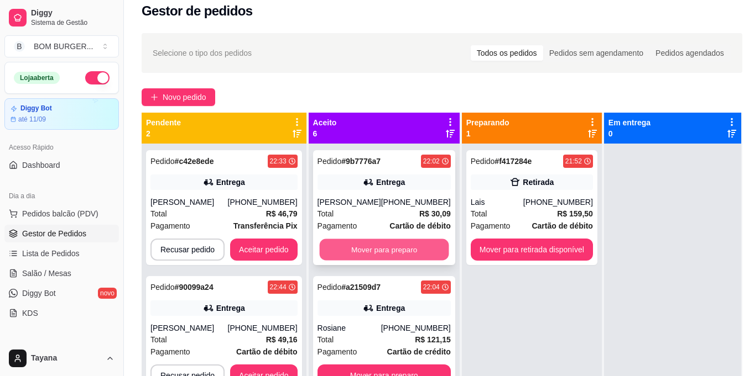
click at [393, 243] on button "Mover para preparo" at bounding box center [383, 250] width 129 height 22
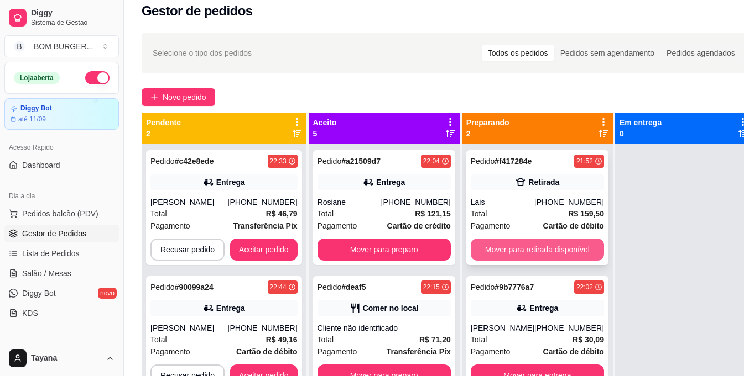
click at [487, 252] on button "Mover para retirada disponível" at bounding box center [536, 250] width 133 height 22
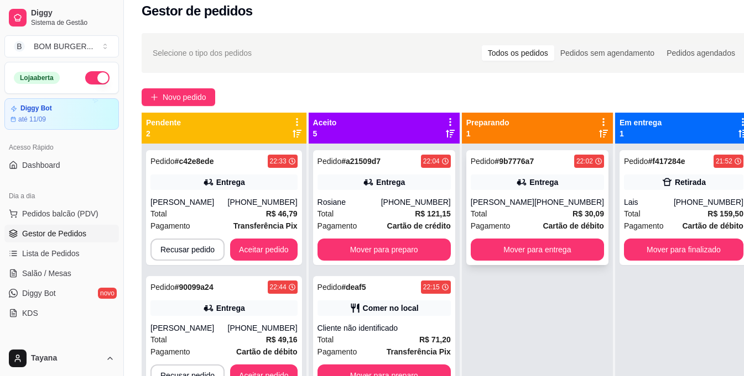
click at [572, 210] on strong "R$ 30,09" at bounding box center [588, 214] width 32 height 9
click at [385, 213] on div "Total R$ 121,15" at bounding box center [383, 214] width 133 height 12
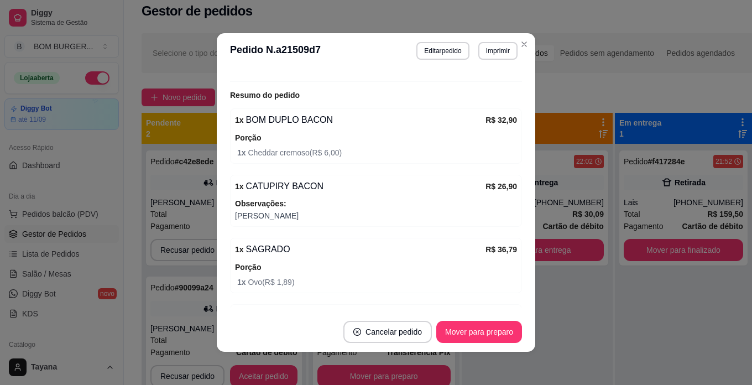
scroll to position [391, 0]
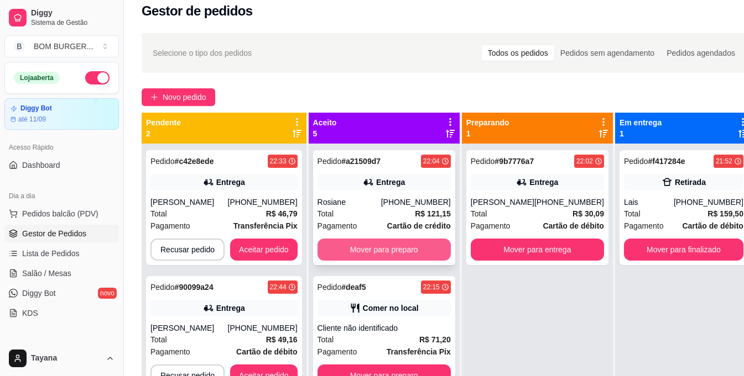
click at [371, 249] on button "Mover para preparo" at bounding box center [383, 250] width 133 height 22
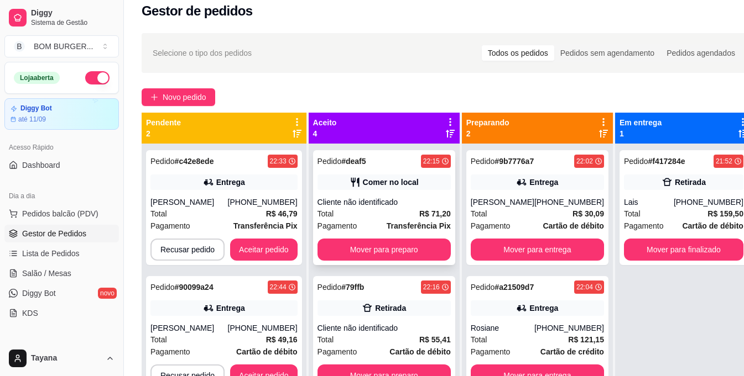
click at [382, 200] on div "Cliente não identificado" at bounding box center [383, 202] width 133 height 11
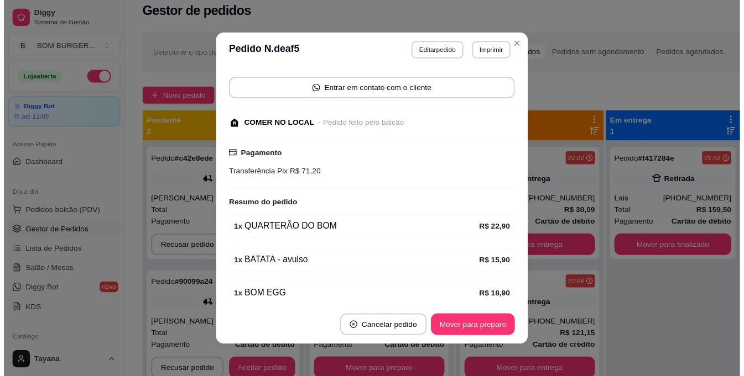
scroll to position [179, 0]
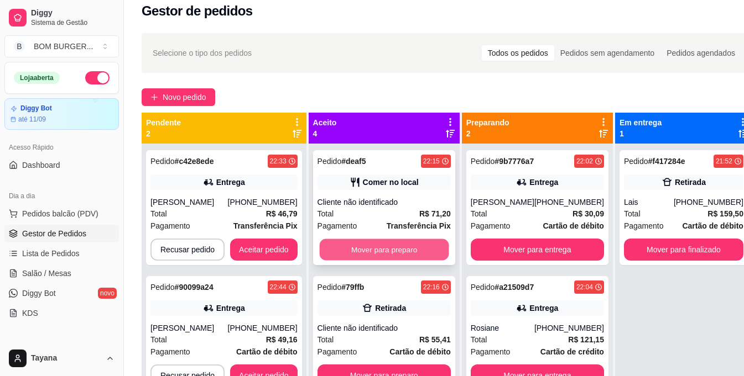
click at [387, 245] on button "Mover para preparo" at bounding box center [383, 250] width 129 height 22
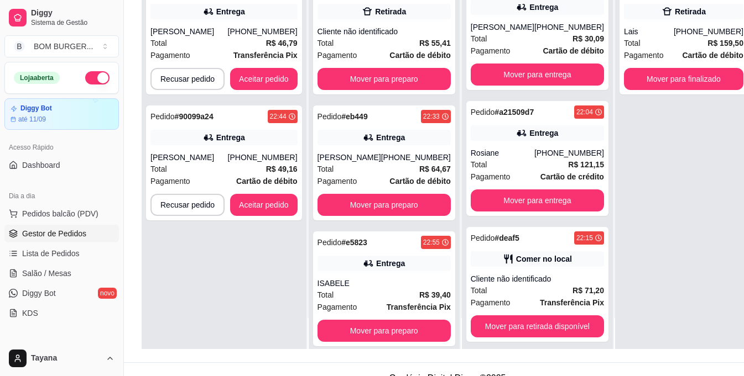
scroll to position [177, 0]
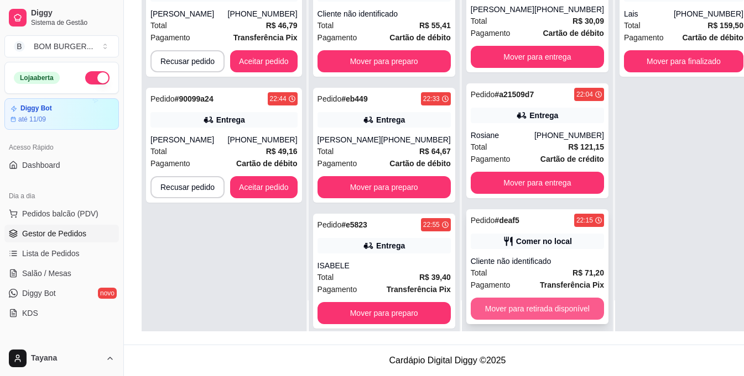
click at [491, 298] on button "Mover para retirada disponível" at bounding box center [536, 309] width 133 height 22
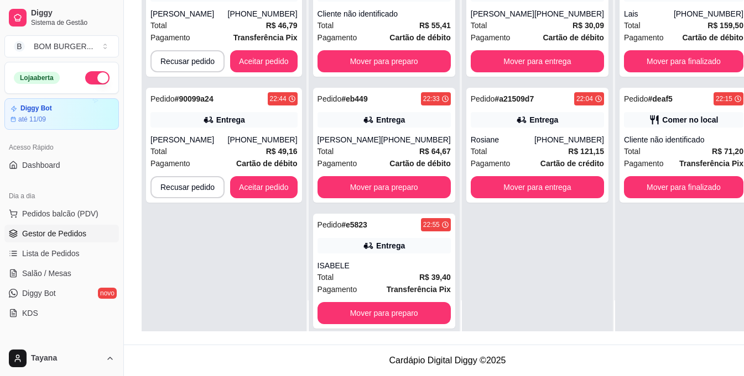
scroll to position [0, 0]
click at [668, 179] on button "Mover para finalizado" at bounding box center [683, 188] width 116 height 22
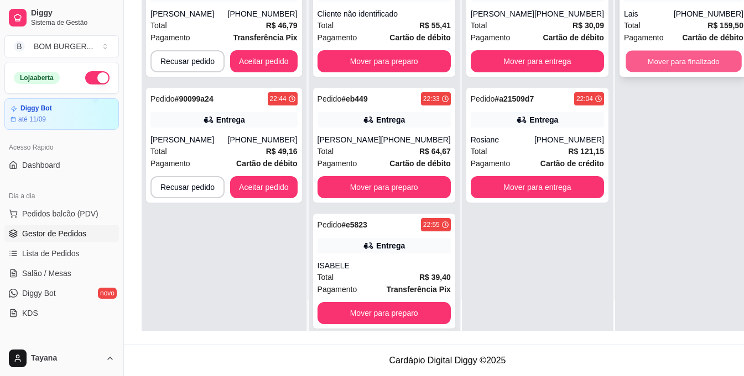
click at [625, 57] on button "Mover para finalizado" at bounding box center [683, 62] width 116 height 22
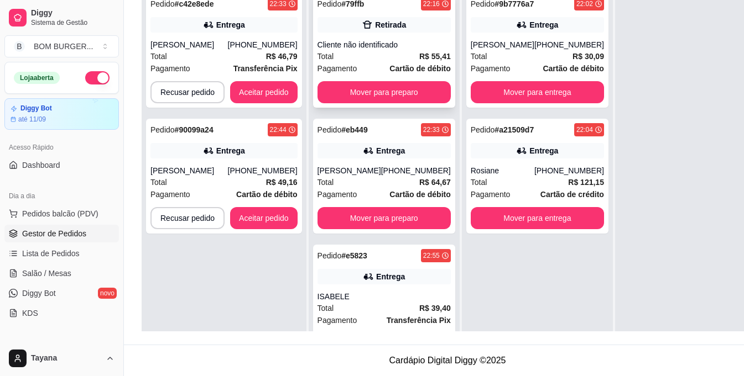
click at [372, 50] on div "Total R$ 55,41" at bounding box center [383, 56] width 133 height 12
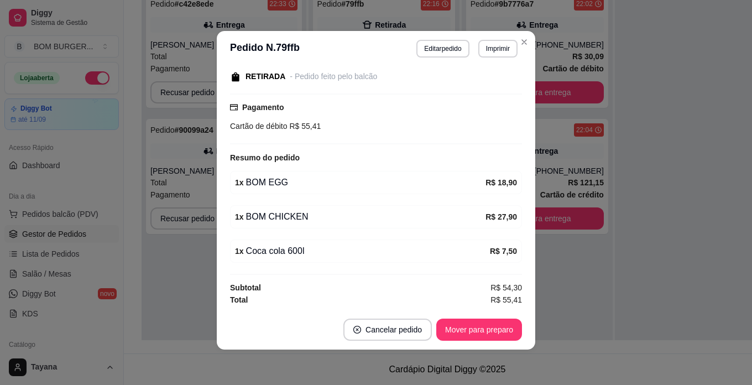
scroll to position [144, 0]
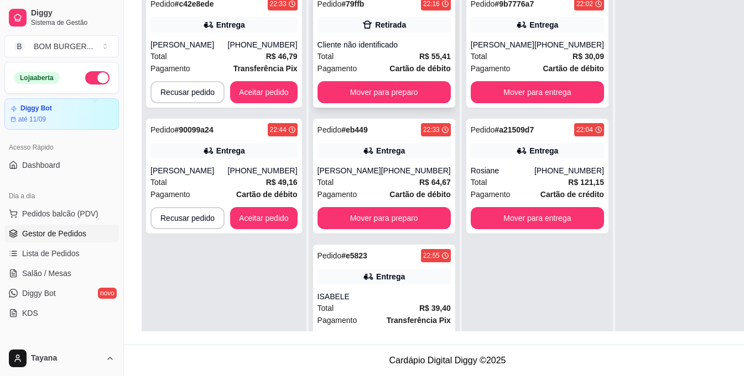
click at [419, 55] on strong "R$ 55,41" at bounding box center [435, 56] width 32 height 9
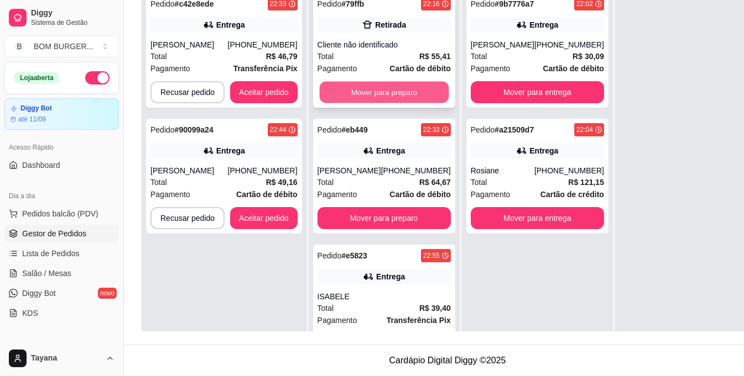
click at [397, 89] on button "Mover para preparo" at bounding box center [383, 93] width 129 height 22
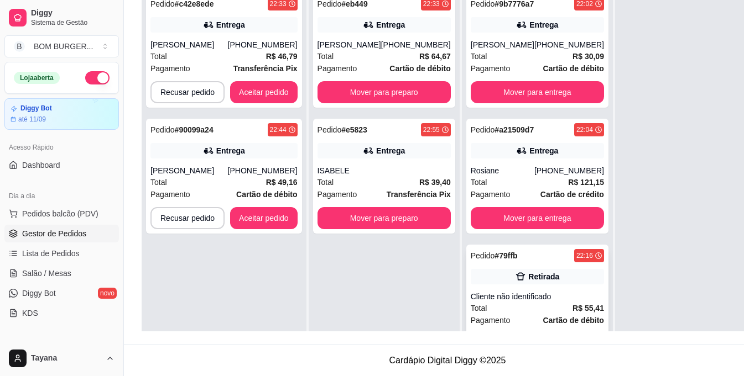
scroll to position [4, 0]
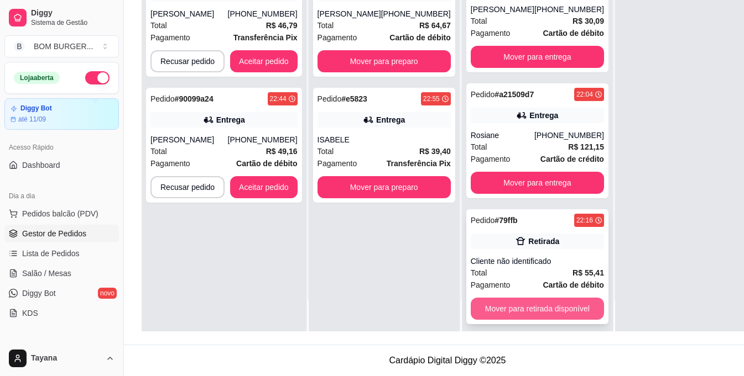
click at [553, 302] on button "Mover para retirada disponível" at bounding box center [536, 309] width 133 height 22
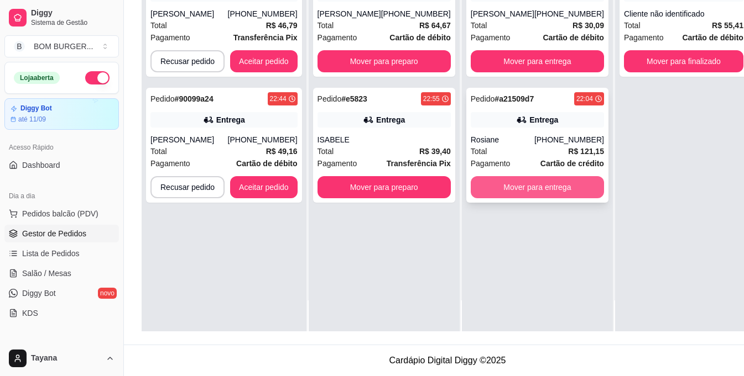
scroll to position [0, 0]
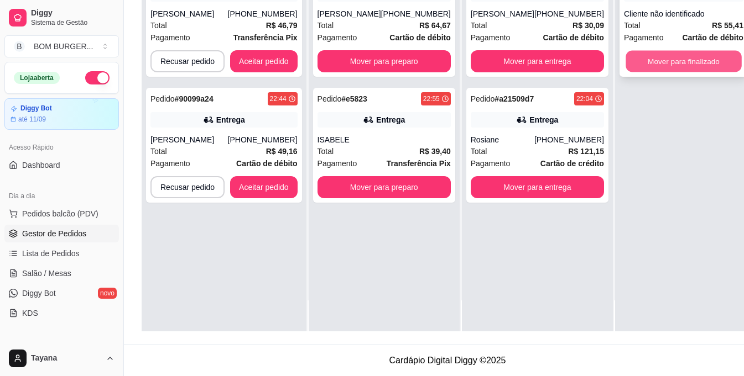
click at [648, 59] on button "Mover para finalizado" at bounding box center [683, 62] width 116 height 22
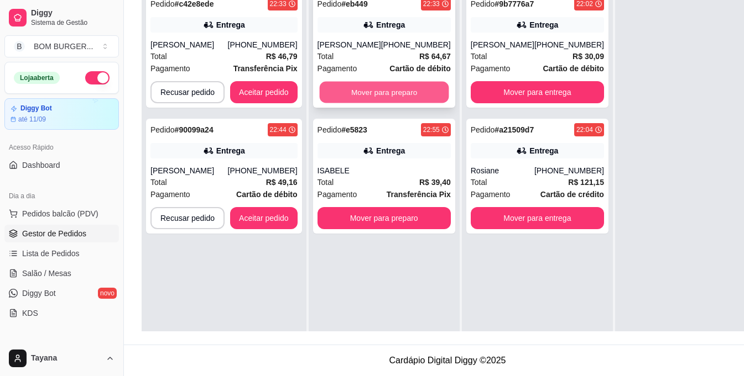
click at [365, 93] on button "Mover para preparo" at bounding box center [383, 93] width 129 height 22
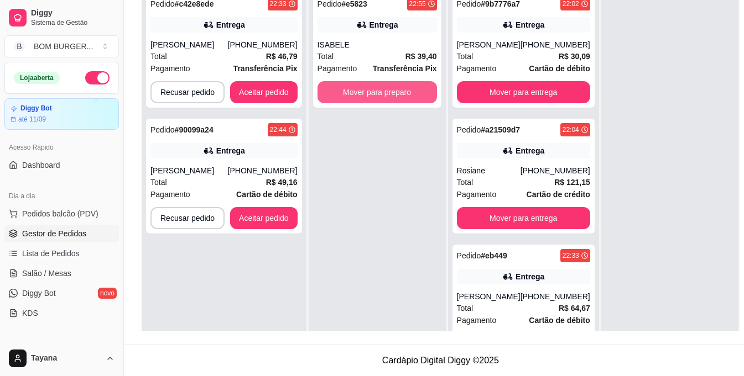
click at [365, 93] on button "Mover para preparo" at bounding box center [376, 92] width 119 height 22
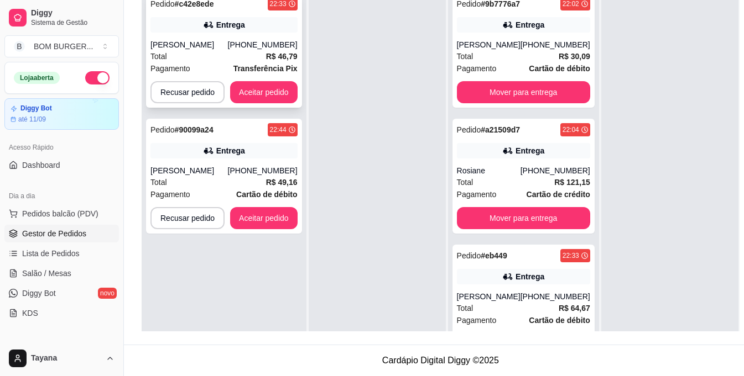
click at [271, 64] on strong "Transferência Pix" at bounding box center [265, 68] width 64 height 9
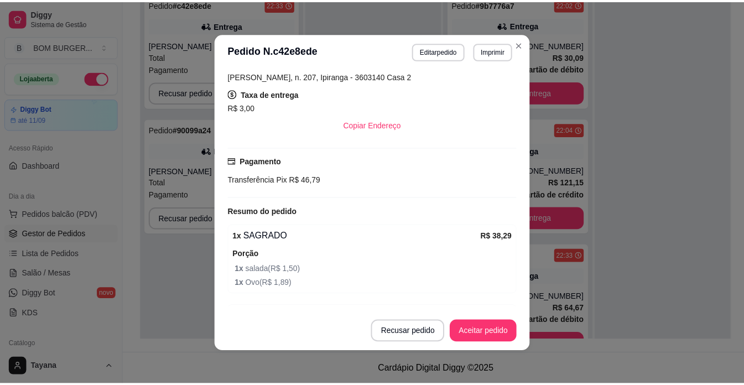
scroll to position [221, 0]
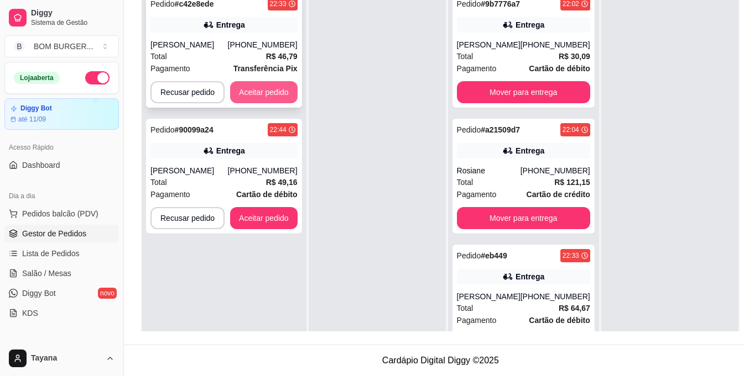
click at [278, 83] on button "Aceitar pedido" at bounding box center [263, 92] width 67 height 22
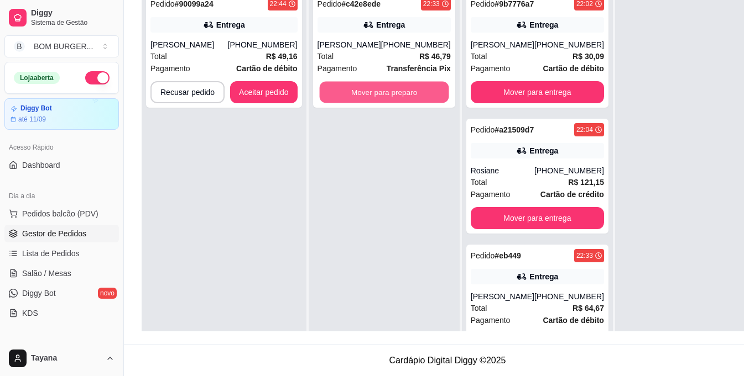
click at [343, 87] on button "Mover para preparo" at bounding box center [383, 93] width 129 height 22
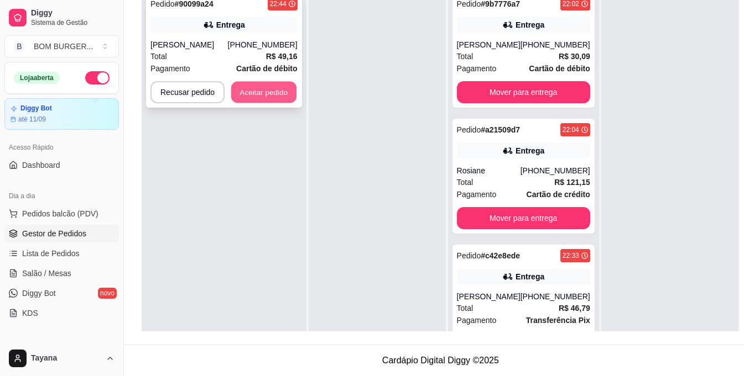
click at [264, 90] on button "Aceitar pedido" at bounding box center [263, 93] width 65 height 22
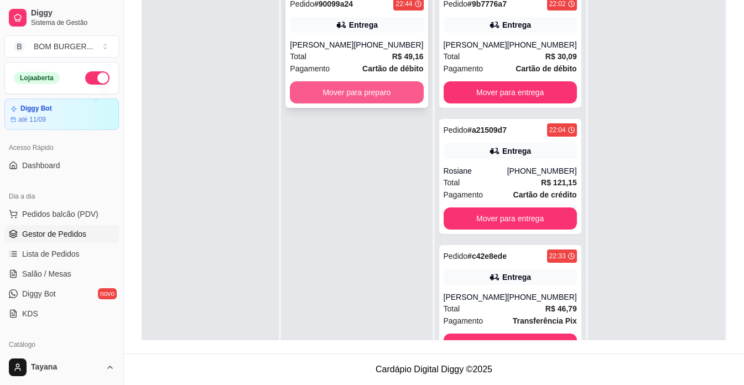
click at [333, 91] on button "Mover para preparo" at bounding box center [356, 92] width 133 height 22
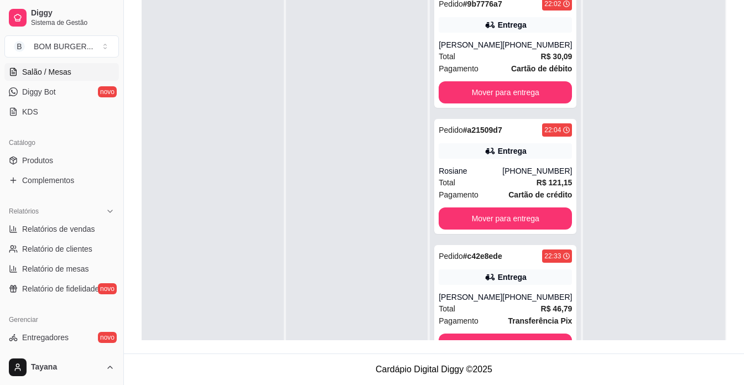
scroll to position [276, 0]
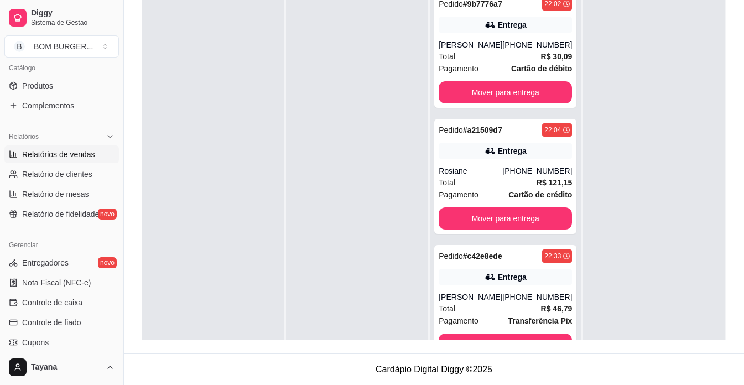
click at [64, 154] on span "Relatórios de vendas" at bounding box center [58, 154] width 73 height 11
select select "ALL"
select select "0"
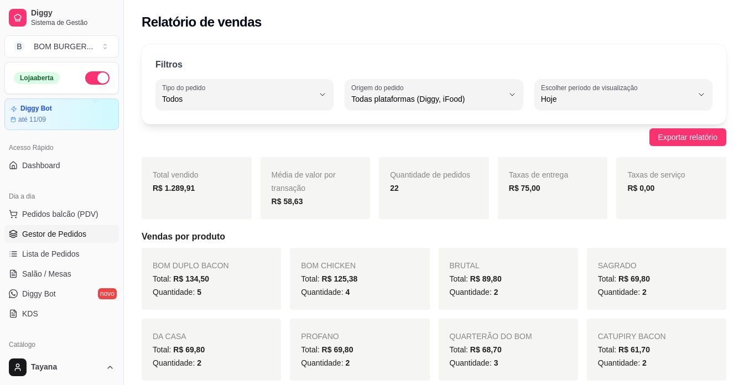
click at [61, 231] on span "Gestor de Pedidos" at bounding box center [54, 233] width 64 height 11
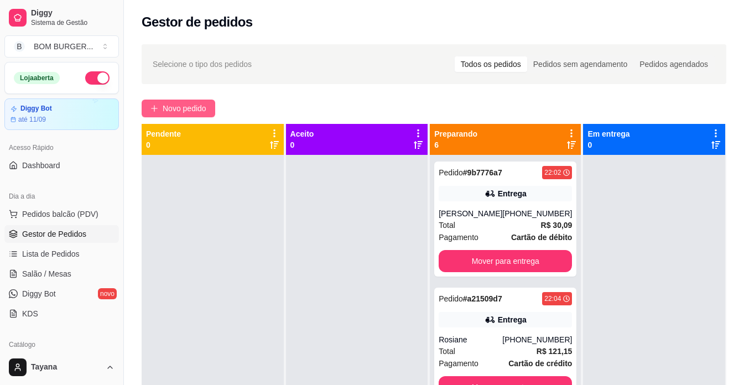
click at [175, 102] on button "Novo pedido" at bounding box center [179, 109] width 74 height 18
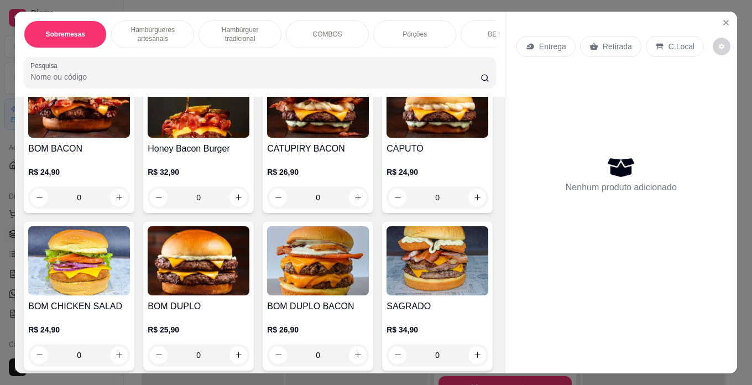
scroll to position [663, 0]
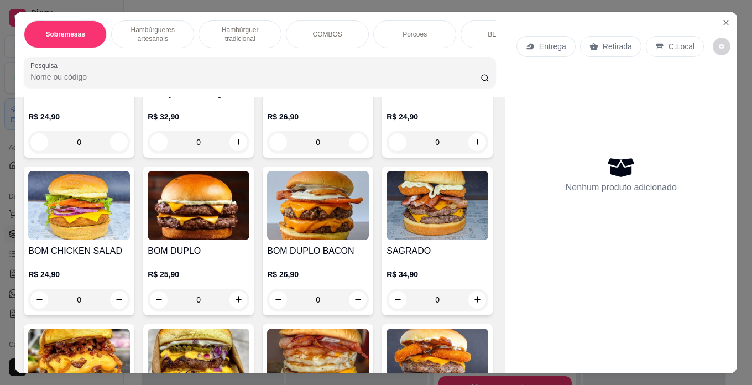
click at [148, 153] on div "0" at bounding box center [199, 142] width 102 height 22
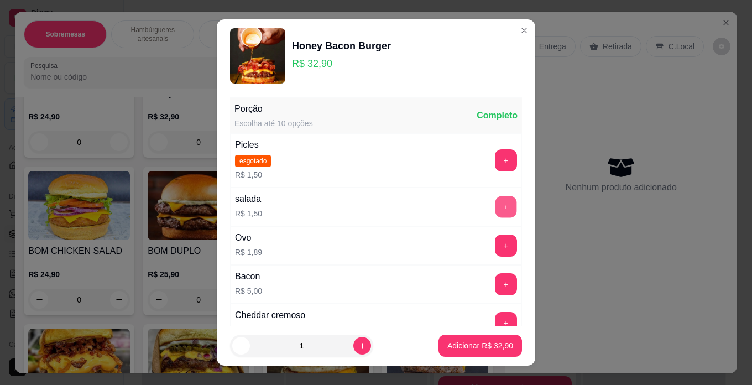
click at [495, 204] on button "+" at bounding box center [506, 207] width 22 height 22
click at [472, 342] on p "Adicionar R$ 34,40" at bounding box center [480, 346] width 64 height 11
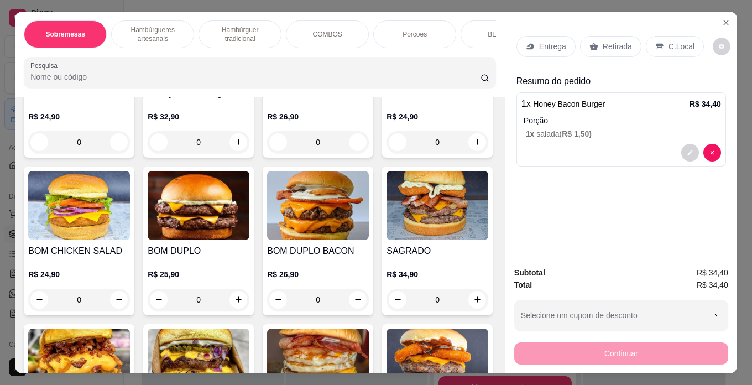
scroll to position [940, 0]
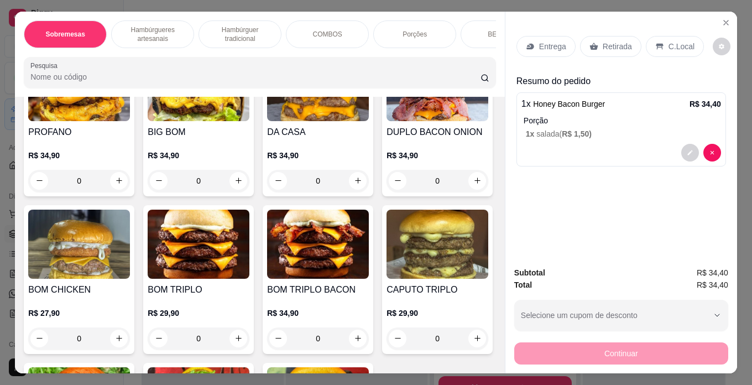
click at [353, 34] on div "0" at bounding box center [318, 23] width 102 height 22
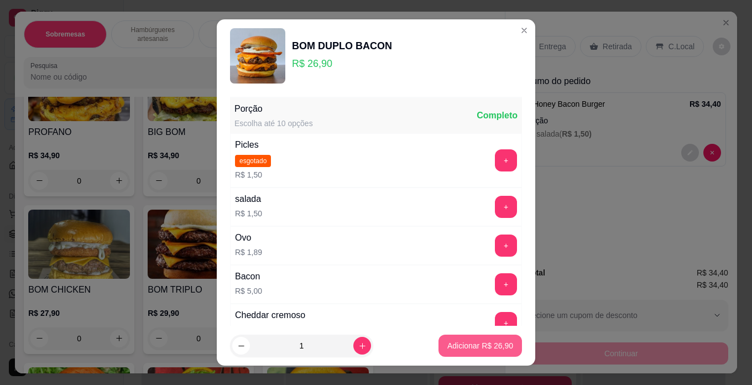
click at [464, 342] on p "Adicionar R$ 26,90" at bounding box center [480, 345] width 66 height 11
type input "1"
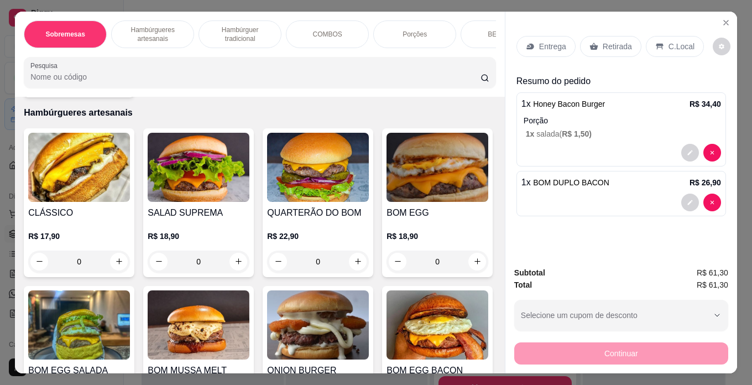
scroll to position [221, 0]
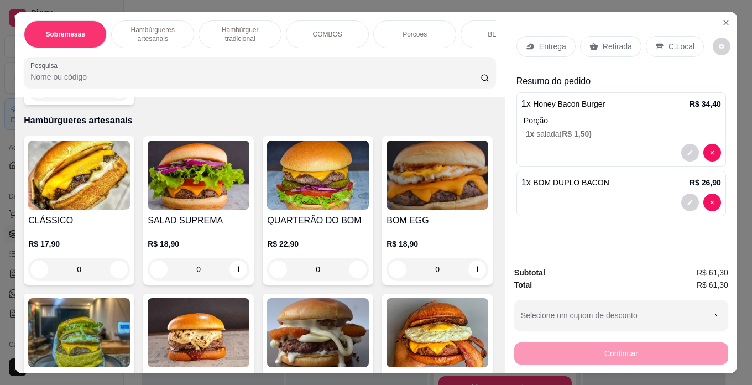
click at [231, 271] on div "0" at bounding box center [199, 269] width 102 height 22
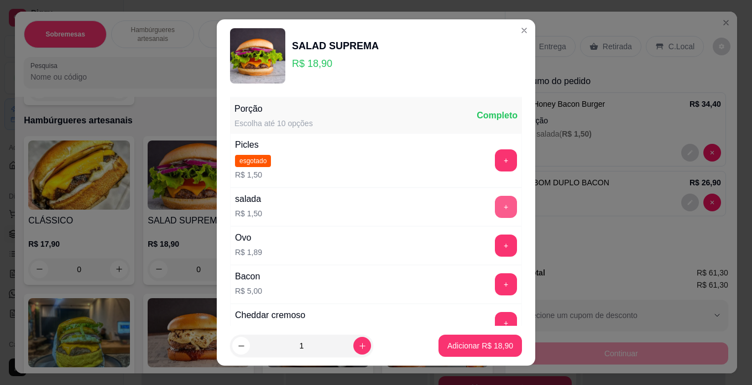
click at [495, 196] on button "+" at bounding box center [506, 207] width 22 height 22
click at [446, 206] on button "-" at bounding box center [457, 207] width 22 height 22
click at [479, 344] on p "Adicionar R$ 18,90" at bounding box center [480, 345] width 66 height 11
type input "1"
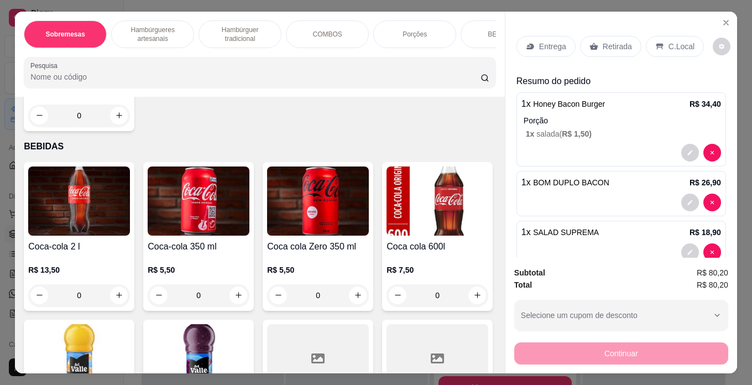
scroll to position [2322, 0]
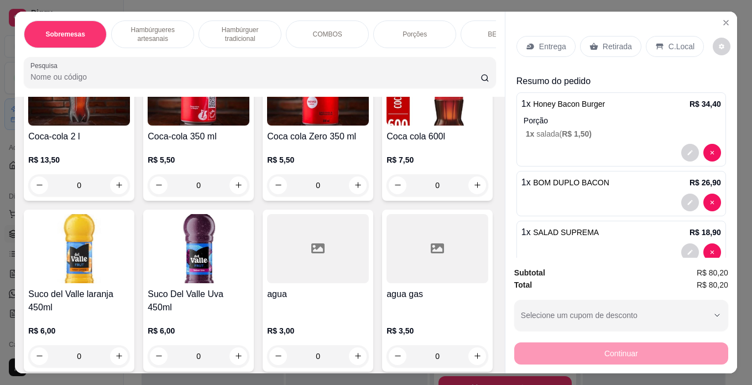
type input "1"
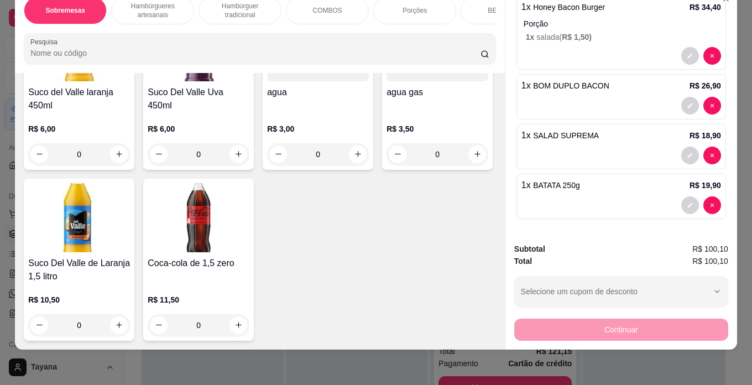
scroll to position [3138, 0]
click at [234, 321] on icon "increase-product-quantity" at bounding box center [238, 325] width 8 height 8
type input "1"
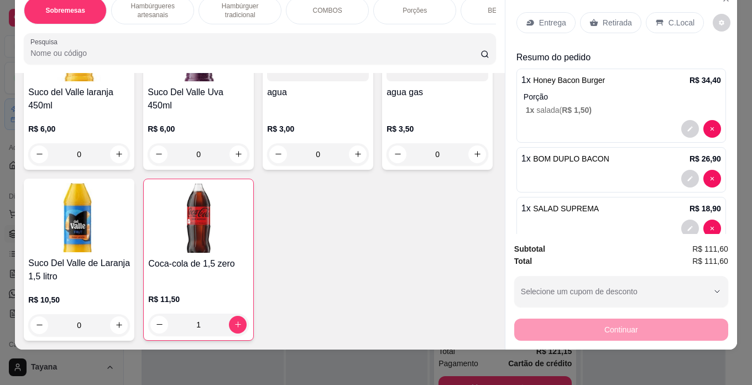
scroll to position [0, 0]
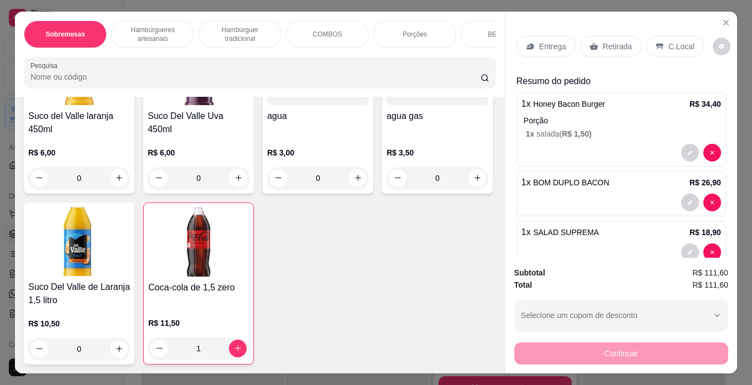
click at [660, 44] on div "C.Local" at bounding box center [675, 46] width 58 height 21
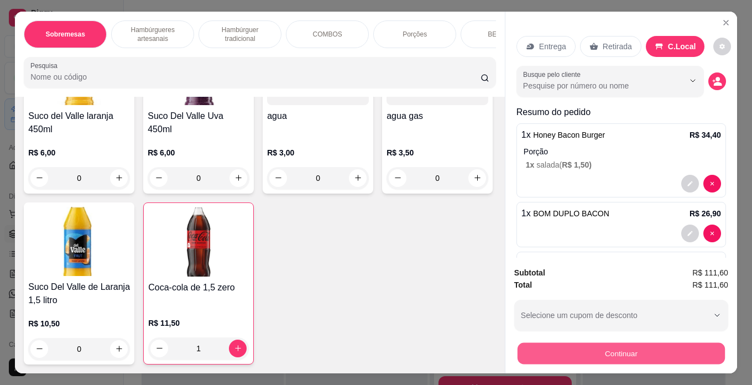
click at [582, 355] on button "Continuar" at bounding box center [620, 354] width 207 height 22
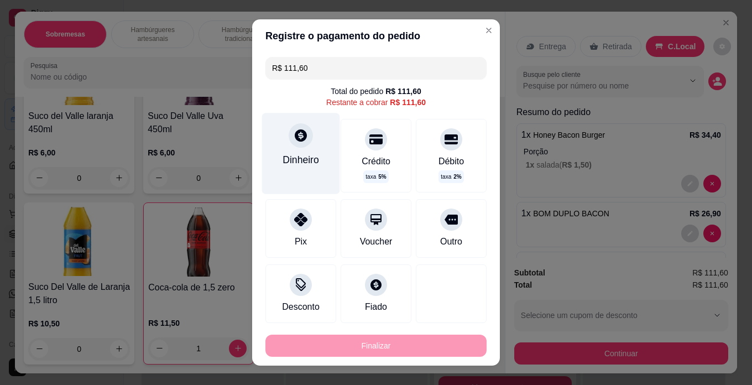
click at [302, 140] on div at bounding box center [301, 135] width 24 height 24
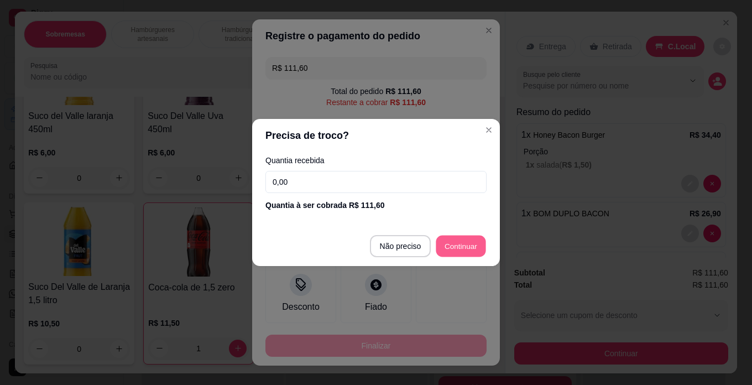
type input "R$ 0,00"
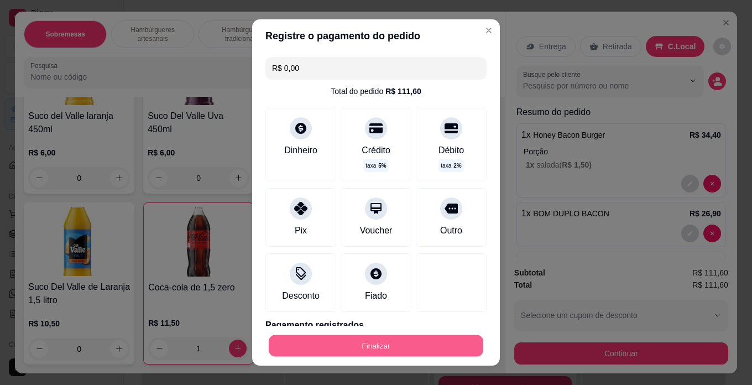
click at [357, 350] on button "Finalizar" at bounding box center [376, 346] width 215 height 22
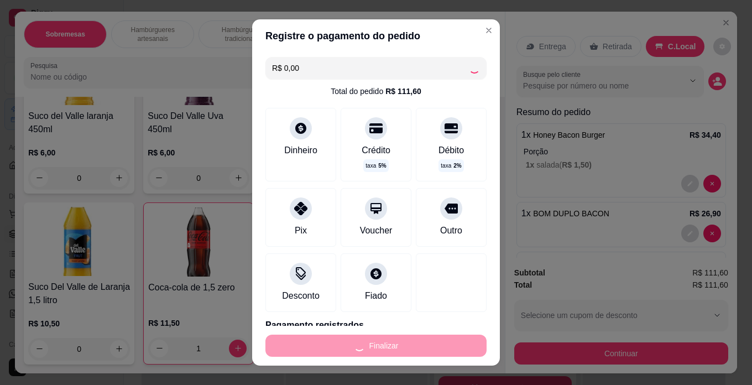
type input "0"
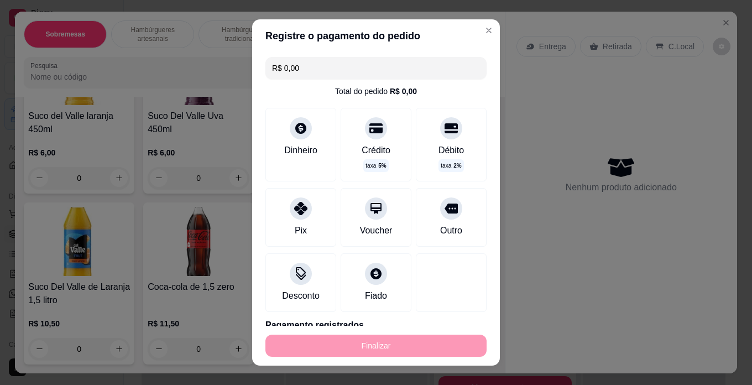
type input "-R$ 111,60"
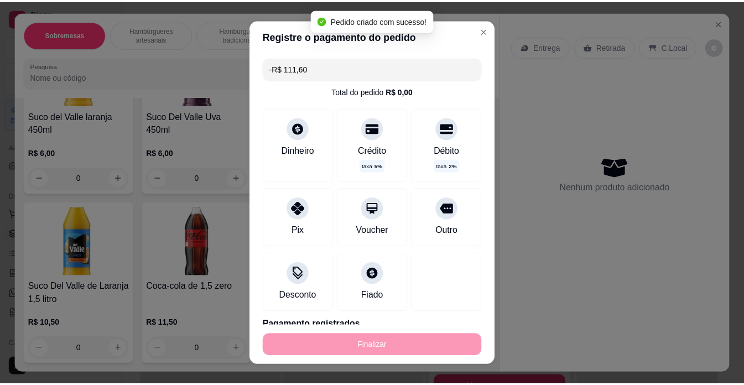
scroll to position [3136, 0]
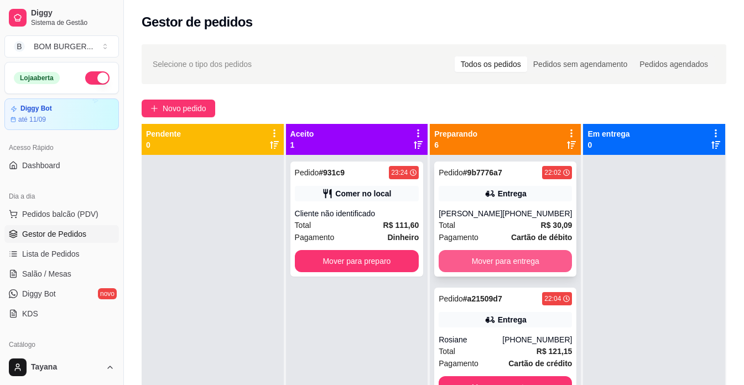
click at [491, 262] on button "Mover para entrega" at bounding box center [504, 261] width 133 height 22
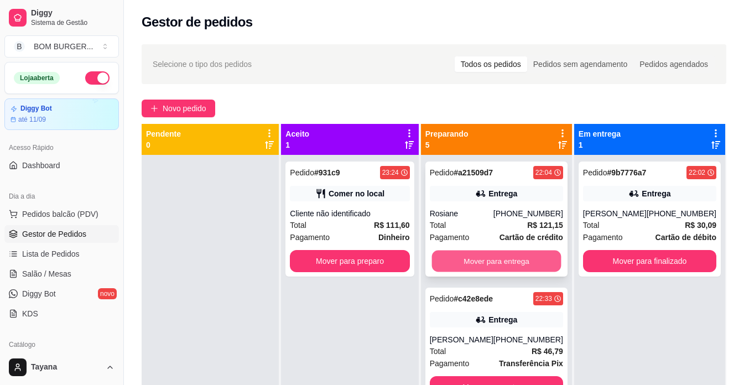
click at [511, 255] on button "Mover para entrega" at bounding box center [495, 261] width 129 height 22
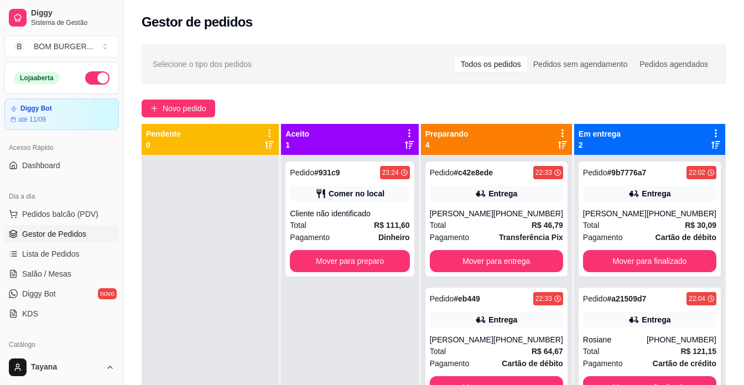
click at [511, 255] on div "Pedido # c42e8ede 22:33 Entrega [PERSON_NAME] [PHONE_NUMBER] Total R$ 46,79 Pag…" at bounding box center [496, 218] width 142 height 115
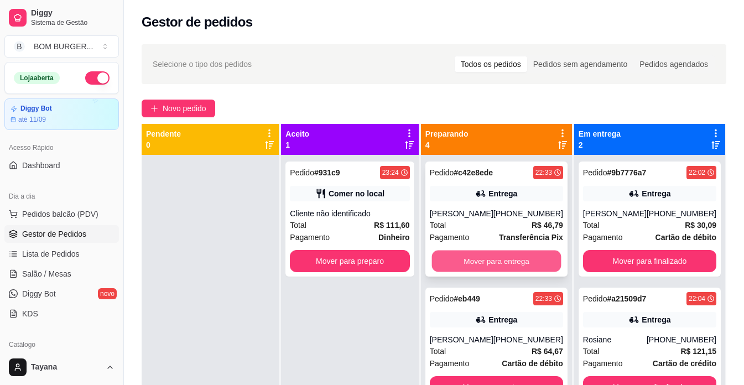
click at [524, 267] on button "Mover para entrega" at bounding box center [495, 261] width 129 height 22
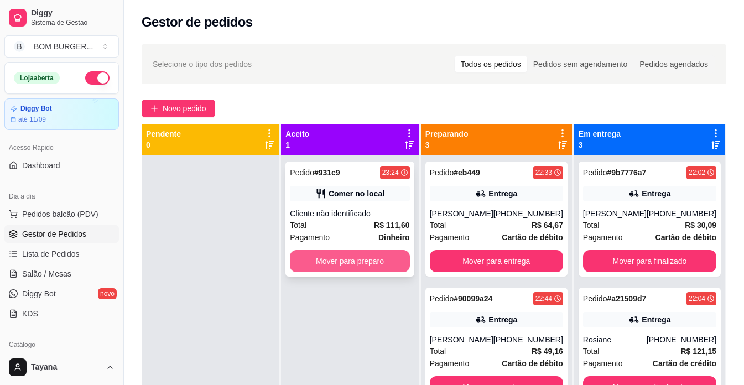
click at [405, 260] on button "Mover para preparo" at bounding box center [349, 261] width 119 height 22
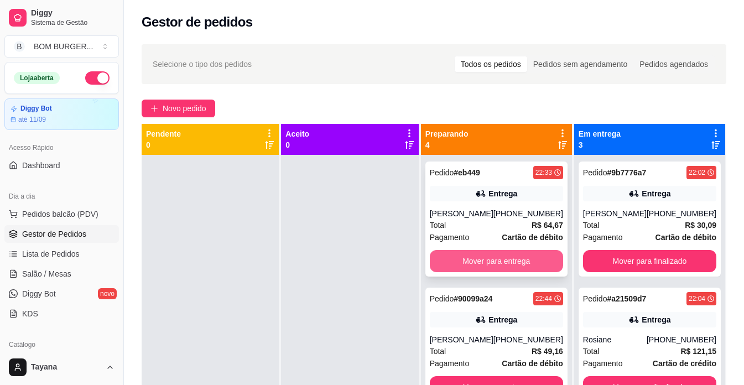
click at [484, 253] on button "Mover para entrega" at bounding box center [496, 261] width 133 height 22
click at [487, 253] on button "Mover para entrega" at bounding box center [495, 261] width 129 height 22
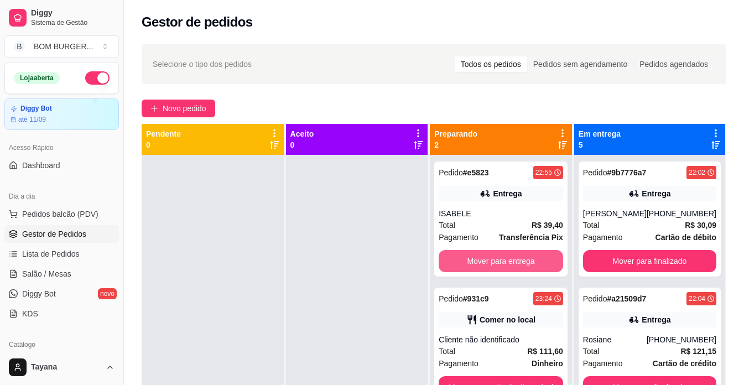
click at [487, 253] on button "Mover para entrega" at bounding box center [500, 261] width 124 height 22
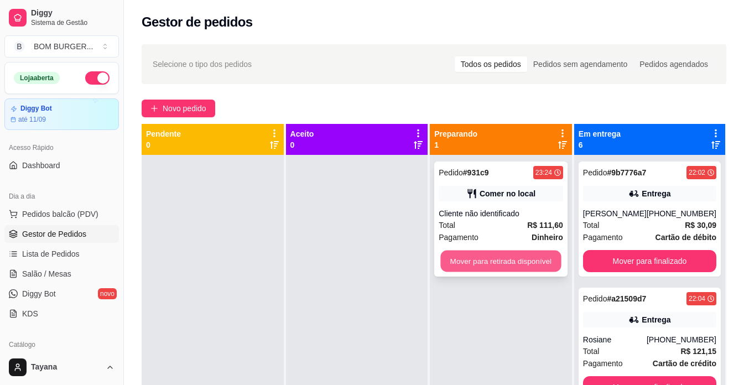
click at [487, 255] on button "Mover para retirada disponível" at bounding box center [501, 261] width 121 height 22
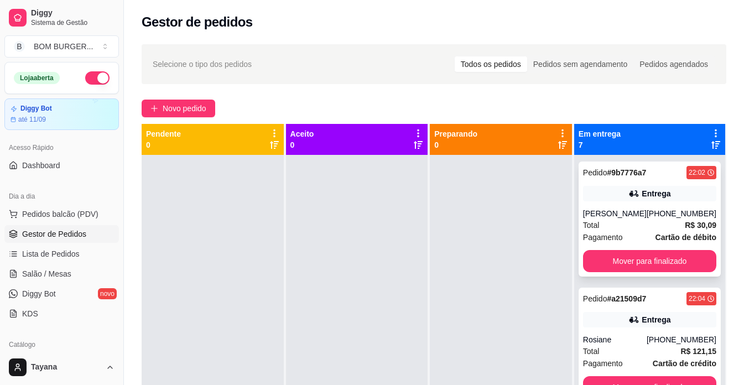
click at [647, 224] on div "Total R$ 30,09" at bounding box center [649, 225] width 133 height 12
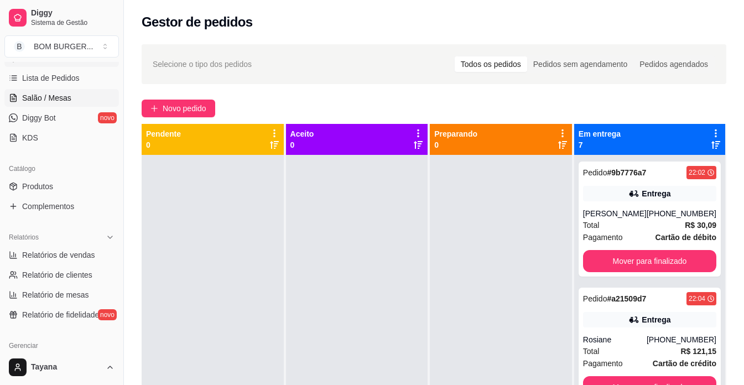
scroll to position [221, 0]
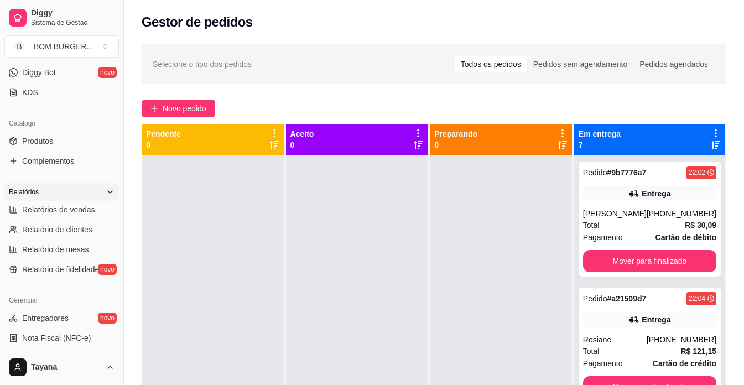
click at [66, 200] on div "Relatórios" at bounding box center [61, 192] width 114 height 18
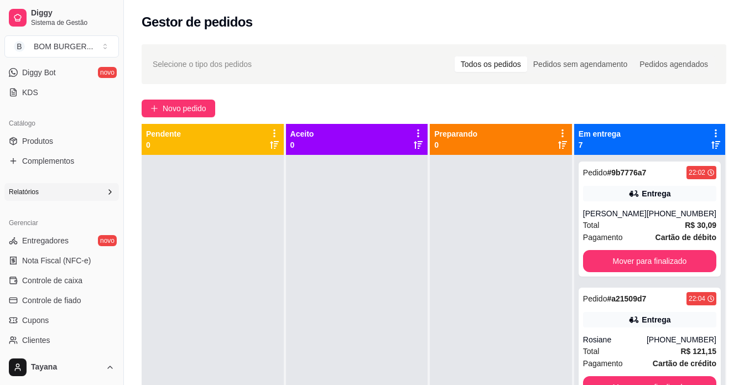
click at [101, 186] on div "Relatórios" at bounding box center [61, 192] width 114 height 18
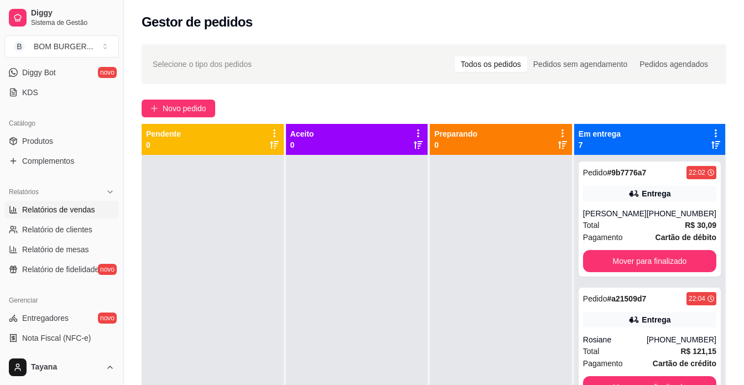
click at [73, 212] on span "Relatórios de vendas" at bounding box center [58, 209] width 73 height 11
select select "ALL"
select select "0"
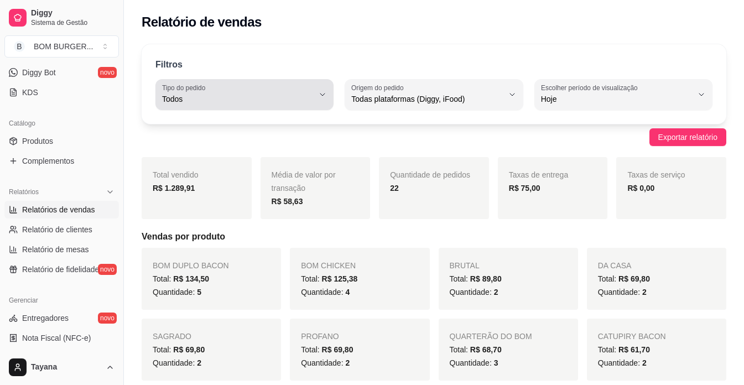
click at [193, 93] on div "Todos" at bounding box center [237, 94] width 151 height 22
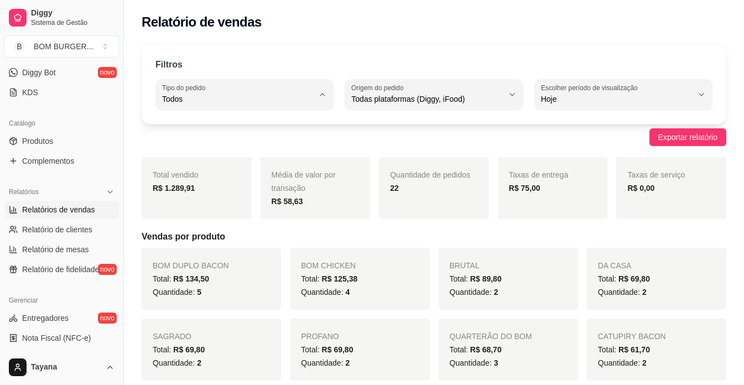
click at [204, 143] on span "Entrega" at bounding box center [240, 143] width 144 height 11
type input "DELIVERY"
select select "DELIVERY"
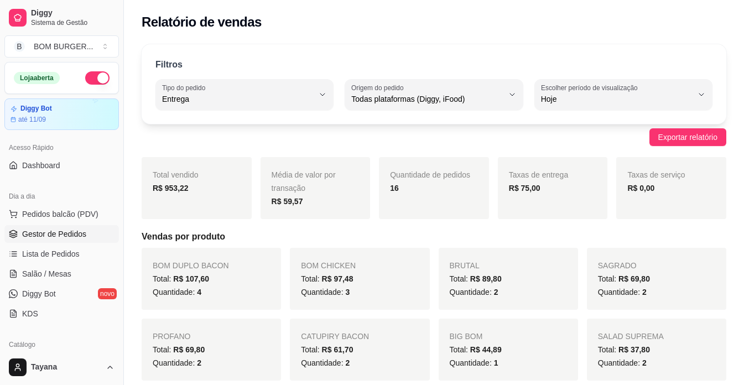
click at [66, 236] on span "Gestor de Pedidos" at bounding box center [54, 233] width 64 height 11
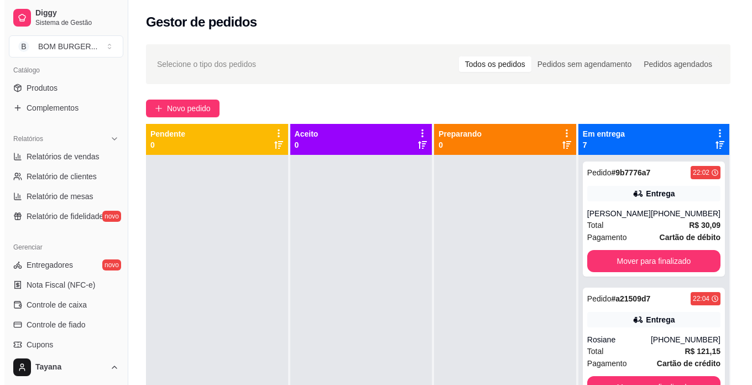
scroll to position [276, 0]
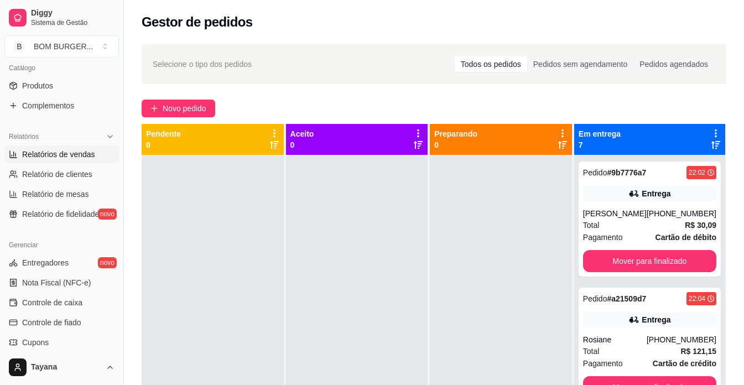
click at [54, 151] on span "Relatórios de vendas" at bounding box center [58, 154] width 73 height 11
select select "ALL"
select select "0"
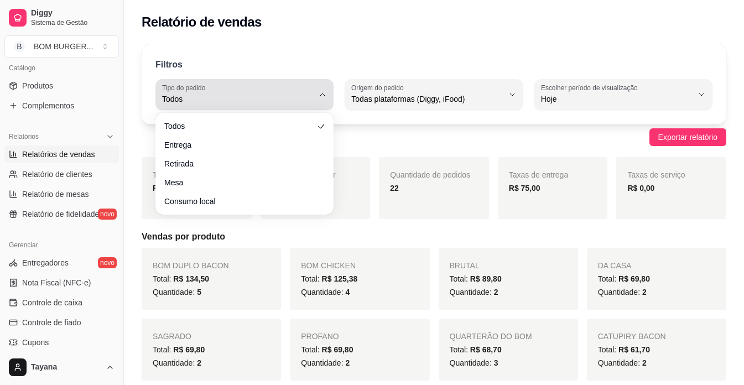
click at [185, 88] on label "Tipo do pedido" at bounding box center [185, 87] width 47 height 9
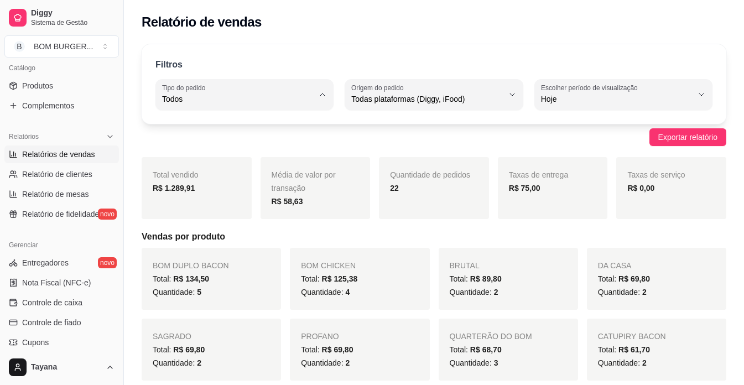
click at [197, 143] on span "Entrega" at bounding box center [240, 143] width 144 height 11
type input "DELIVERY"
select select "DELIVERY"
click at [66, 171] on span "Relatório de clientes" at bounding box center [57, 174] width 70 height 11
select select "30"
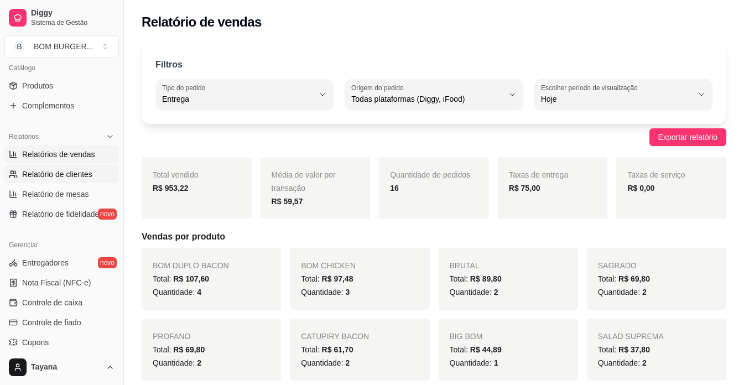
select select "HIGHEST_TOTAL_SPENT_WITH_ORDERS"
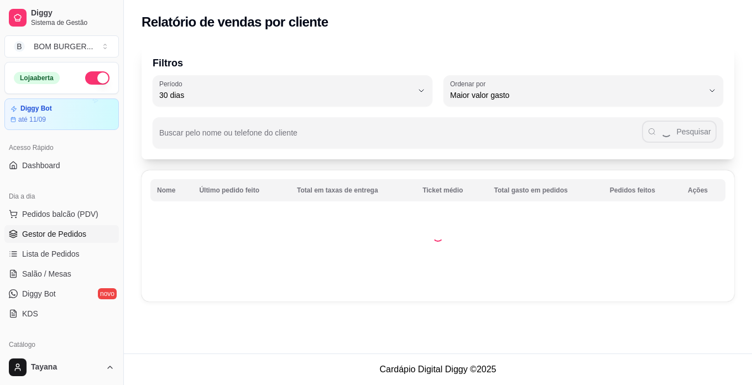
click at [55, 240] on link "Gestor de Pedidos" at bounding box center [61, 234] width 114 height 18
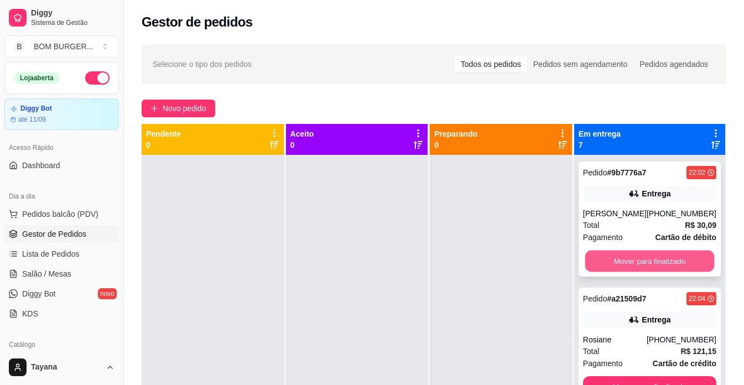
click at [637, 253] on button "Mover para finalizado" at bounding box center [648, 261] width 129 height 22
click at [637, 253] on button "Mover para finalizado" at bounding box center [649, 261] width 133 height 22
click at [647, 272] on button "Mover para finalizado" at bounding box center [649, 261] width 133 height 22
click at [646, 254] on button "Mover para finalizado" at bounding box center [648, 261] width 129 height 22
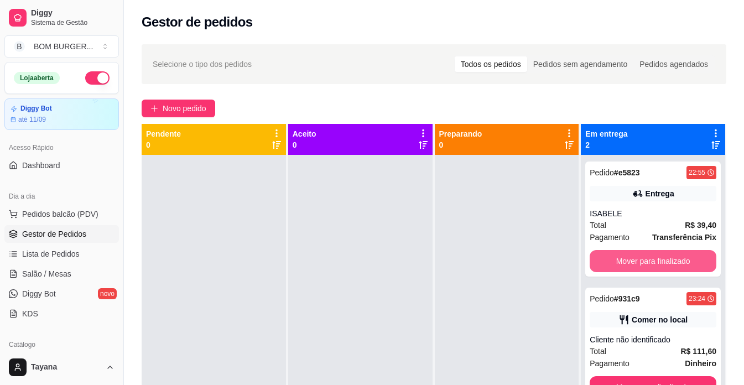
click at [646, 254] on button "Mover para finalizado" at bounding box center [652, 261] width 127 height 22
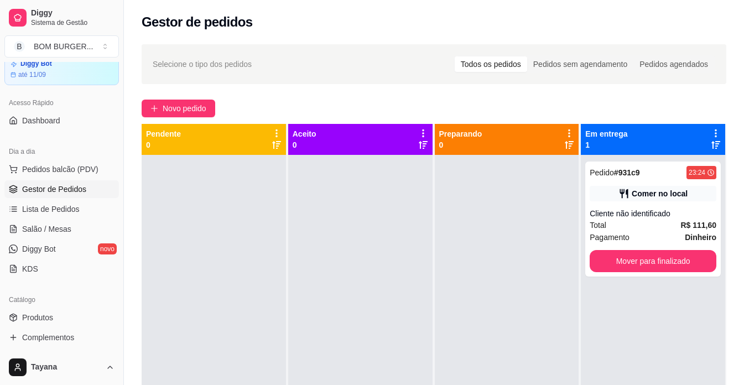
scroll to position [166, 0]
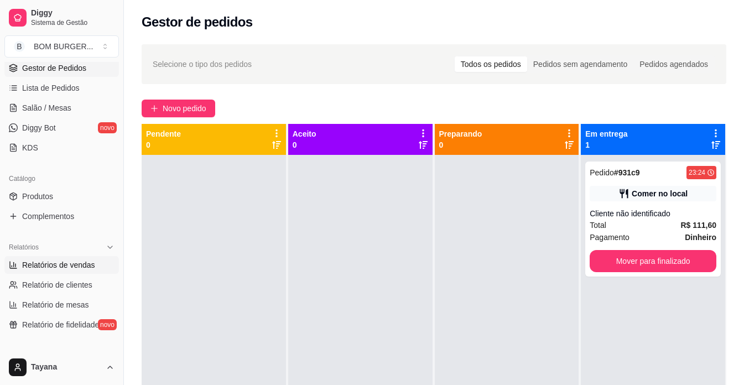
click at [70, 262] on span "Relatórios de vendas" at bounding box center [58, 264] width 73 height 11
select select "ALL"
select select "0"
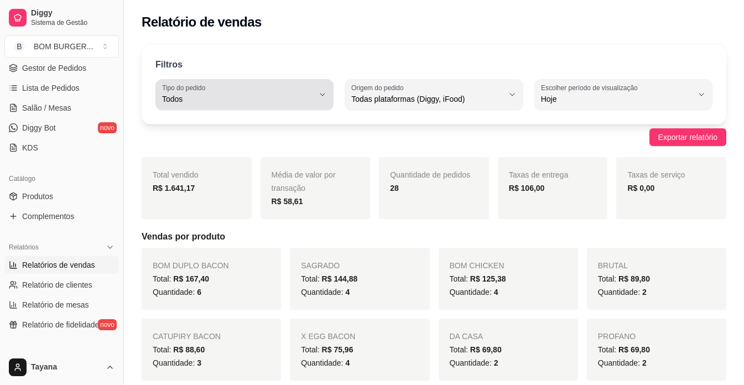
click at [189, 97] on span "Todos" at bounding box center [237, 98] width 151 height 11
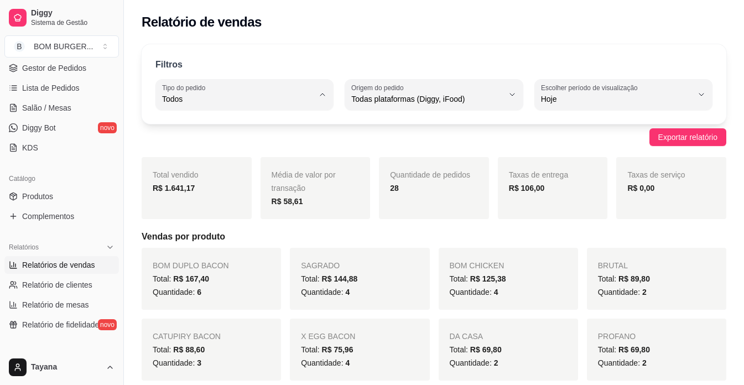
click at [198, 146] on span "Entrega" at bounding box center [240, 143] width 144 height 11
type input "DELIVERY"
select select "DELIVERY"
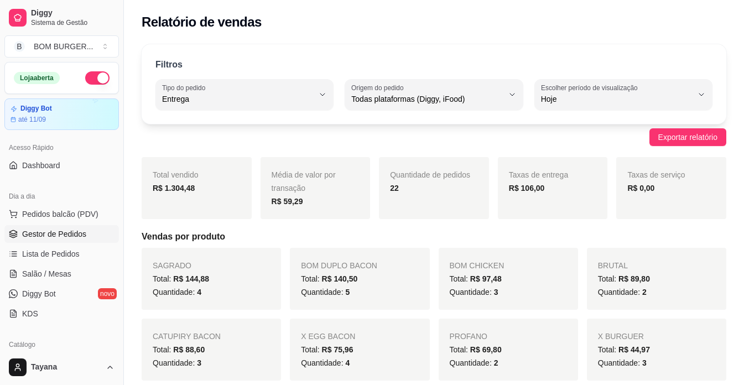
click at [64, 228] on span "Gestor de Pedidos" at bounding box center [54, 233] width 64 height 11
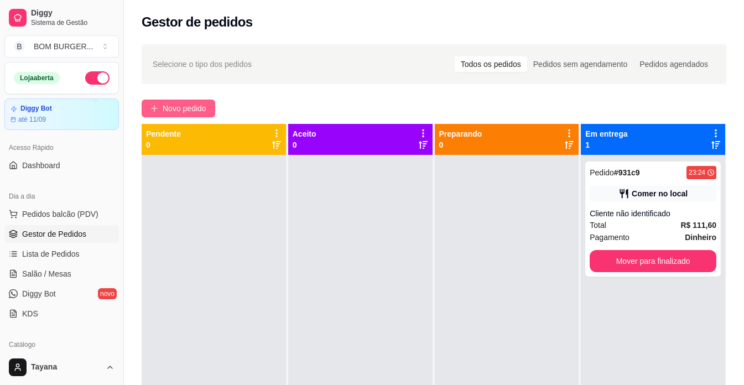
click at [194, 108] on span "Novo pedido" at bounding box center [185, 108] width 44 height 12
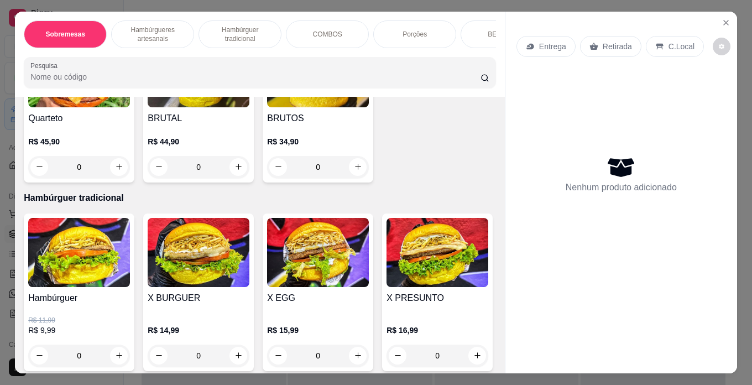
scroll to position [1272, 0]
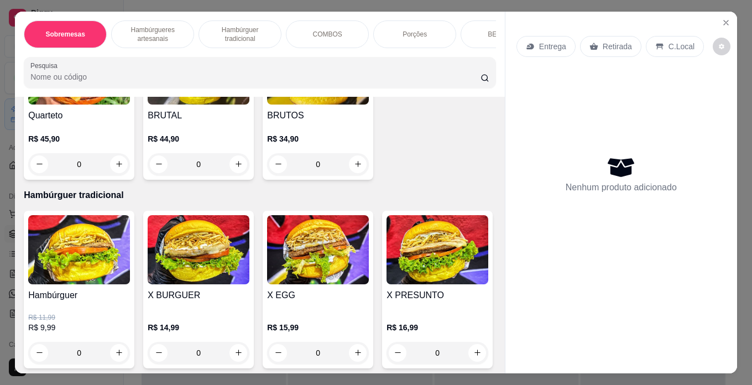
click at [267, 18] on div "0" at bounding box center [318, 7] width 102 height 22
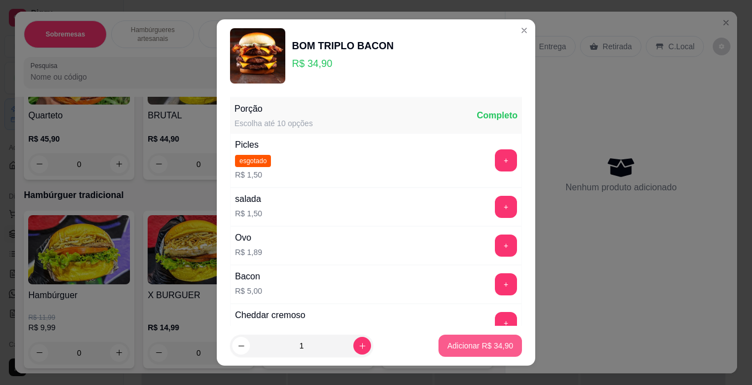
click at [465, 343] on p "Adicionar R$ 34,90" at bounding box center [480, 345] width 66 height 11
type input "1"
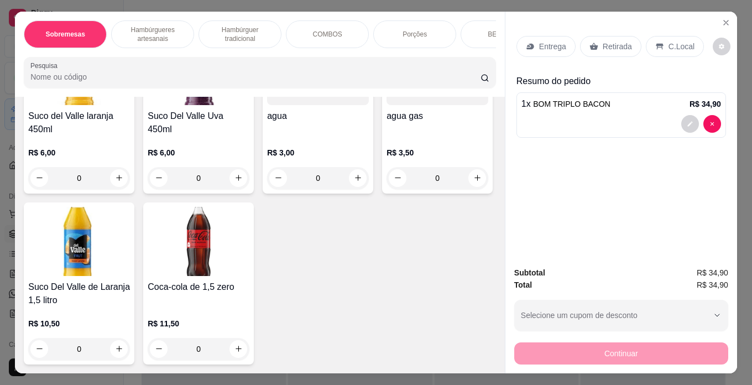
scroll to position [2764, 0]
click at [354, 12] on icon "increase-product-quantity" at bounding box center [358, 7] width 8 height 8
type input "1"
click at [668, 42] on p "C.Local" at bounding box center [681, 46] width 26 height 11
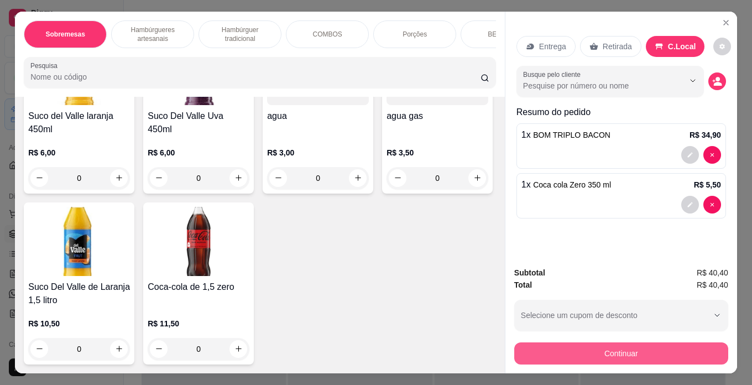
click at [642, 342] on button "Continuar" at bounding box center [621, 353] width 214 height 22
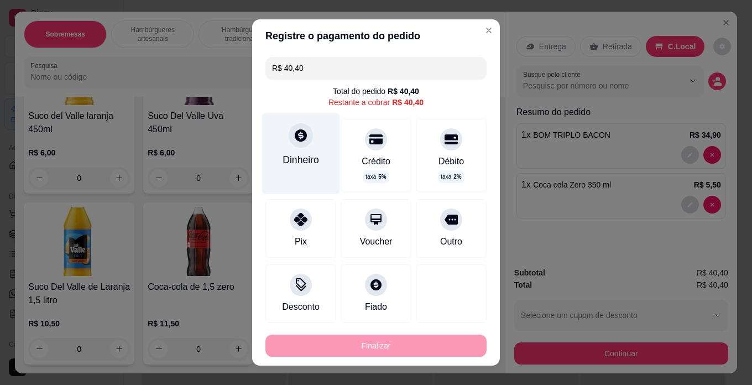
click at [295, 143] on icon at bounding box center [301, 135] width 14 height 14
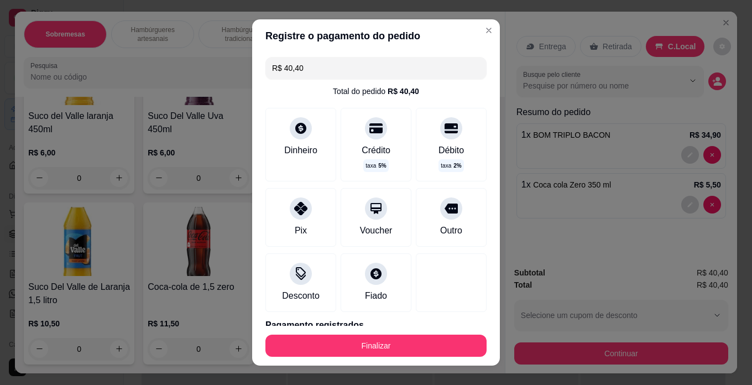
type input "R$ 0,00"
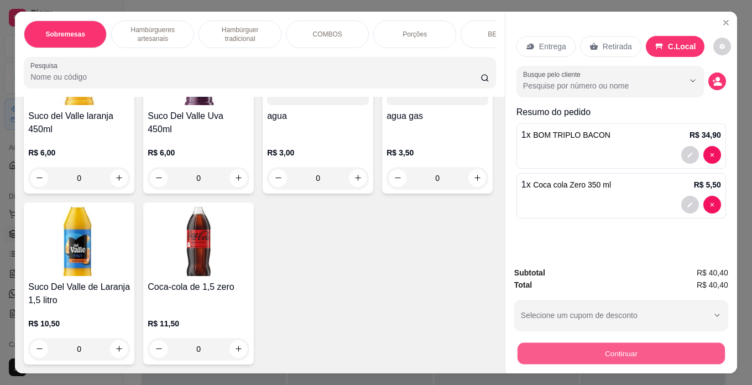
click at [621, 343] on button "Continuar" at bounding box center [620, 354] width 207 height 22
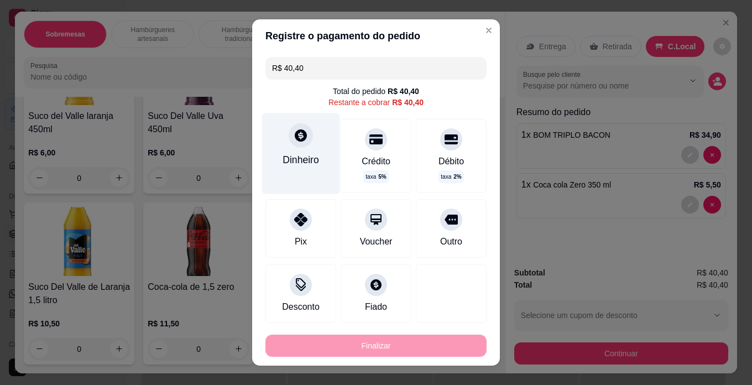
click at [283, 144] on div "Dinheiro" at bounding box center [301, 153] width 78 height 81
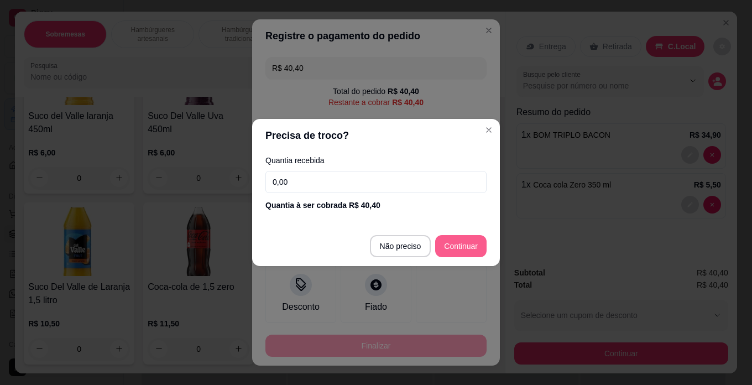
type input "R$ 0,00"
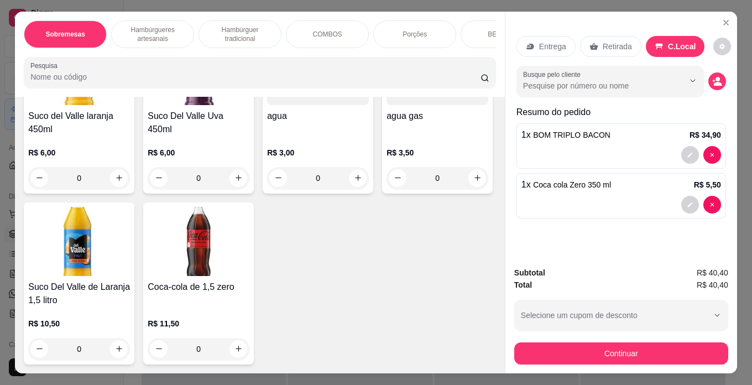
click at [593, 146] on div at bounding box center [621, 155] width 200 height 18
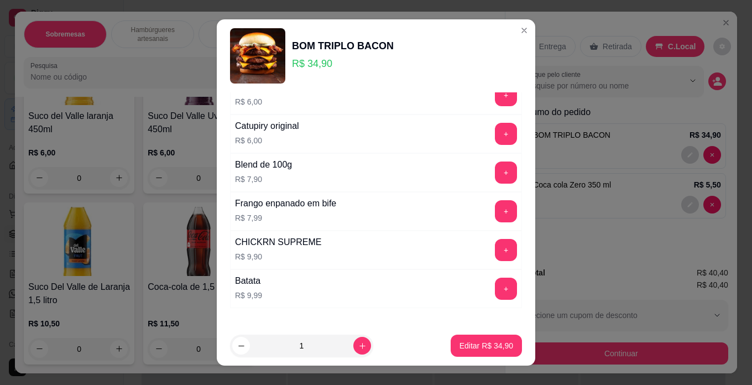
scroll to position [276, 0]
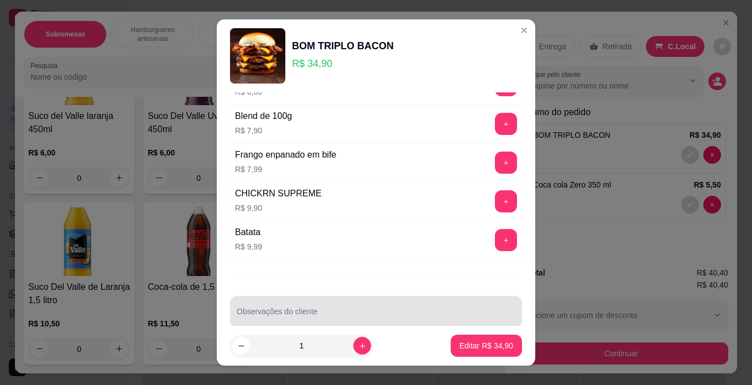
click at [334, 305] on div at bounding box center [376, 311] width 279 height 22
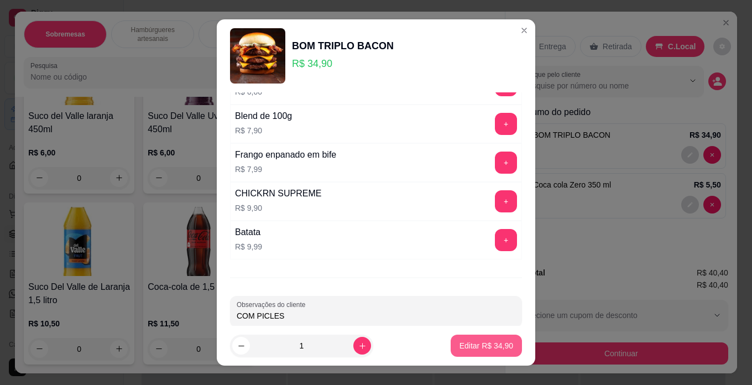
type input "COM PICLES"
click at [492, 349] on p "Editar R$ 34,90" at bounding box center [486, 346] width 52 height 11
type input "0"
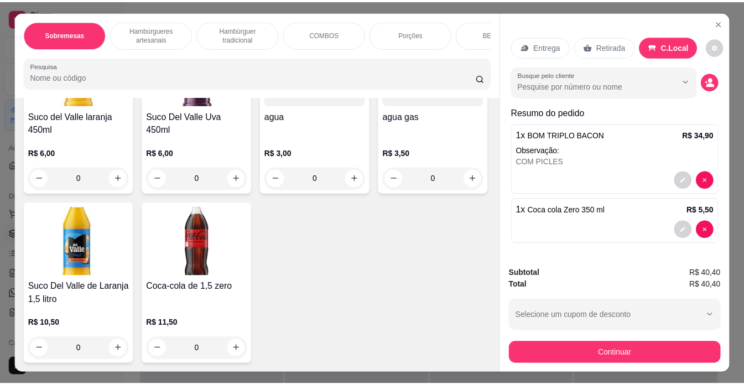
scroll to position [2763, 0]
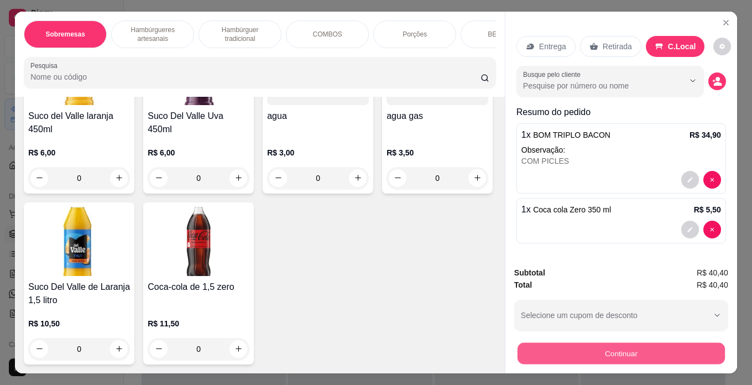
click at [600, 344] on button "Continuar" at bounding box center [620, 354] width 207 height 22
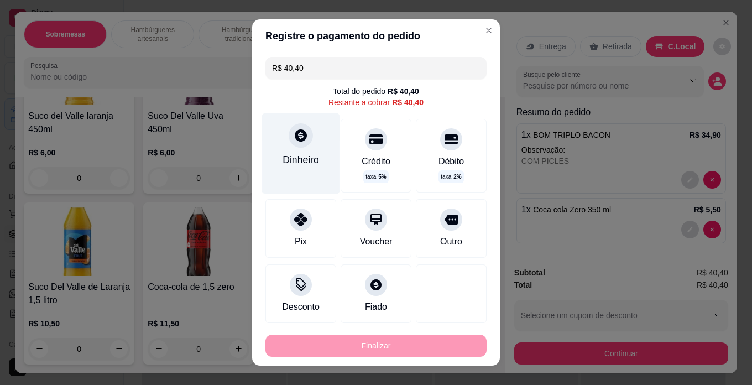
click at [289, 144] on div at bounding box center [301, 135] width 24 height 24
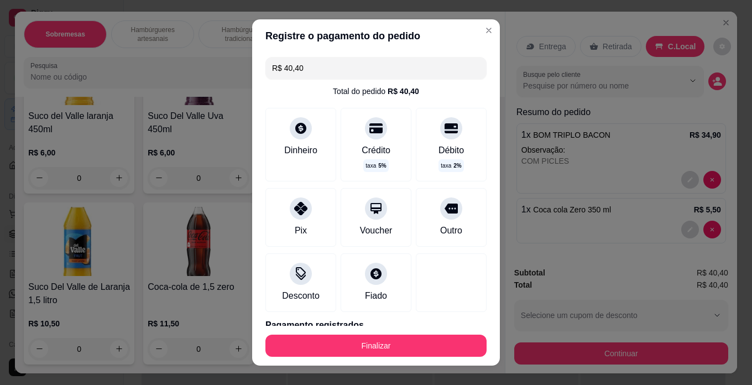
type input "R$ 0,00"
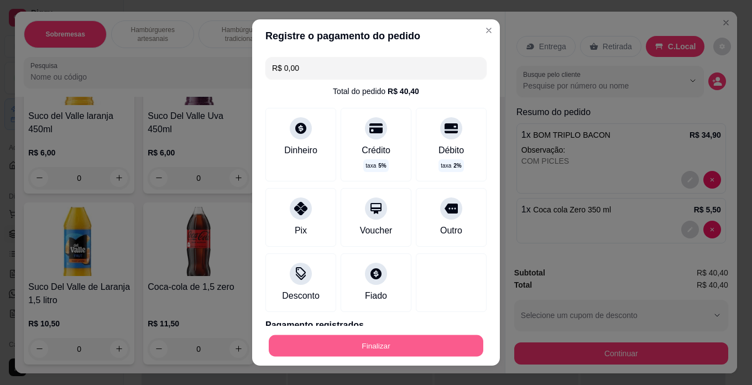
click at [401, 351] on button "Finalizar" at bounding box center [376, 346] width 215 height 22
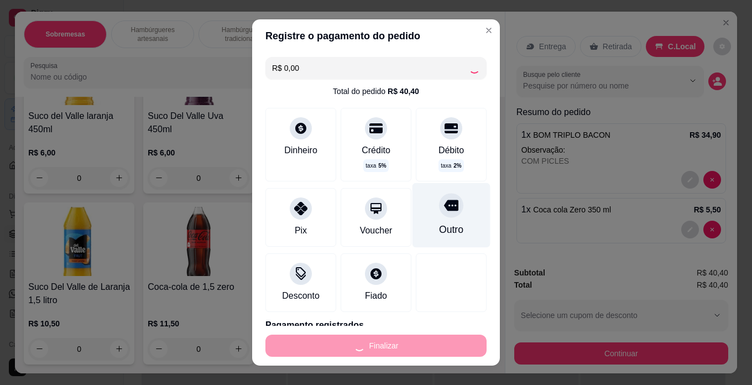
type input "0"
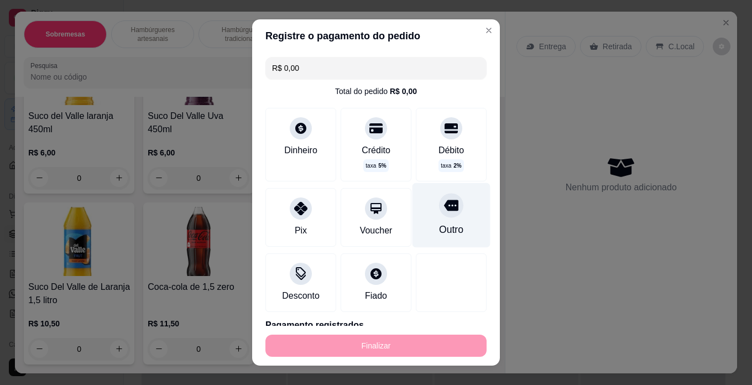
type input "-R$ 40,40"
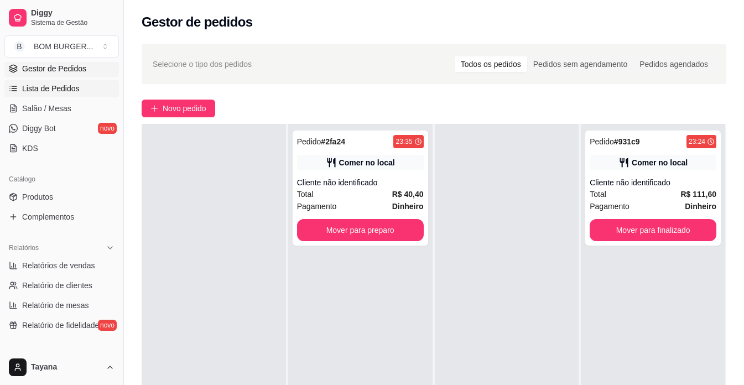
scroll to position [166, 0]
click at [58, 267] on span "Relatórios de vendas" at bounding box center [58, 264] width 73 height 11
select select "ALL"
select select "0"
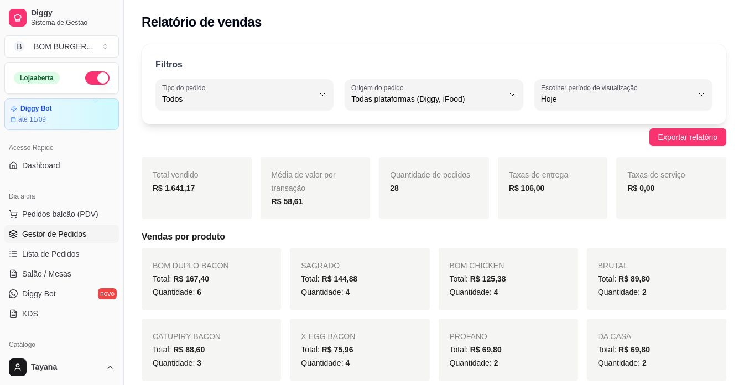
click at [61, 237] on span "Gestor de Pedidos" at bounding box center [54, 233] width 64 height 11
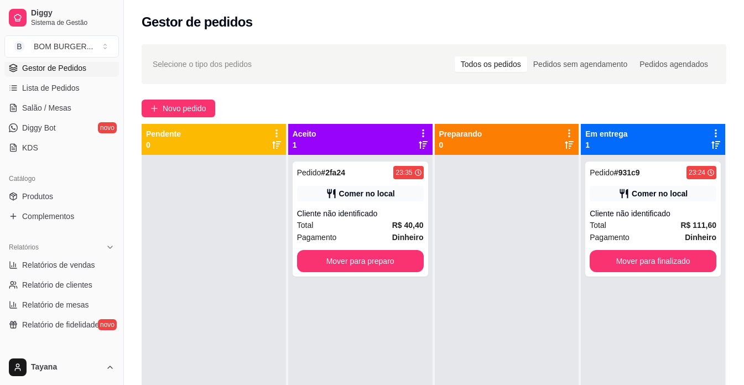
scroll to position [332, 0]
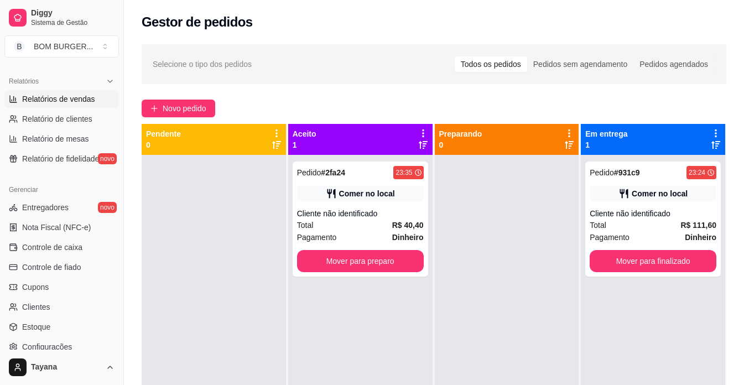
click at [76, 95] on span "Relatórios de vendas" at bounding box center [58, 98] width 73 height 11
select select "ALL"
select select "0"
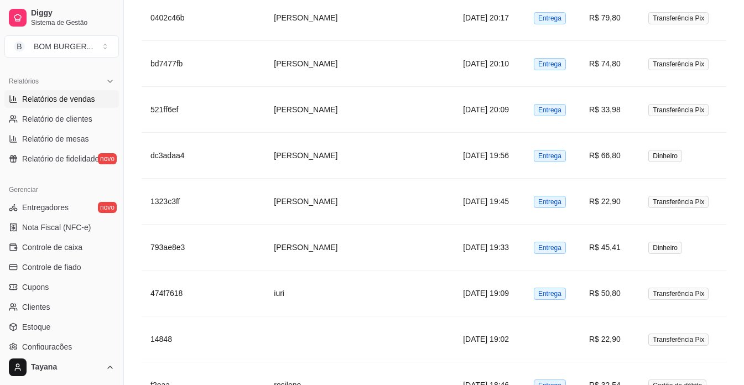
scroll to position [2006, 0]
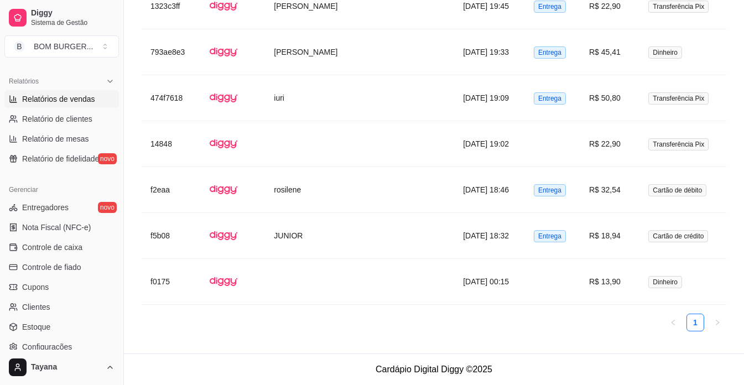
click at [4, 90] on link "Relatórios de vendas" at bounding box center [61, 99] width 114 height 18
click at [669, 261] on td "Dinheiro" at bounding box center [682, 282] width 87 height 46
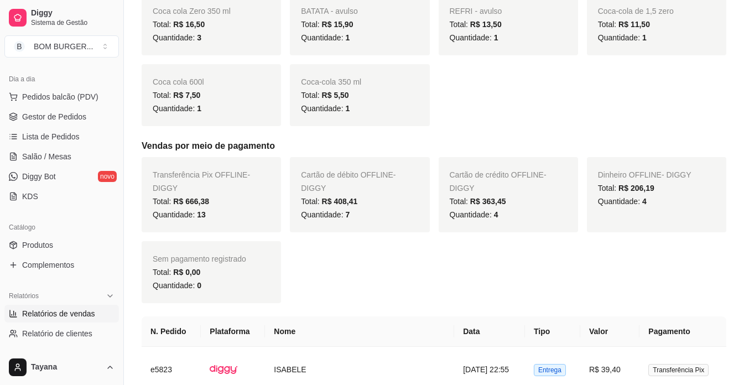
scroll to position [111, 0]
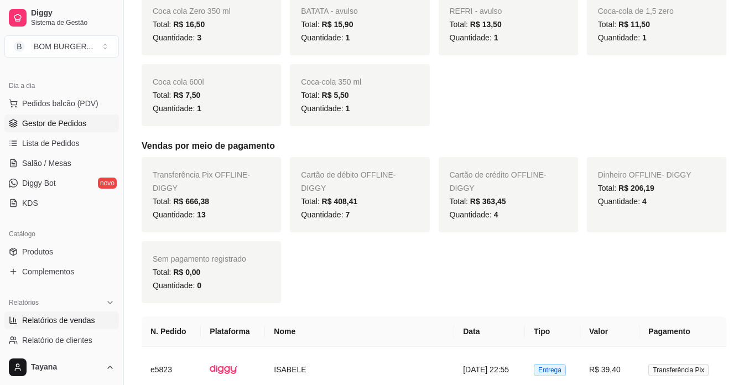
click at [71, 123] on span "Gestor de Pedidos" at bounding box center [54, 123] width 64 height 11
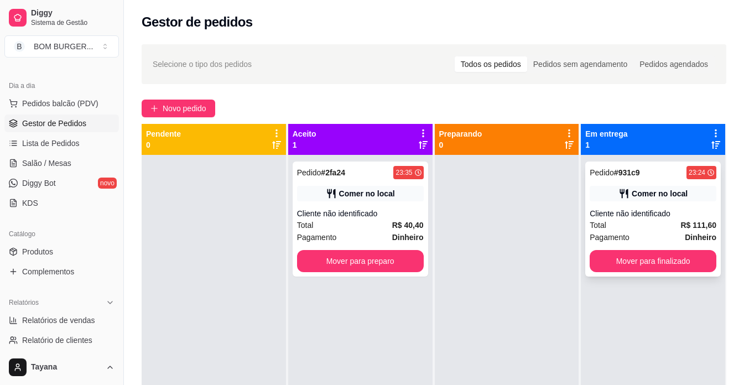
click at [624, 211] on div "Cliente não identificado" at bounding box center [652, 213] width 127 height 11
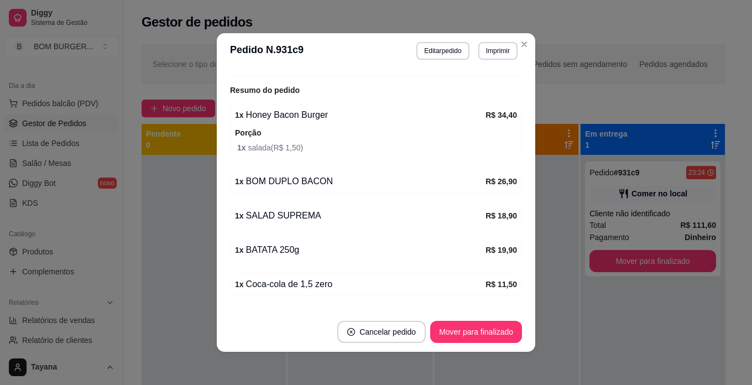
scroll to position [221, 0]
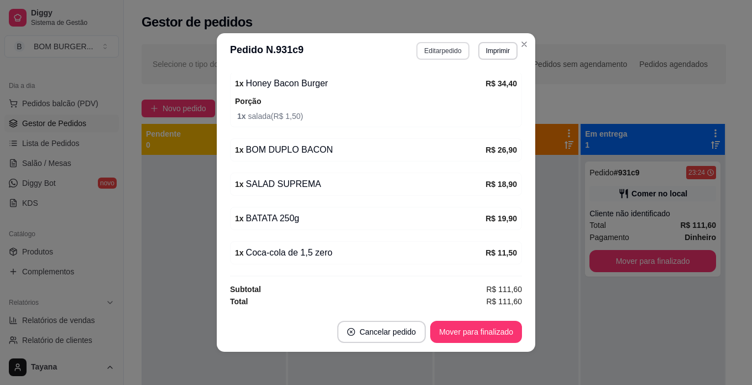
click at [447, 50] on button "Editar pedido" at bounding box center [442, 51] width 53 height 18
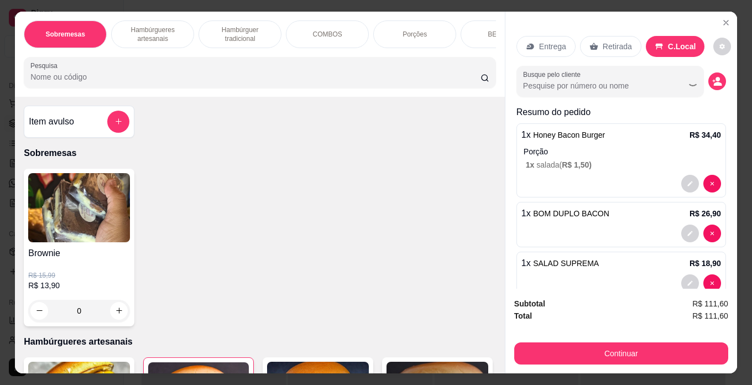
scroll to position [123, 0]
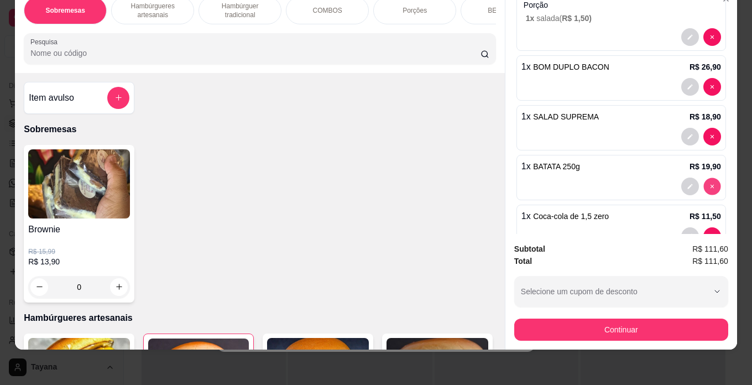
type input "0"
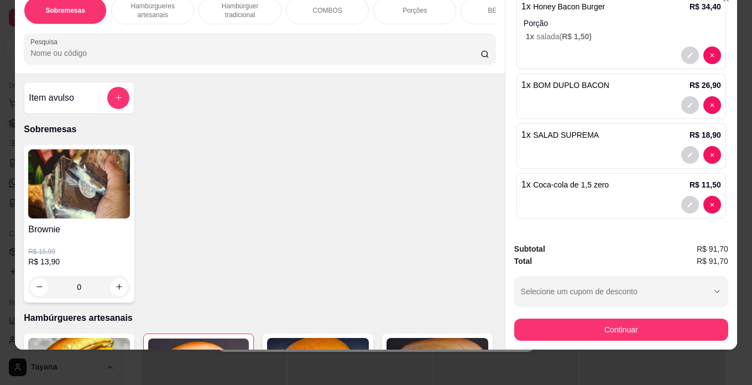
scroll to position [104, 0]
click at [124, 97] on button "add-separate-item" at bounding box center [118, 98] width 22 height 22
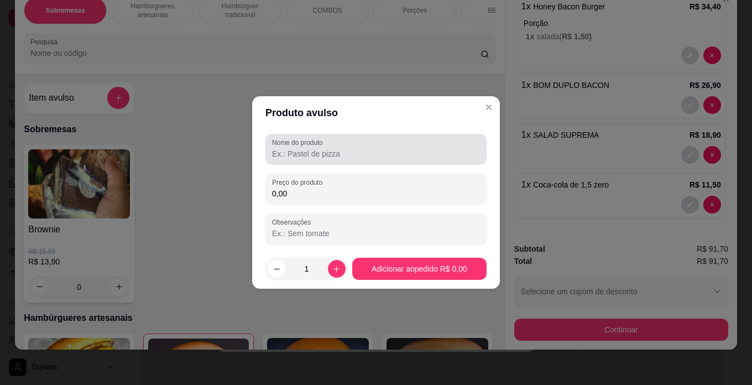
click at [298, 156] on input "Nome do produto" at bounding box center [376, 153] width 208 height 11
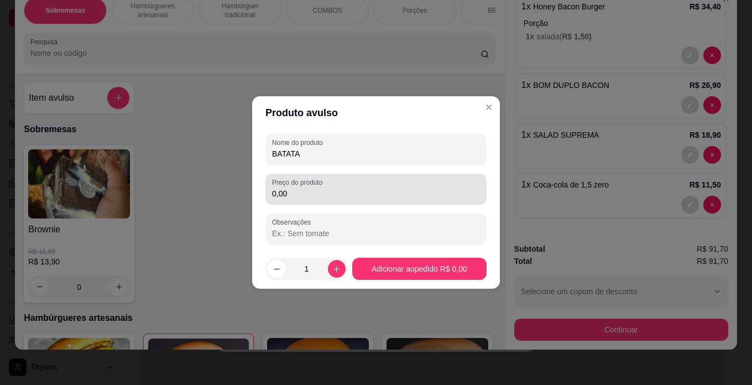
type input "BATATA"
click at [308, 198] on input "0,00" at bounding box center [376, 193] width 208 height 11
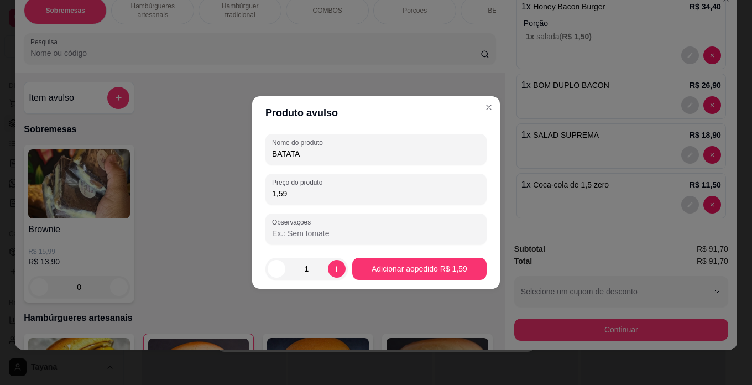
type input "15,90"
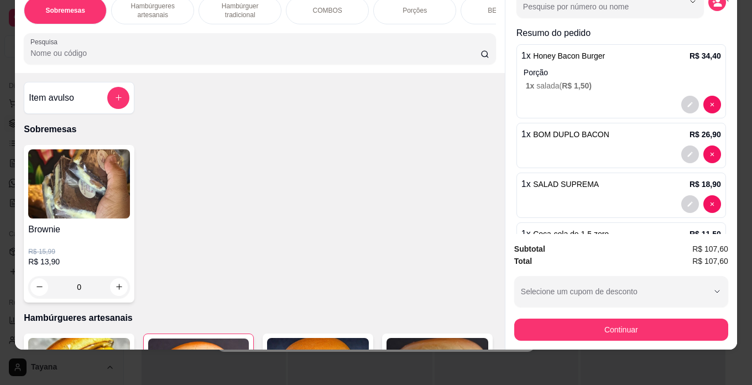
scroll to position [154, 0]
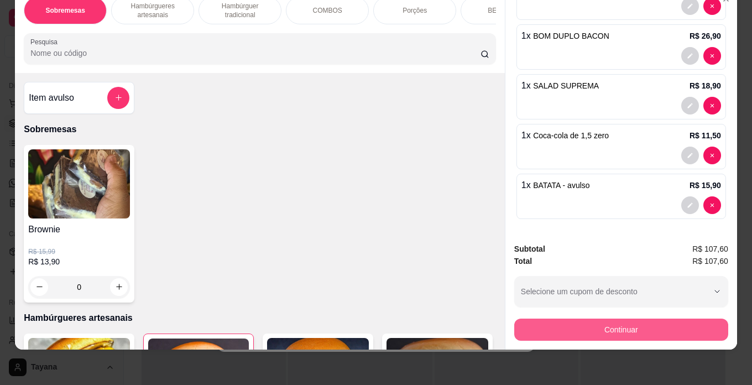
click at [604, 318] on button "Continuar" at bounding box center [621, 329] width 214 height 22
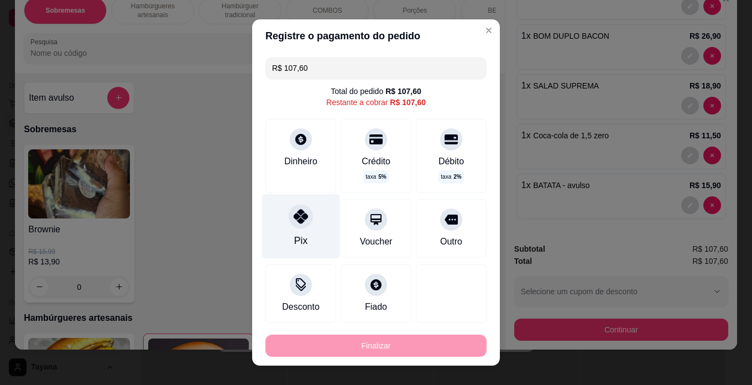
click at [300, 223] on icon at bounding box center [301, 216] width 14 height 14
type input "R$ 0,00"
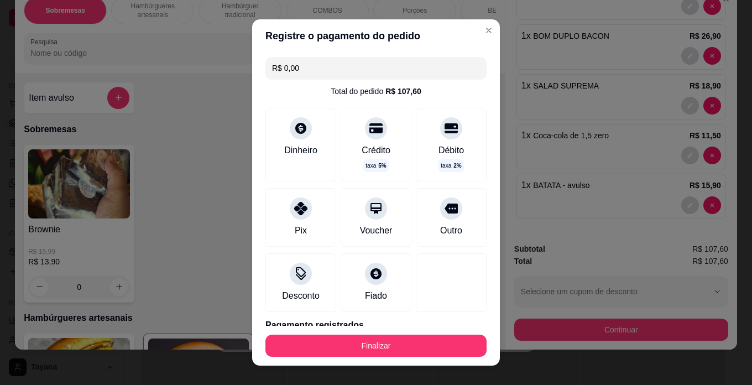
click at [398, 351] on button "Finalizar" at bounding box center [375, 345] width 221 height 22
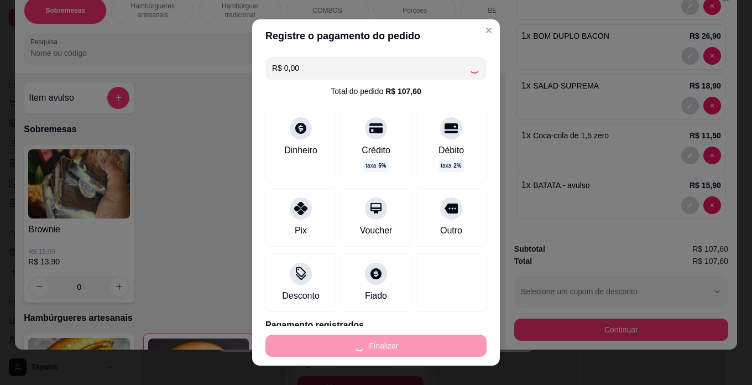
type input "0"
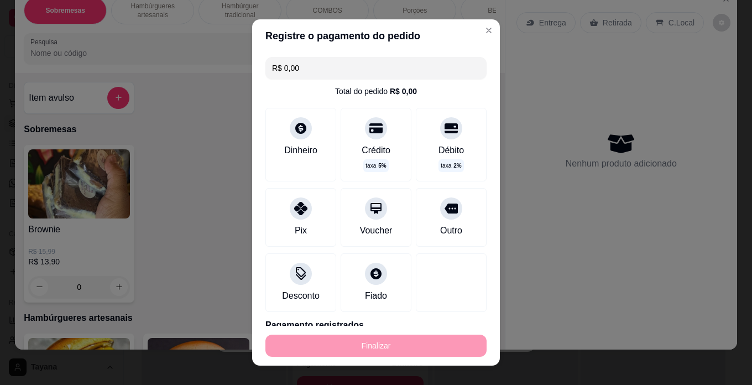
type input "-R$ 107,60"
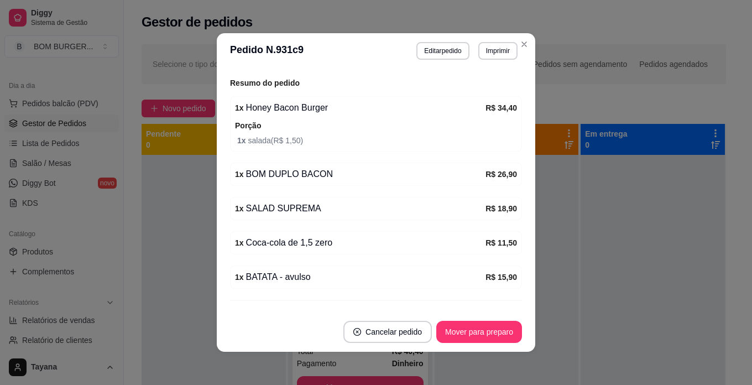
scroll to position [245, 0]
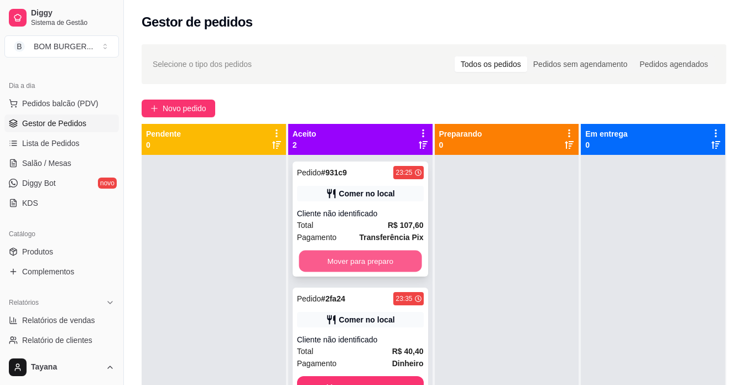
click at [395, 256] on button "Mover para preparo" at bounding box center [360, 261] width 123 height 22
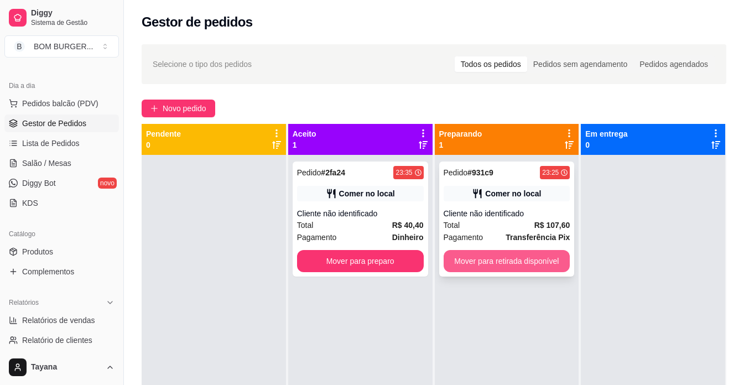
click at [505, 266] on button "Mover para retirada disponível" at bounding box center [506, 261] width 127 height 22
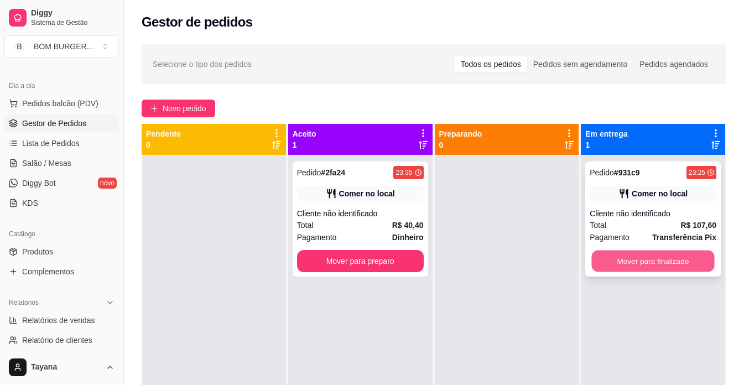
click at [641, 255] on button "Mover para finalizado" at bounding box center [653, 261] width 123 height 22
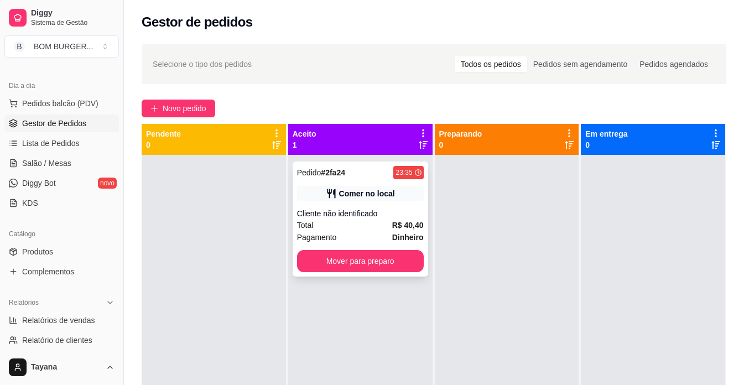
click at [303, 236] on span "Pagamento" at bounding box center [317, 237] width 40 height 12
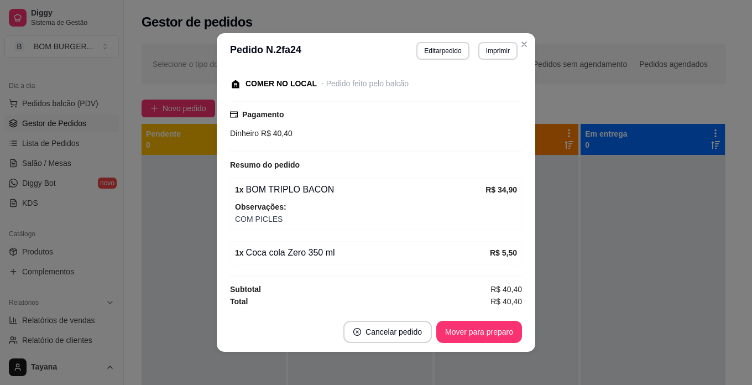
scroll to position [2, 0]
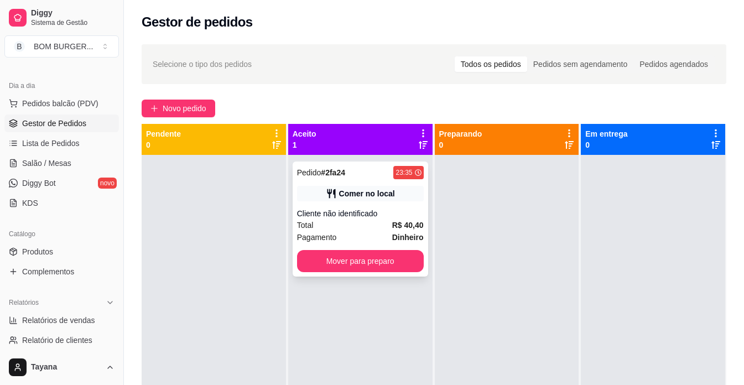
click at [352, 238] on div "Pagamento Dinheiro" at bounding box center [360, 237] width 127 height 12
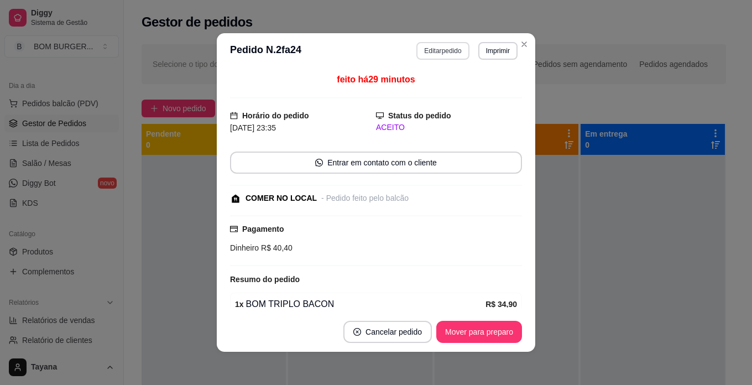
click at [443, 50] on button "Editar pedido" at bounding box center [442, 51] width 53 height 18
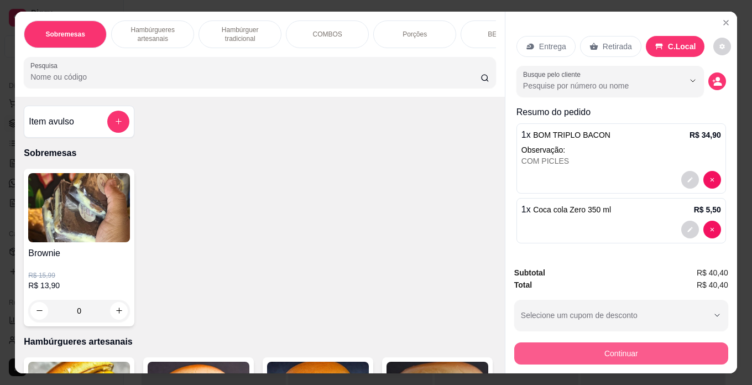
click at [596, 349] on button "Continuar" at bounding box center [621, 353] width 214 height 22
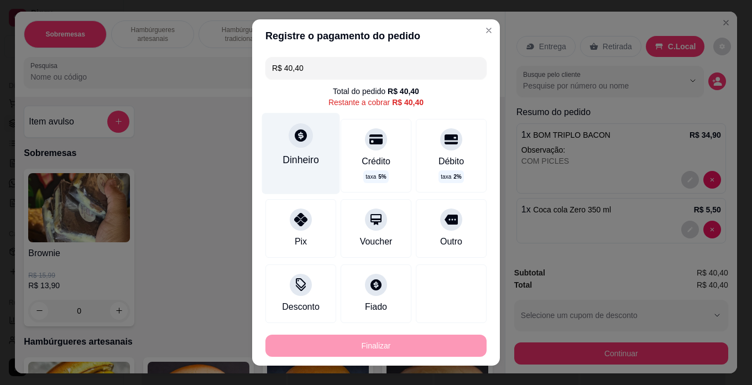
click at [295, 150] on div "Dinheiro" at bounding box center [301, 153] width 78 height 81
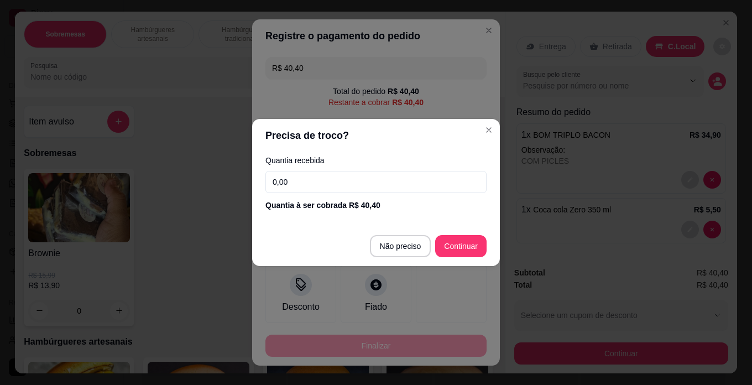
click at [310, 180] on input "0,00" at bounding box center [375, 182] width 221 height 22
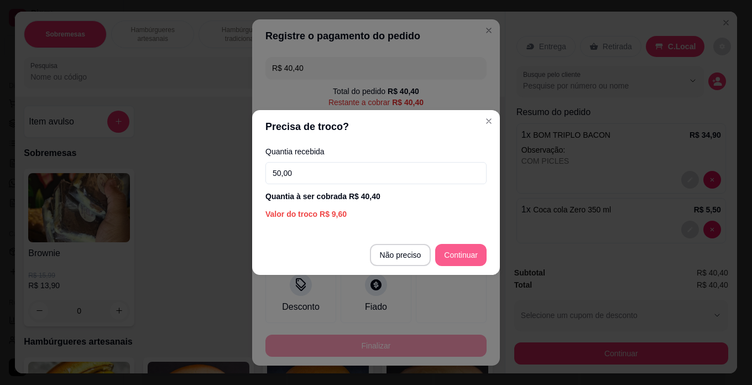
type input "50,00"
type input "R$ 0,00"
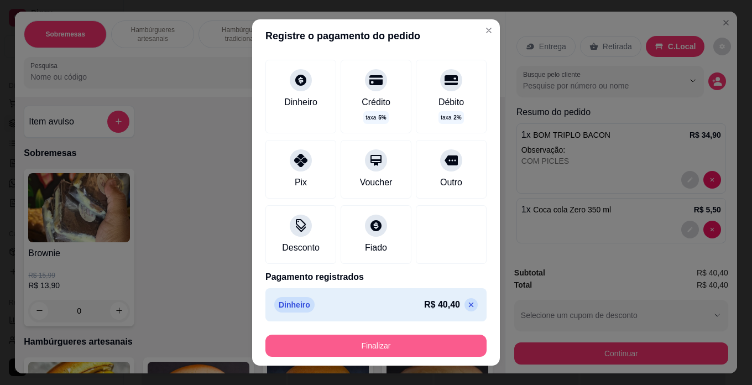
scroll to position [16, 0]
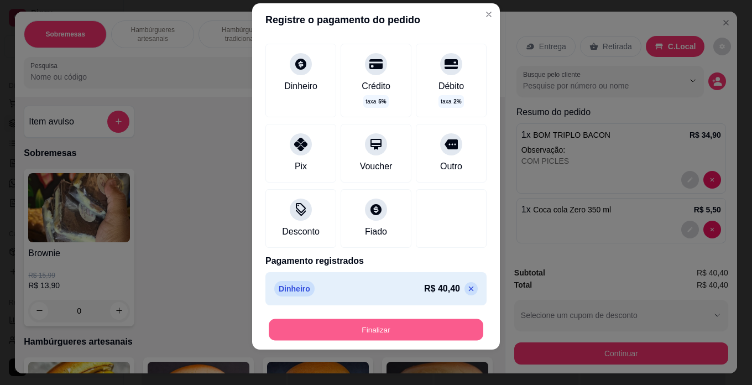
click at [409, 320] on button "Finalizar" at bounding box center [376, 330] width 215 height 22
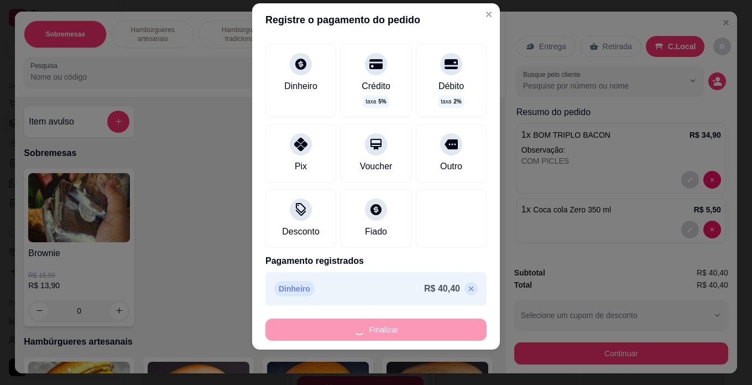
type input "0"
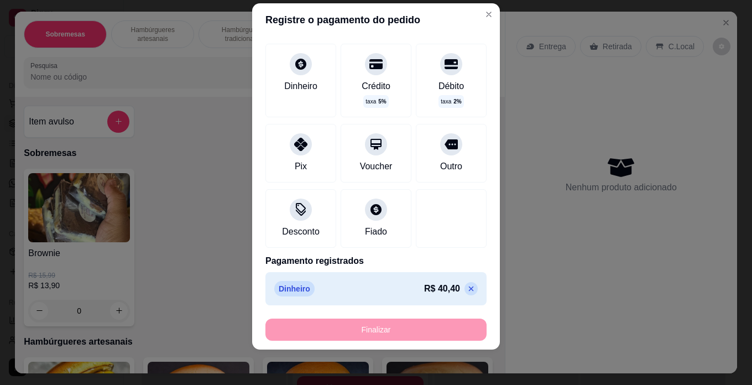
type input "-R$ 40,40"
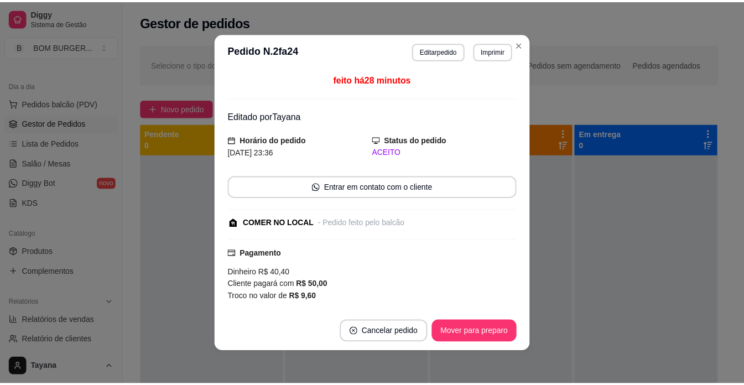
scroll to position [111, 0]
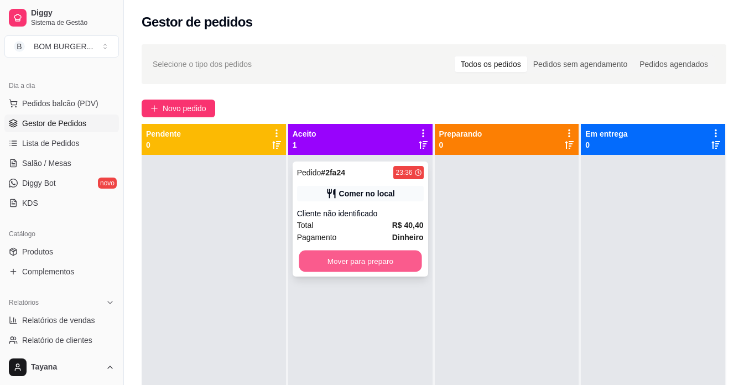
click at [409, 269] on button "Mover para preparo" at bounding box center [360, 261] width 123 height 22
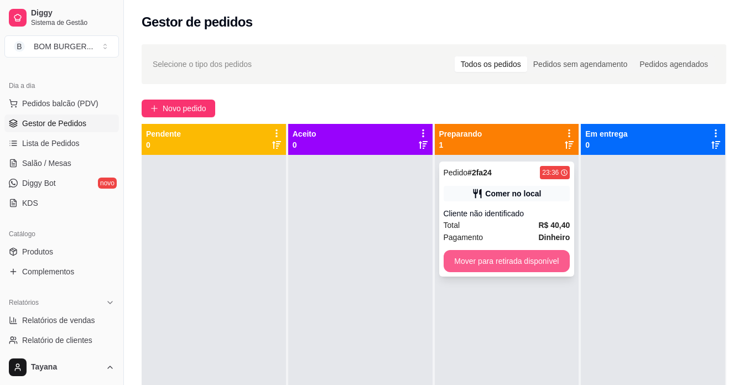
click at [509, 257] on button "Mover para retirada disponível" at bounding box center [506, 261] width 127 height 22
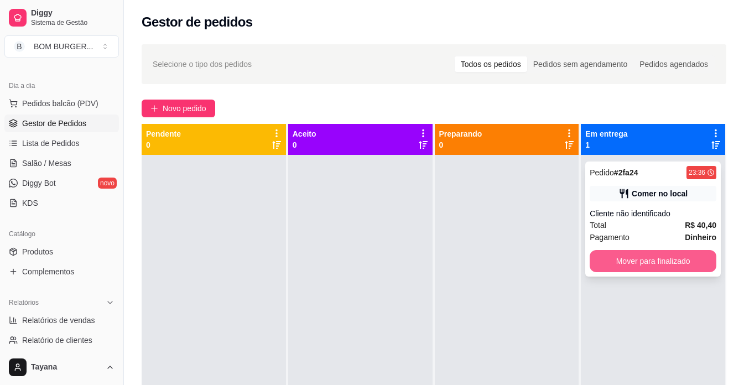
click at [644, 257] on button "Mover para finalizado" at bounding box center [652, 261] width 127 height 22
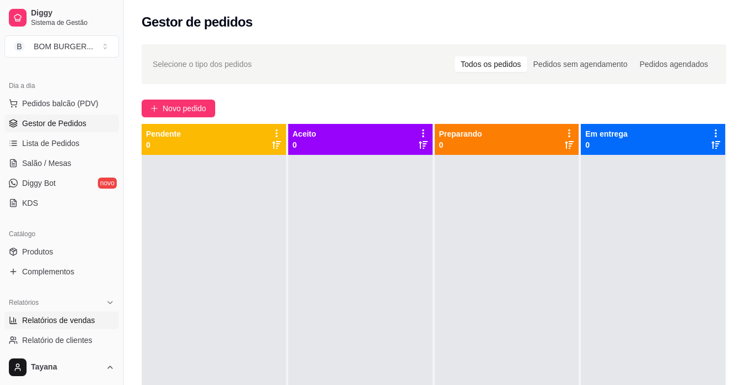
click at [91, 314] on link "Relatórios de vendas" at bounding box center [61, 320] width 114 height 18
select select "ALL"
select select "0"
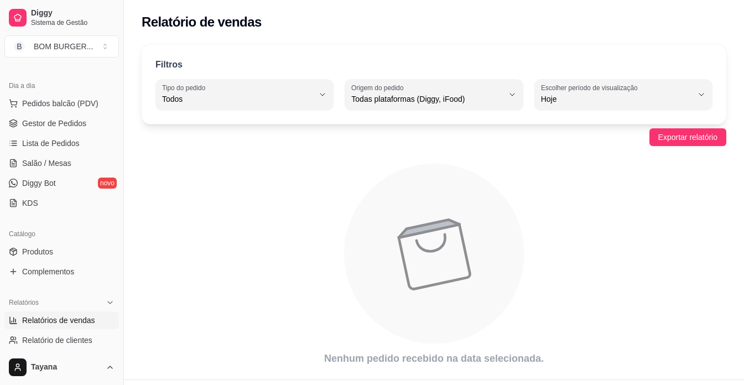
scroll to position [26, 0]
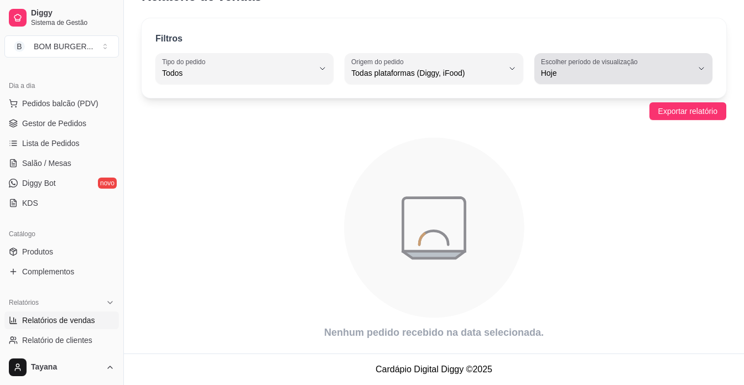
click at [564, 74] on span "Hoje" at bounding box center [616, 72] width 151 height 11
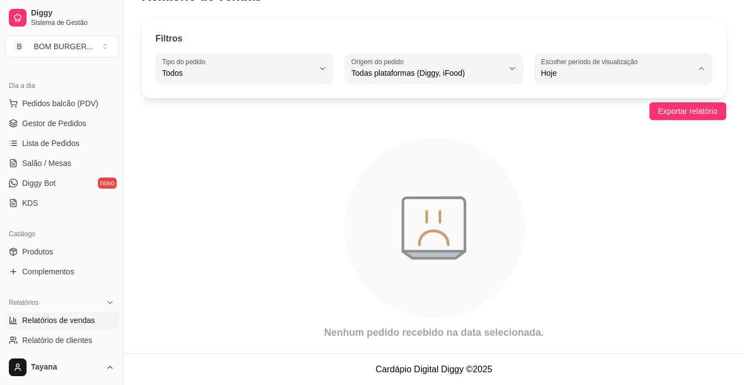
click at [567, 118] on span "Ontem" at bounding box center [618, 117] width 144 height 11
type input "1"
select select "1"
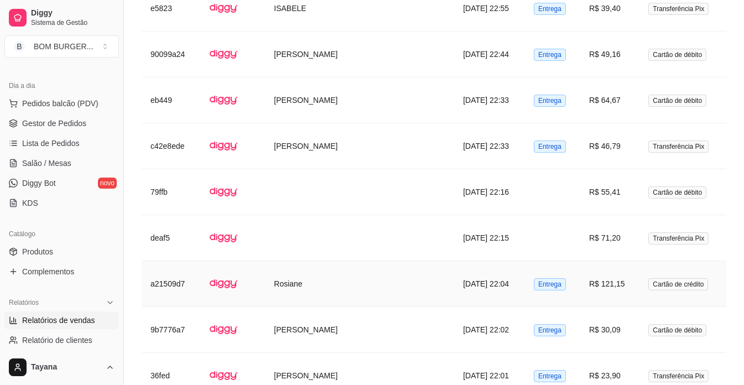
scroll to position [1076, 0]
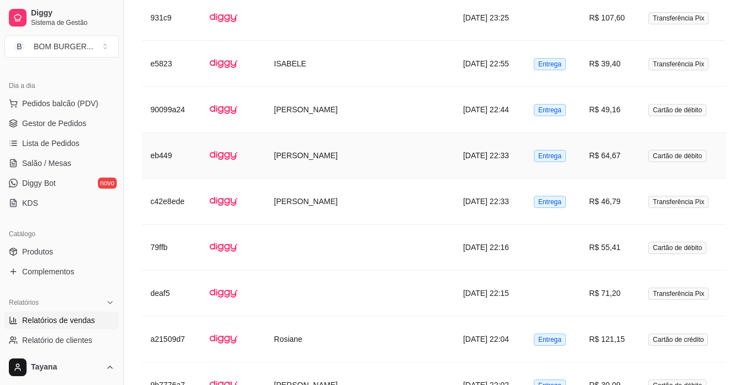
click at [454, 156] on td "[DATE] 22:33" at bounding box center [489, 156] width 71 height 46
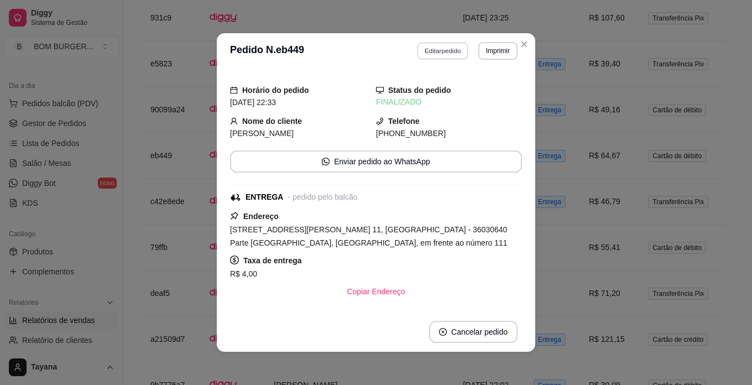
click at [444, 46] on button "Editar pedido" at bounding box center [442, 50] width 51 height 17
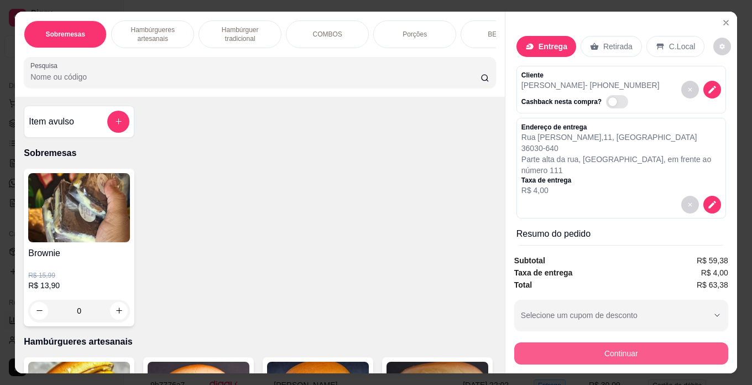
click at [613, 345] on button "Continuar" at bounding box center [621, 353] width 214 height 22
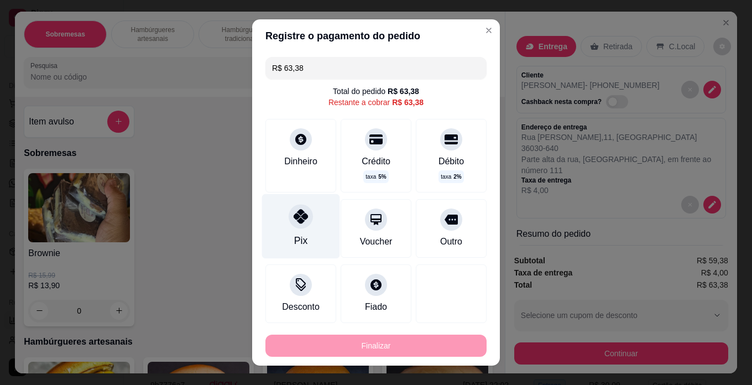
click at [292, 234] on div "Pix" at bounding box center [301, 226] width 78 height 65
type input "R$ 0,00"
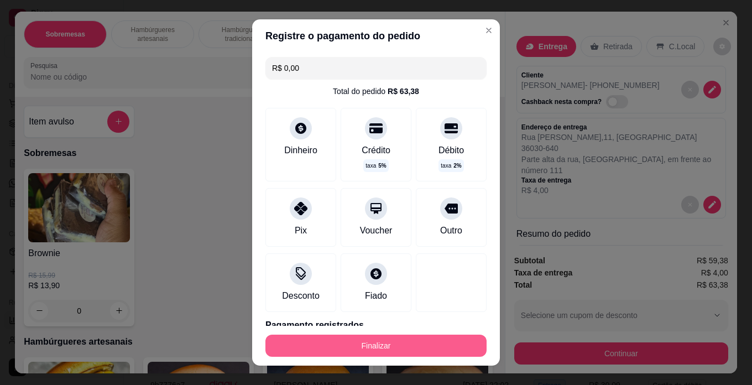
click at [367, 338] on button "Finalizar" at bounding box center [375, 345] width 221 height 22
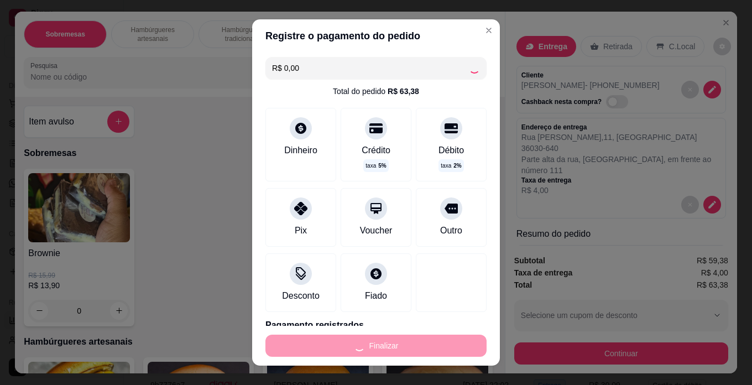
type input "0"
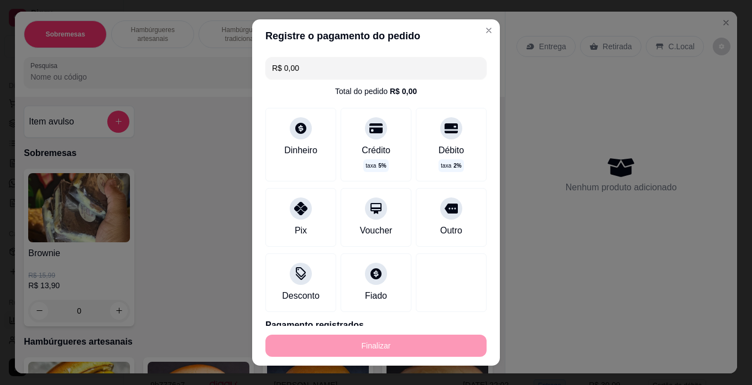
type input "-R$ 63,38"
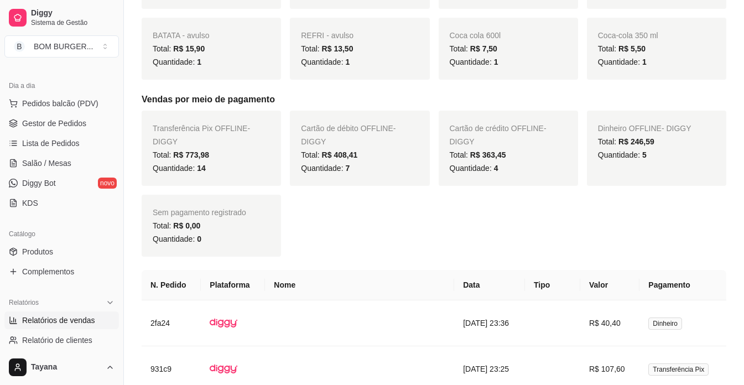
scroll to position [725, 0]
click at [43, 125] on span "Gestor de Pedidos" at bounding box center [54, 123] width 64 height 11
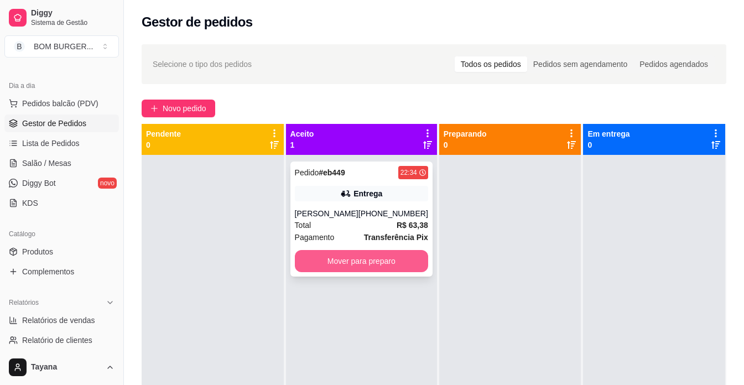
click at [358, 258] on button "Mover para preparo" at bounding box center [361, 261] width 133 height 22
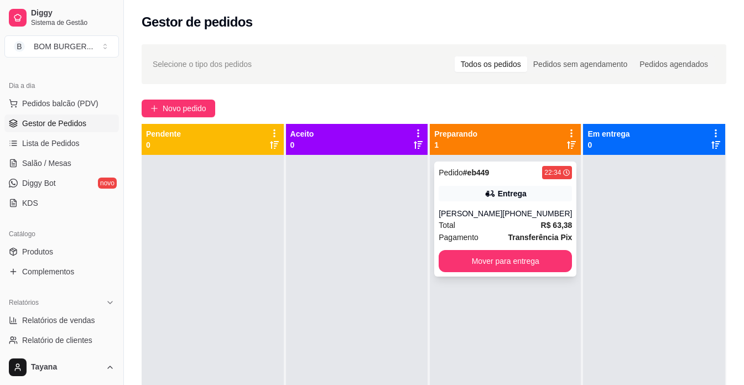
click at [498, 260] on button "Mover para entrega" at bounding box center [504, 261] width 133 height 22
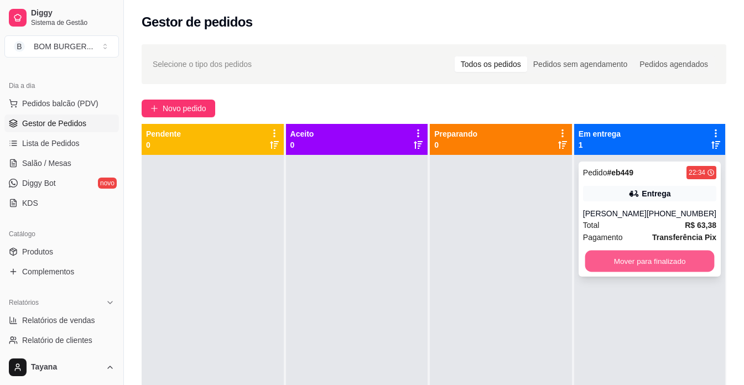
click at [632, 265] on button "Mover para finalizado" at bounding box center [648, 261] width 129 height 22
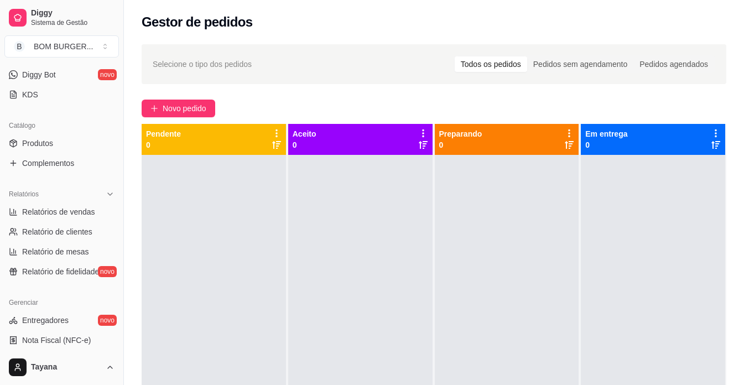
scroll to position [221, 0]
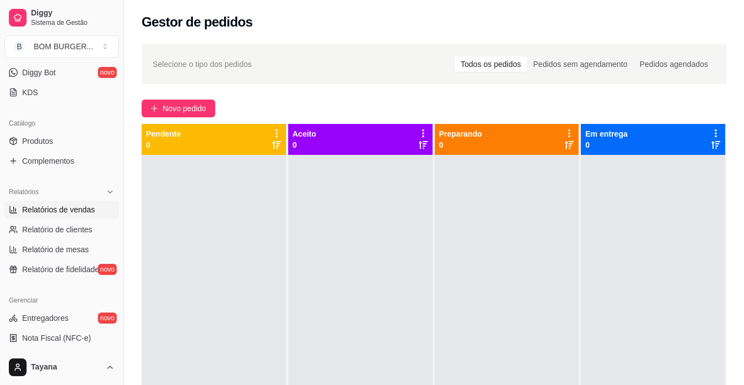
click at [81, 210] on span "Relatórios de vendas" at bounding box center [58, 209] width 73 height 11
select select "ALL"
select select "0"
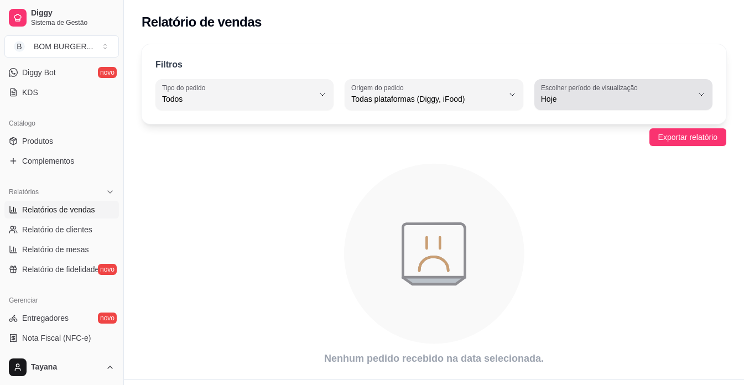
click at [592, 101] on span "Hoje" at bounding box center [616, 98] width 151 height 11
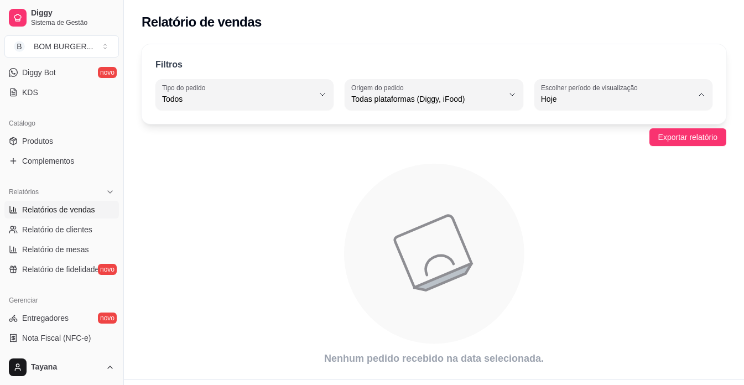
click at [578, 142] on span "Ontem" at bounding box center [618, 143] width 144 height 11
type input "1"
select select "1"
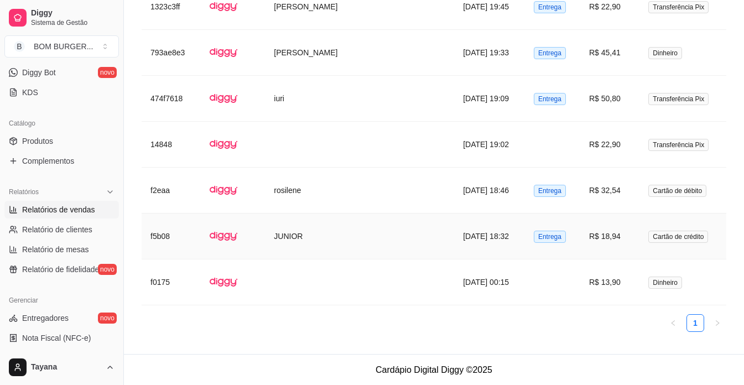
scroll to position [2097, 0]
type input "15"
select select "15"
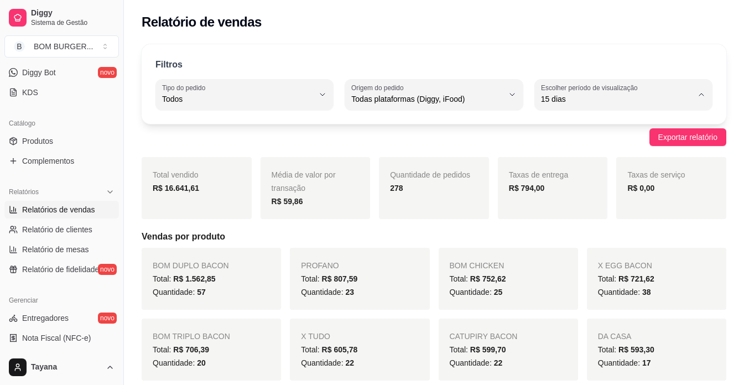
click at [564, 124] on span "Hoje" at bounding box center [618, 125] width 144 height 11
type input "0"
select select "0"
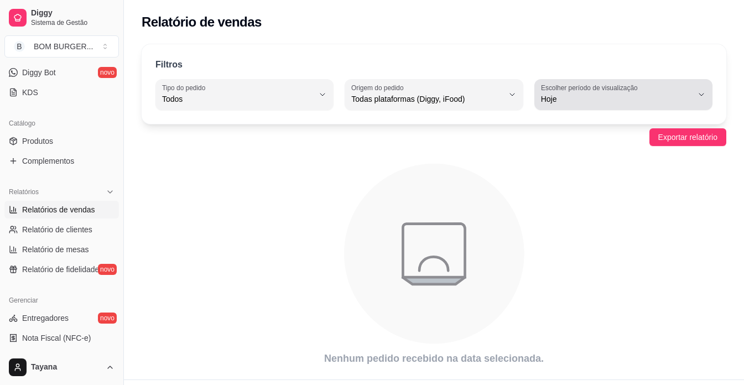
click at [569, 91] on label "Escolher período de visualização" at bounding box center [591, 87] width 100 height 9
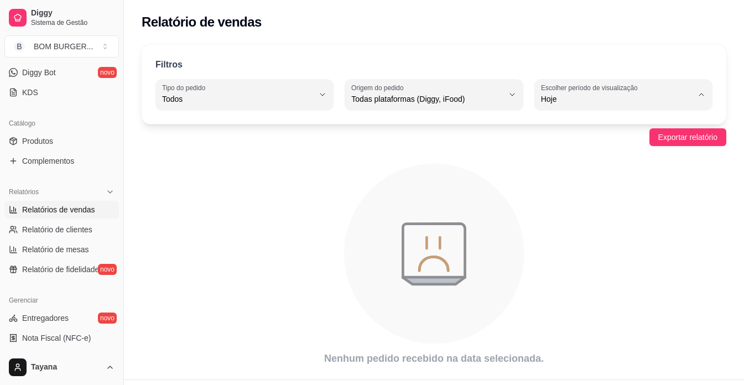
click at [561, 139] on span "Ontem" at bounding box center [618, 143] width 144 height 11
type input "1"
select select "1"
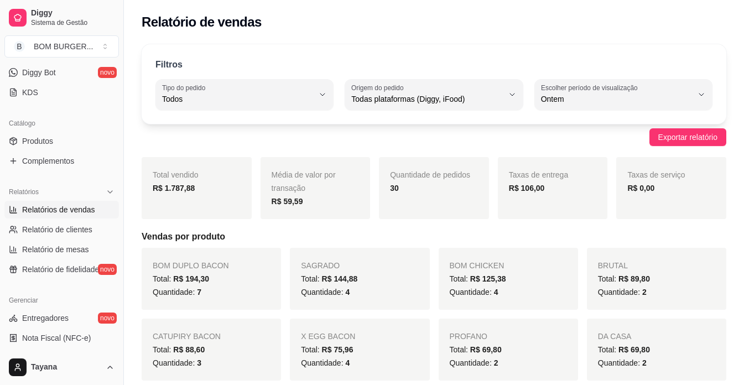
type input "7"
select select "7"
click at [474, 139] on div "Exportar relatório" at bounding box center [434, 137] width 584 height 18
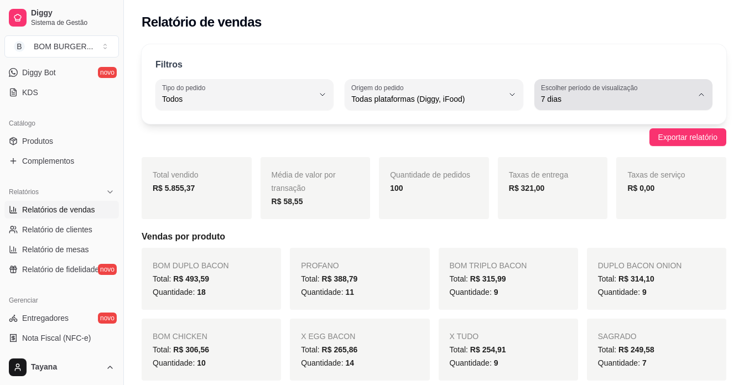
click at [611, 94] on span "7 dias" at bounding box center [616, 98] width 151 height 11
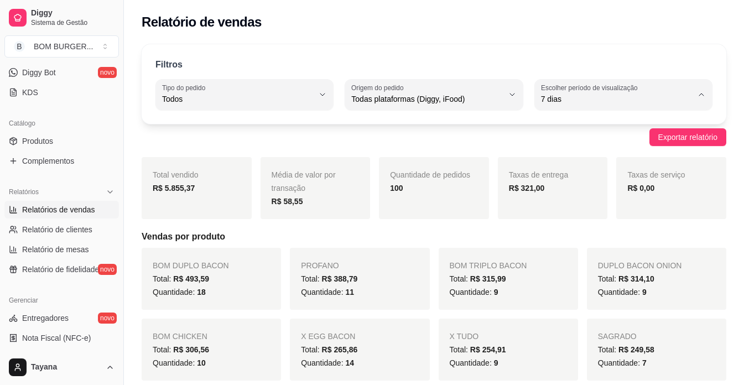
click at [550, 143] on span "Ontem" at bounding box center [618, 143] width 144 height 11
type input "1"
select select "1"
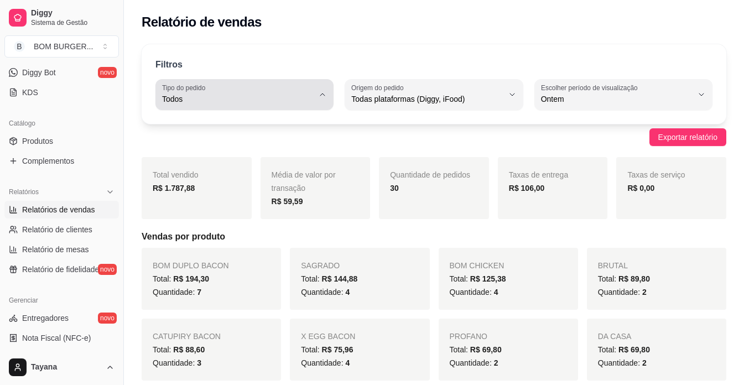
click at [192, 93] on div "Todos" at bounding box center [237, 94] width 151 height 22
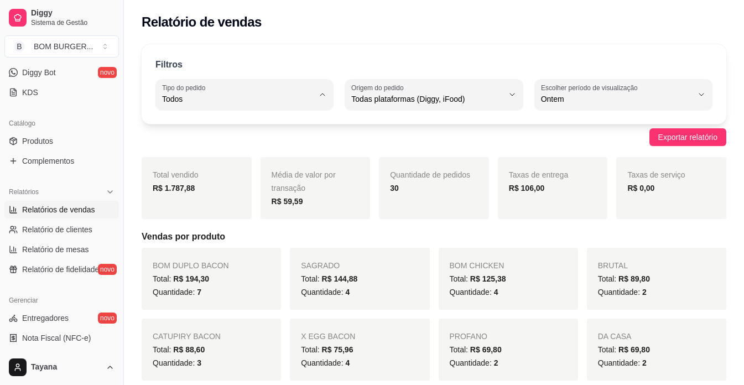
click at [206, 144] on span "Entrega" at bounding box center [240, 143] width 144 height 11
type input "DELIVERY"
select select "DELIVERY"
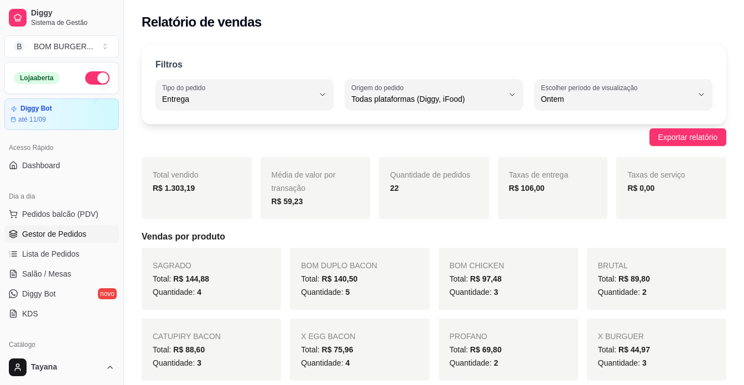
click at [59, 227] on link "Gestor de Pedidos" at bounding box center [61, 234] width 114 height 18
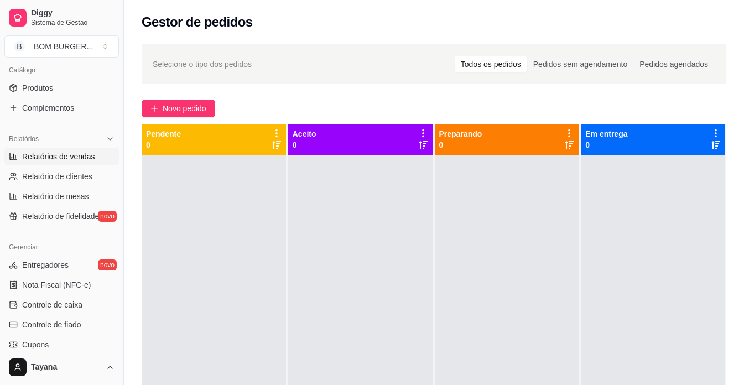
scroll to position [276, 0]
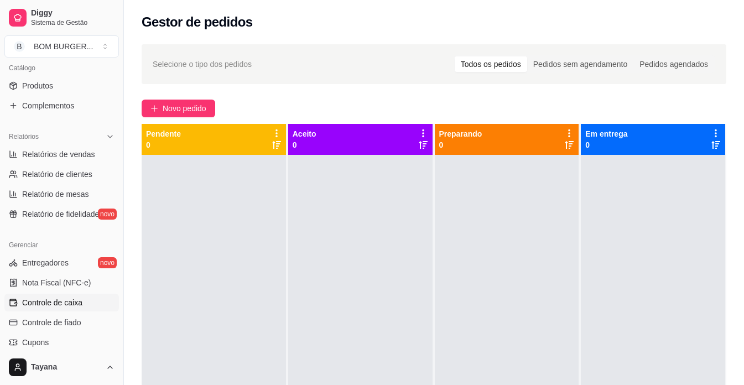
click at [70, 301] on span "Controle de caixa" at bounding box center [52, 302] width 60 height 11
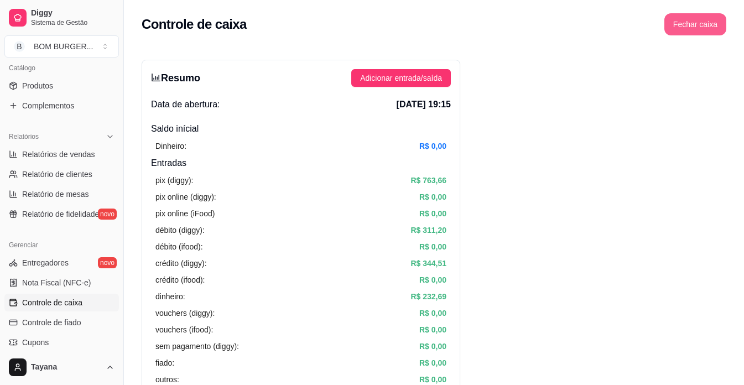
click at [703, 29] on button "Fechar caixa" at bounding box center [695, 24] width 62 height 22
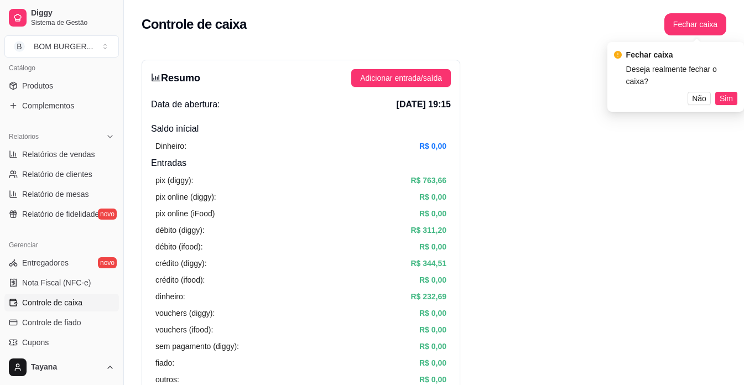
click at [724, 93] on div "Fechar caixa Deseja realmente fechar o caixa? Não Sim" at bounding box center [675, 77] width 137 height 70
click at [724, 92] on button "Sim" at bounding box center [726, 98] width 22 height 13
